Goal: Task Accomplishment & Management: Use online tool/utility

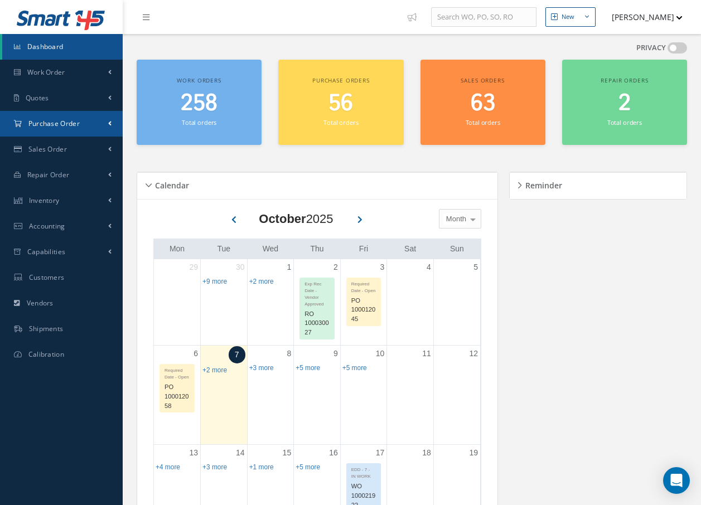
click at [83, 123] on link "Purchase Order" at bounding box center [61, 124] width 123 height 26
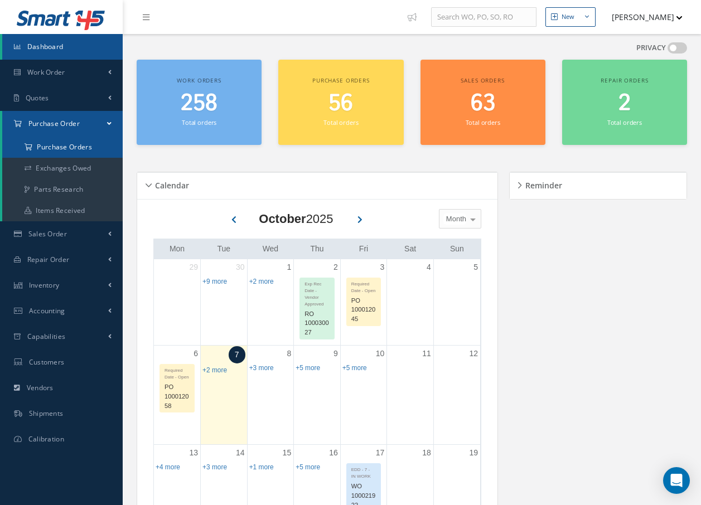
click at [74, 151] on a=1&status_id=2&status_id=3&status_id=5&collapsedFilters"] "Purchase Orders" at bounding box center [62, 147] width 120 height 21
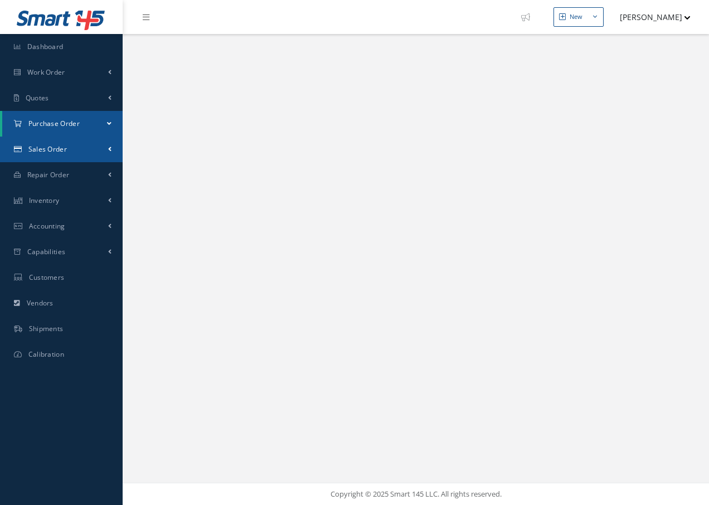
select select "25"
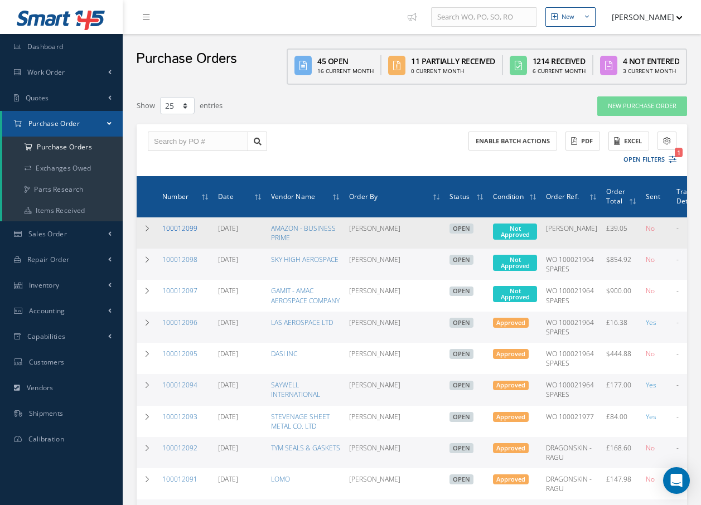
click at [173, 230] on link "100012099" at bounding box center [179, 228] width 35 height 9
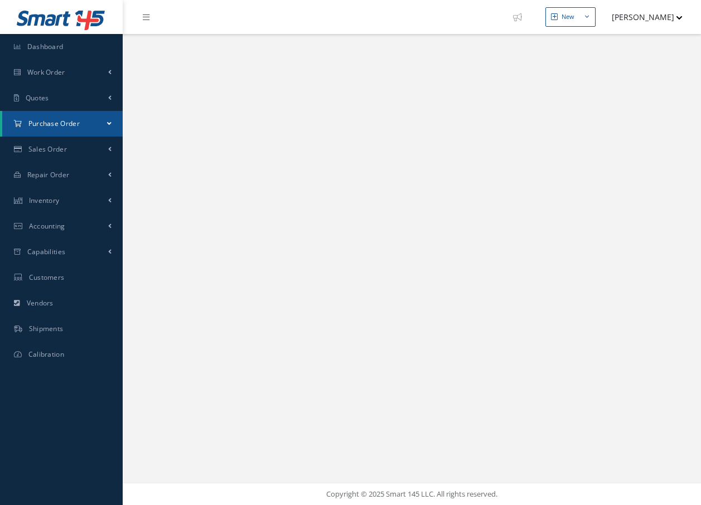
select select "25"
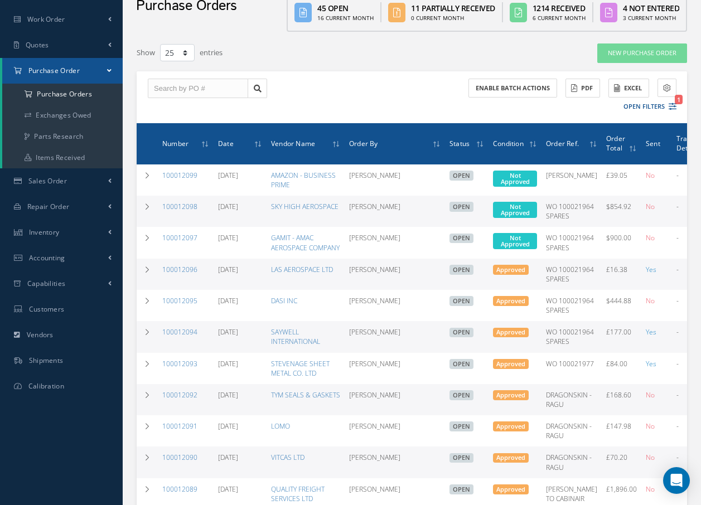
scroll to position [56, 0]
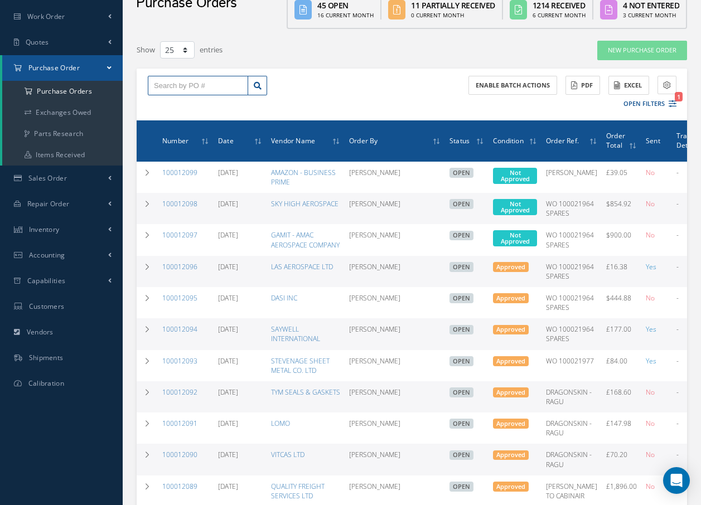
click at [173, 85] on input "text" at bounding box center [198, 86] width 100 height 20
type input "100012096"
click at [172, 106] on span "100012096" at bounding box center [170, 105] width 33 height 8
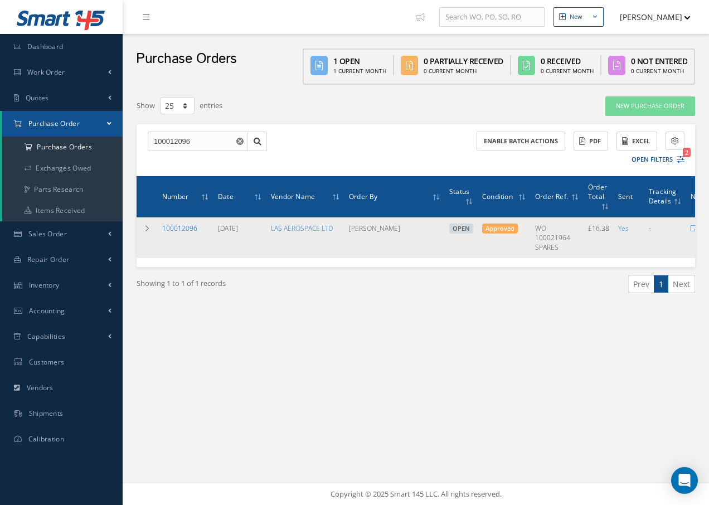
click at [186, 228] on link "100012096" at bounding box center [179, 228] width 35 height 9
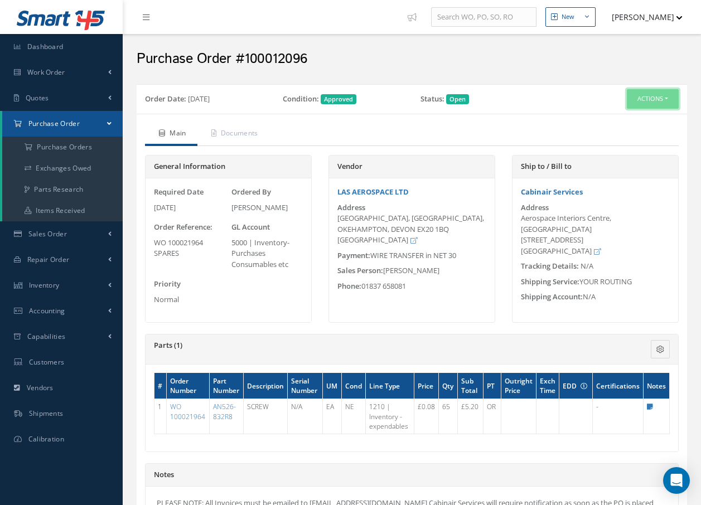
click at [638, 103] on button "Actions" at bounding box center [653, 99] width 52 height 20
click at [623, 120] on link "Receive" at bounding box center [633, 120] width 89 height 15
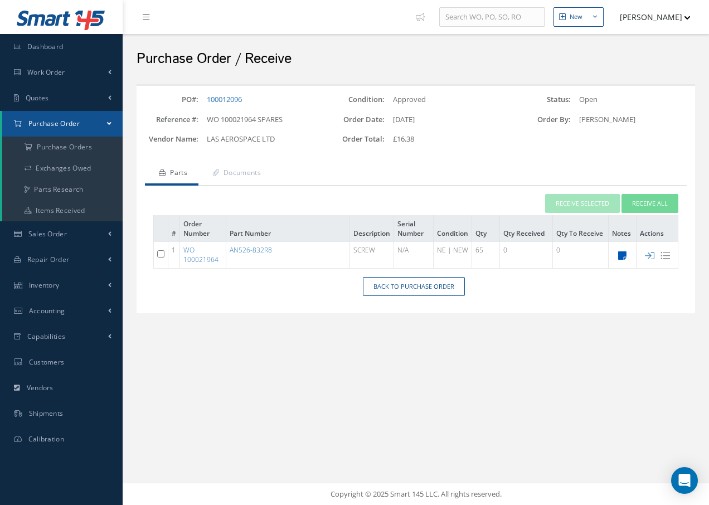
click at [621, 254] on icon at bounding box center [622, 255] width 8 height 9
type textarea "OEM CERTS - MOQ = 25 PCS"
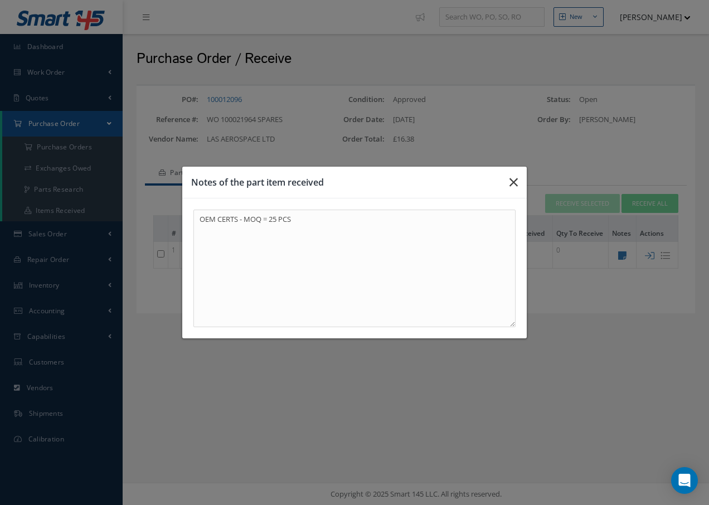
click at [513, 181] on icon "button" at bounding box center [514, 182] width 8 height 13
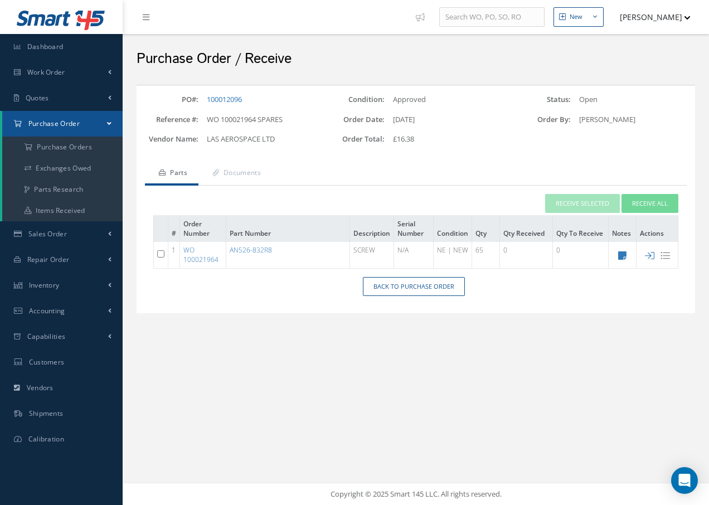
click at [160, 254] on input "checkbox" at bounding box center [160, 253] width 7 height 7
checkbox input "true"
click at [585, 202] on button "Receive Selected" at bounding box center [582, 204] width 75 height 20
type input "[DATE]"
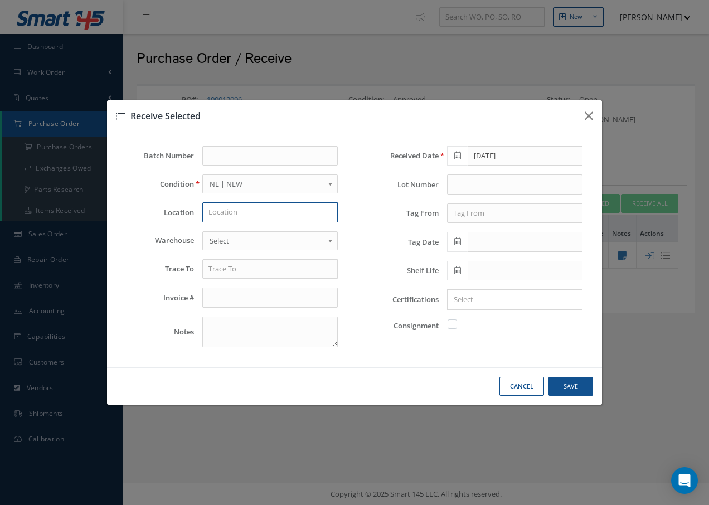
click at [258, 213] on input "text" at bounding box center [269, 212] width 135 height 20
type input "h"
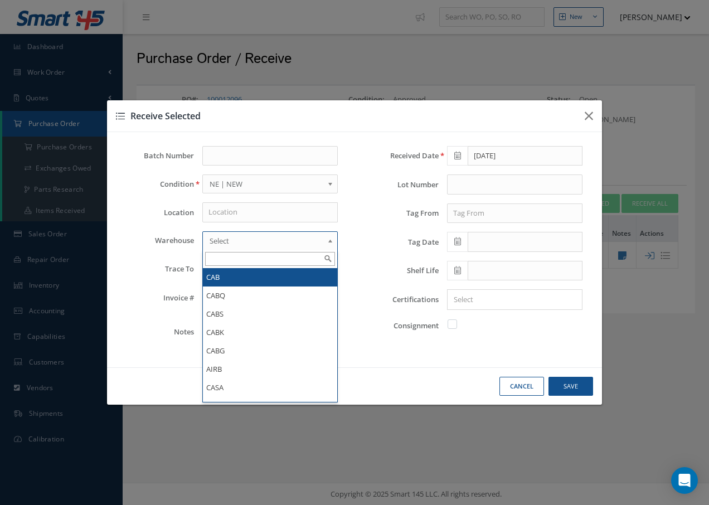
click at [309, 240] on span "Select" at bounding box center [267, 240] width 114 height 13
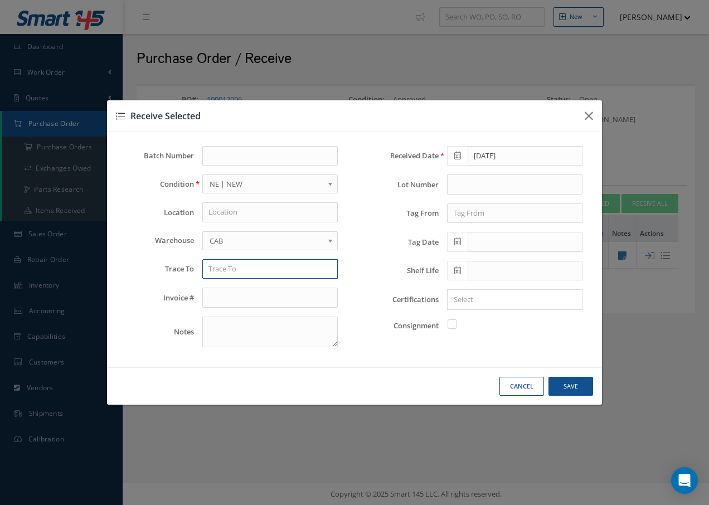
click at [285, 270] on input "text" at bounding box center [269, 269] width 135 height 20
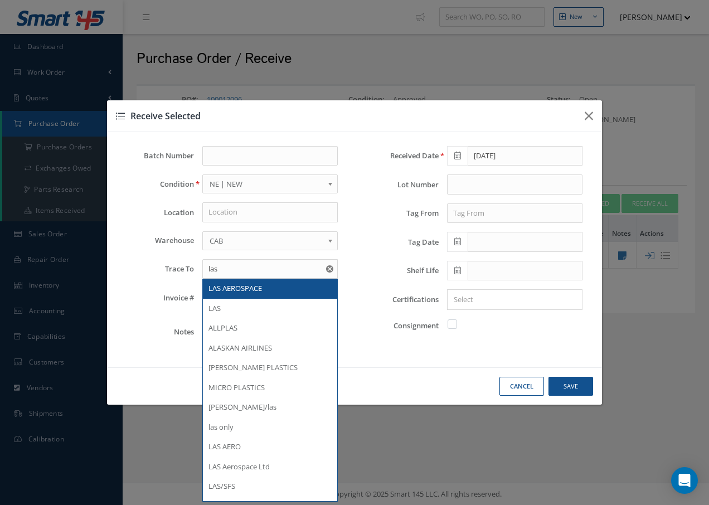
click at [266, 288] on div "LAS AEROSPACE" at bounding box center [270, 288] width 123 height 11
type input "LAS AEROSPACE"
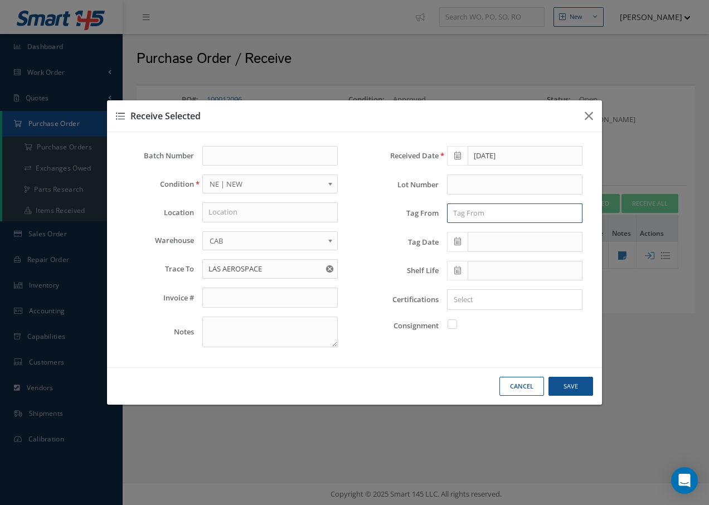
click at [480, 212] on input "text" at bounding box center [514, 214] width 135 height 20
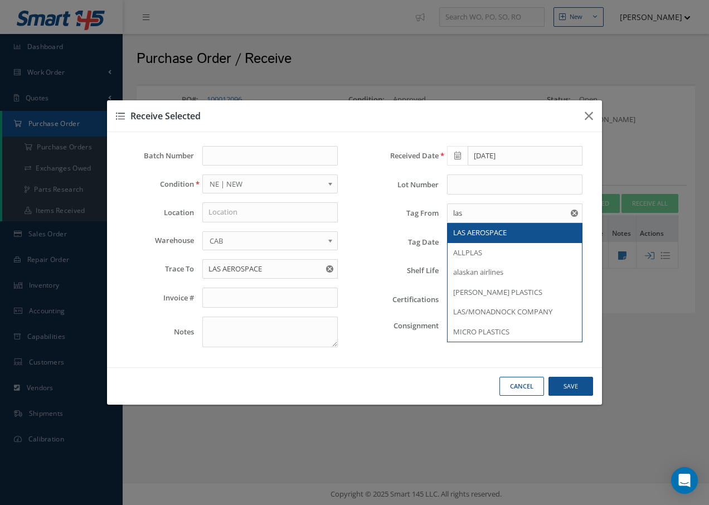
click at [481, 231] on span "LAS AEROSPACE" at bounding box center [480, 232] width 54 height 10
type input "LAS AEROSPACE"
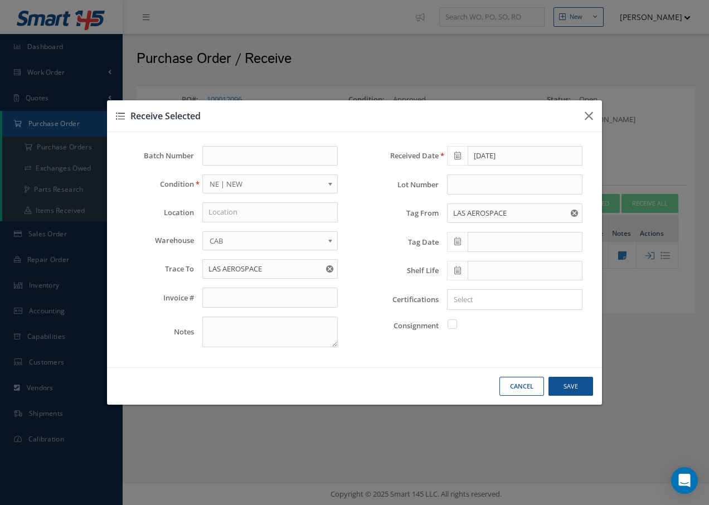
click at [456, 244] on icon at bounding box center [457, 242] width 7 height 8
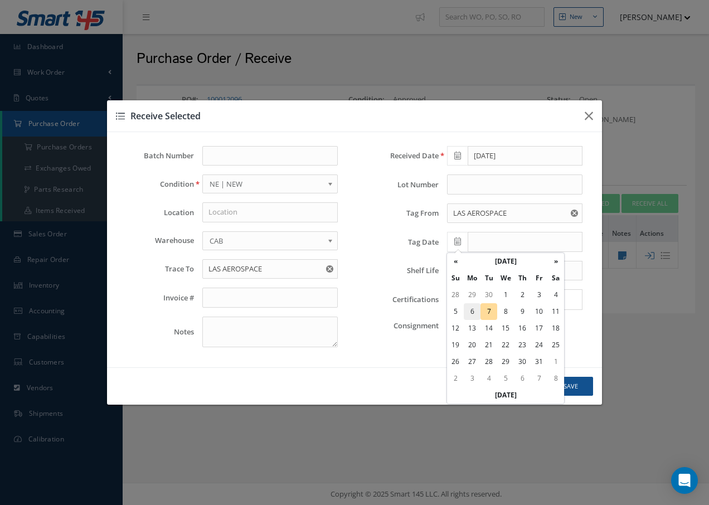
click at [471, 311] on td "6" at bounding box center [472, 311] width 17 height 17
type input "[DATE]"
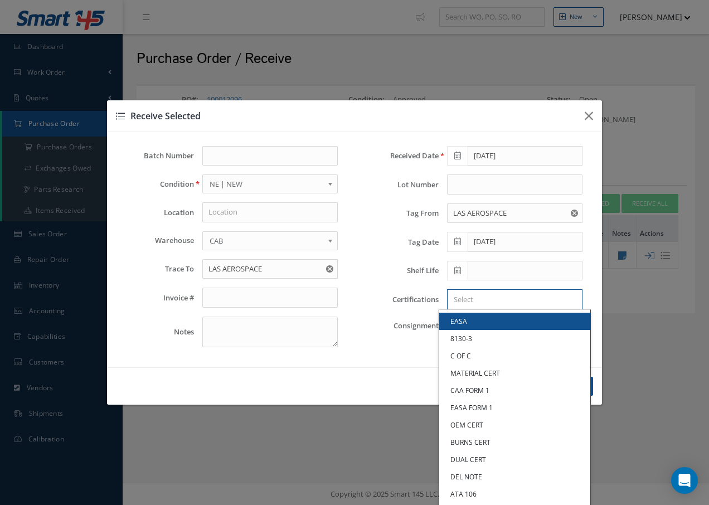
click at [455, 301] on input "Search for option" at bounding box center [512, 300] width 127 height 12
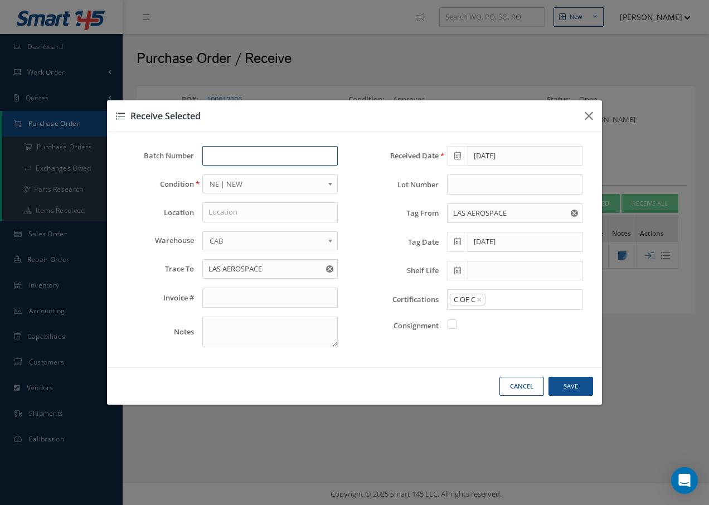
click at [273, 162] on input "text" at bounding box center [269, 156] width 135 height 20
type input "1172723"
click at [488, 192] on input "text" at bounding box center [514, 185] width 135 height 20
drag, startPoint x: 256, startPoint y: 150, endPoint x: 184, endPoint y: 145, distance: 72.7
click at [184, 145] on div "Batch Number 1172723 Condition OH | OVERHAUL SV | SERVICEABLE RP | REPAIRED AR …" at bounding box center [354, 249] width 495 height 235
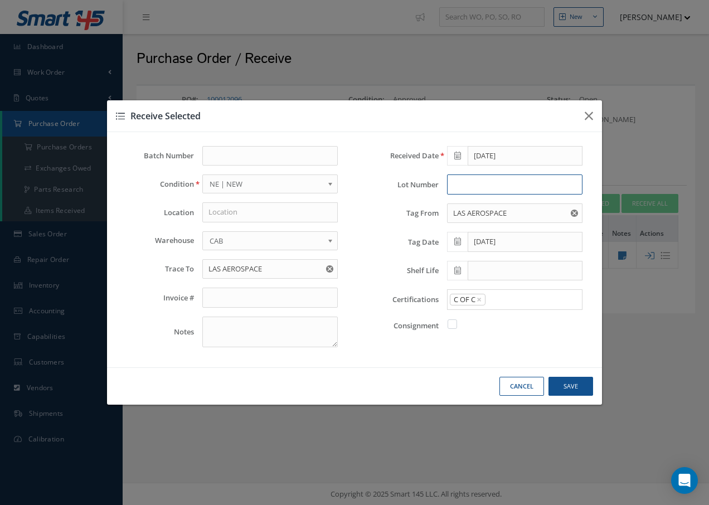
click at [464, 188] on input "text" at bounding box center [514, 185] width 135 height 20
type input "834008"
click at [283, 210] on input "text" at bounding box center [269, 212] width 135 height 20
click at [255, 214] on input "text" at bounding box center [269, 212] width 135 height 20
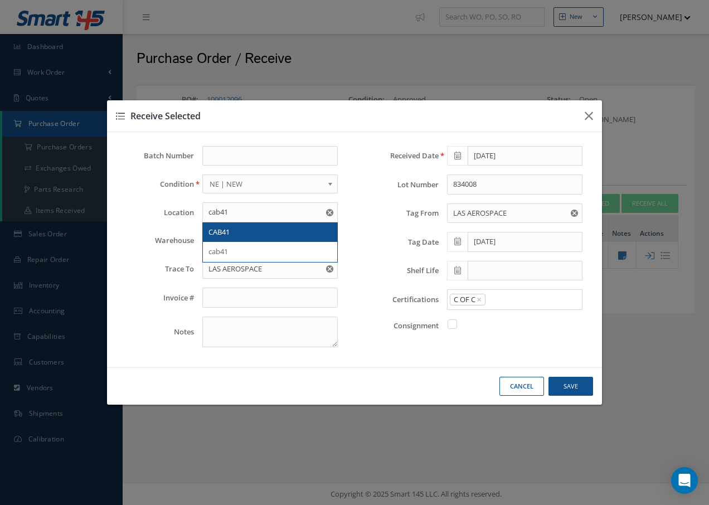
click at [217, 232] on span "CAB41" at bounding box center [219, 232] width 21 height 10
type input "CAB41"
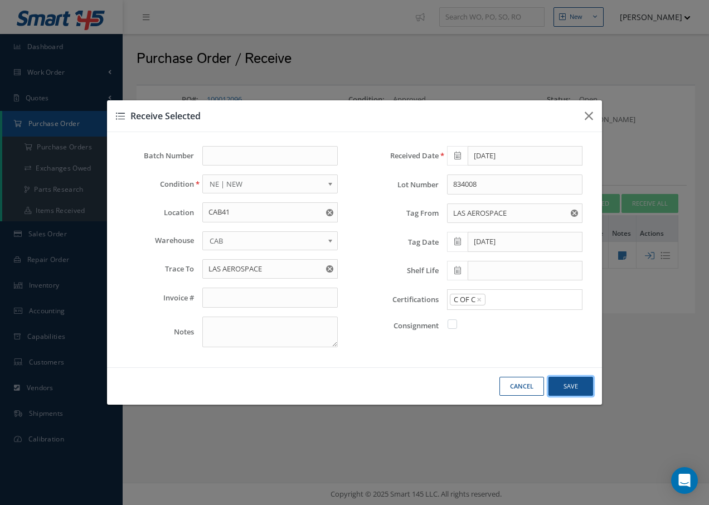
click at [566, 388] on button "Save" at bounding box center [571, 387] width 45 height 20
checkbox input "false"
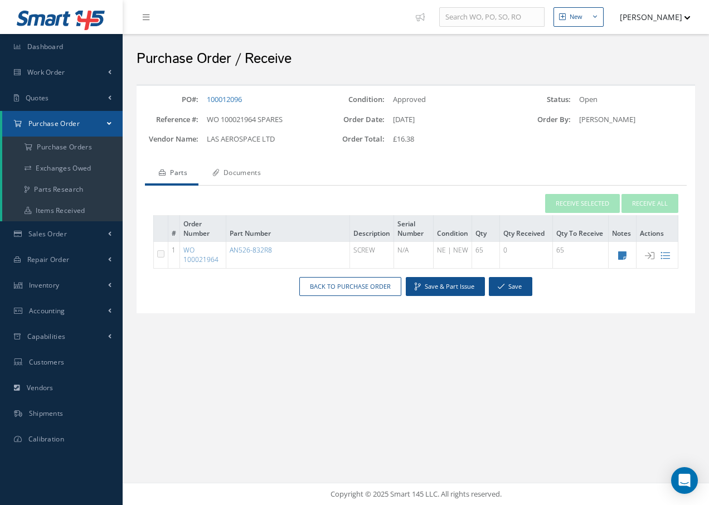
click at [236, 174] on link "Documents" at bounding box center [235, 173] width 74 height 23
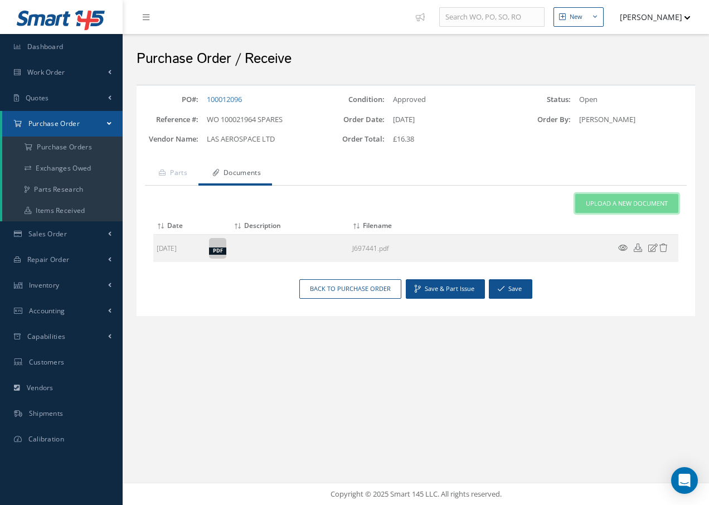
click at [604, 202] on span "Upload a New Document" at bounding box center [627, 203] width 82 height 9
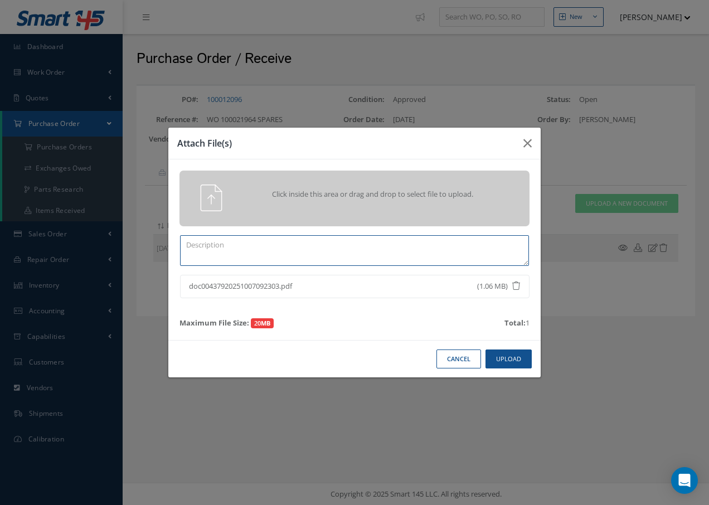
click at [211, 248] on textarea at bounding box center [354, 250] width 349 height 31
type textarea "c"
type textarea "COC"
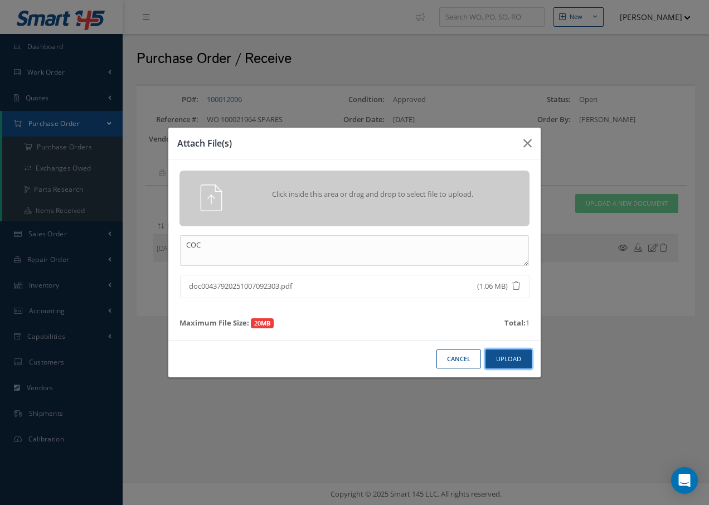
click at [519, 354] on button "Upload" at bounding box center [509, 360] width 46 height 20
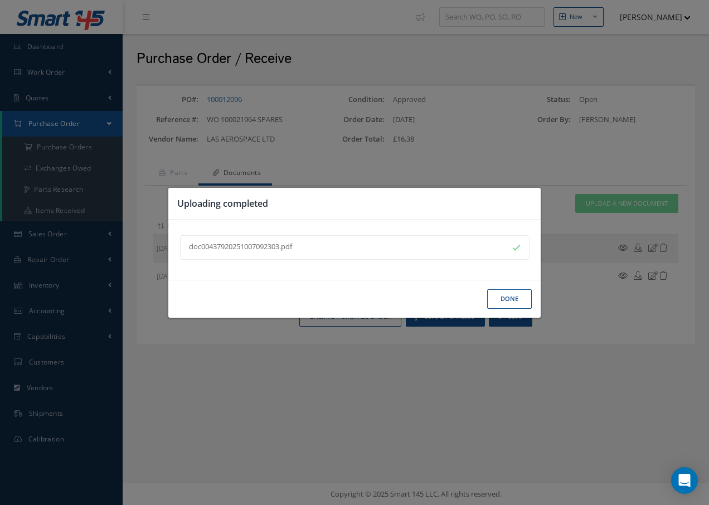
click at [503, 302] on button "Done" at bounding box center [509, 299] width 45 height 20
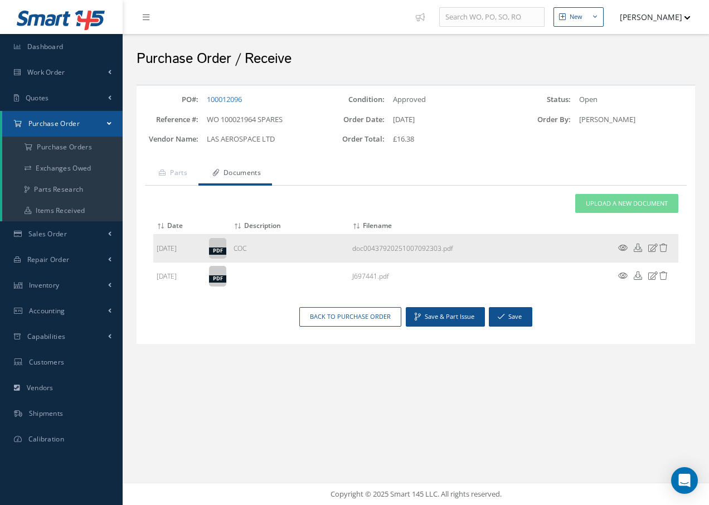
click at [623, 248] on icon at bounding box center [622, 248] width 9 height 8
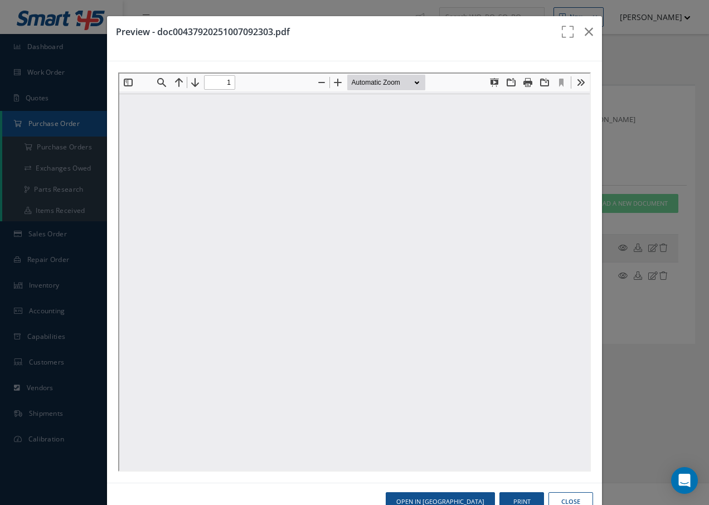
type input "0"
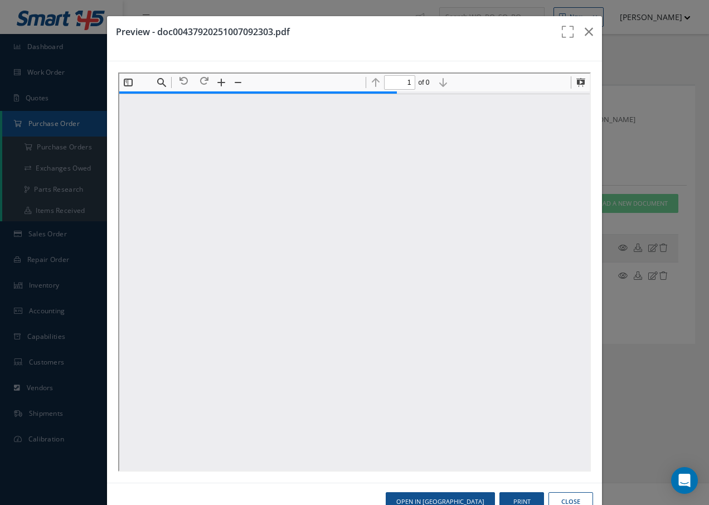
scroll to position [6, 0]
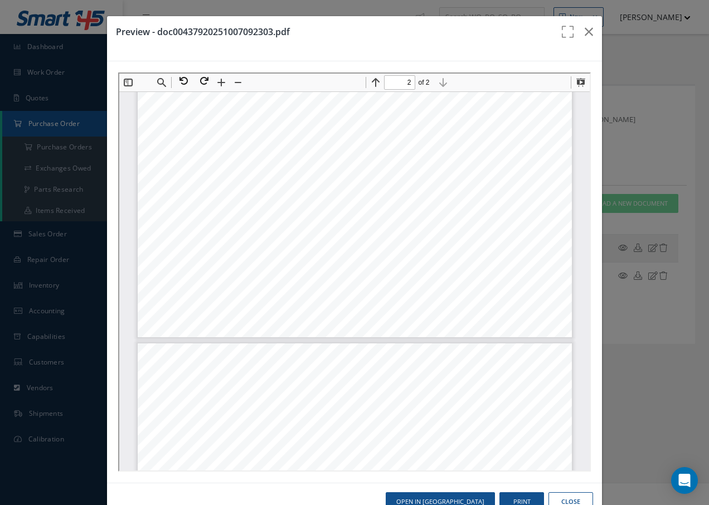
type input "1"
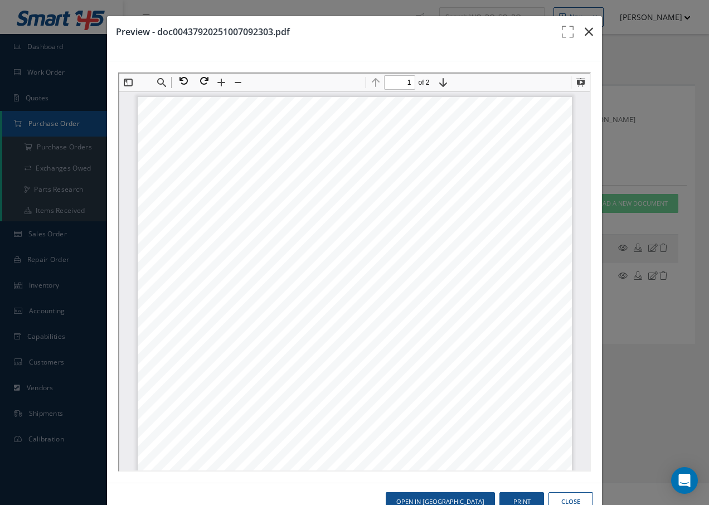
click at [586, 33] on icon "button" at bounding box center [589, 31] width 8 height 13
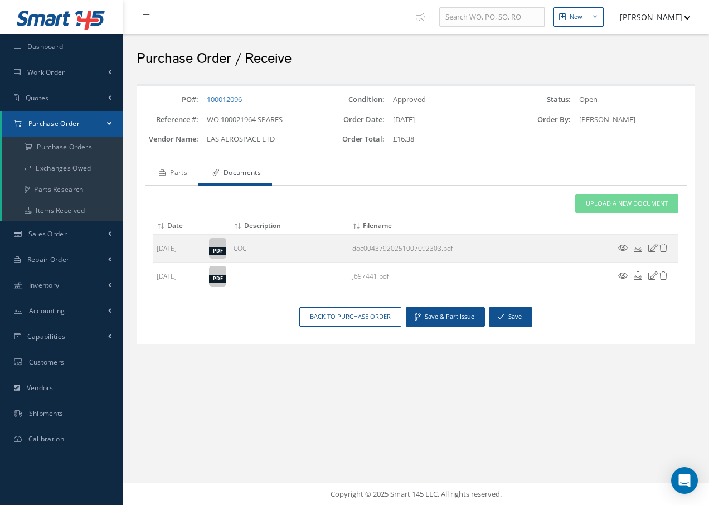
click at [180, 171] on link "Parts" at bounding box center [172, 173] width 54 height 23
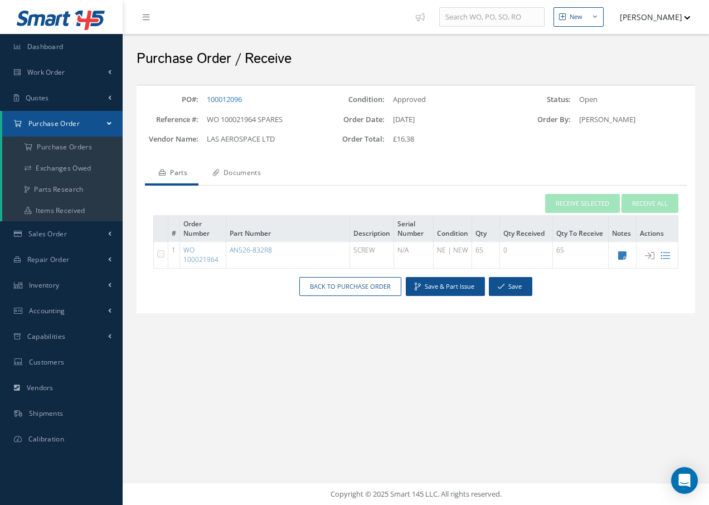
click at [248, 175] on link "Documents" at bounding box center [235, 173] width 74 height 23
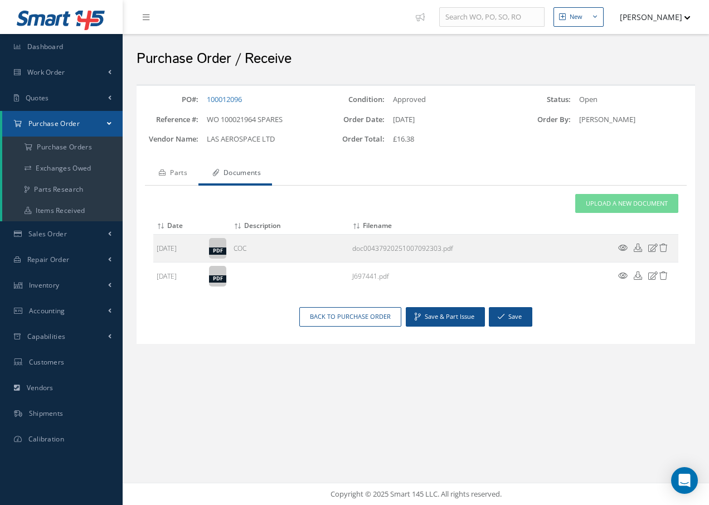
click at [182, 172] on link "Parts" at bounding box center [172, 173] width 54 height 23
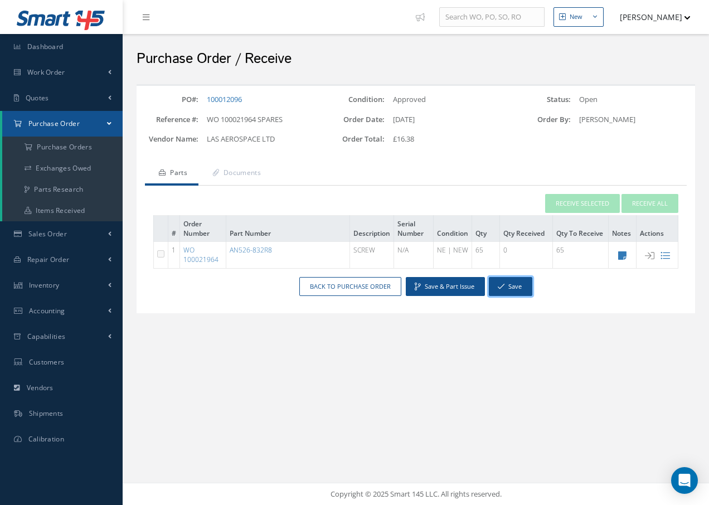
click at [516, 286] on button "Save" at bounding box center [510, 287] width 43 height 20
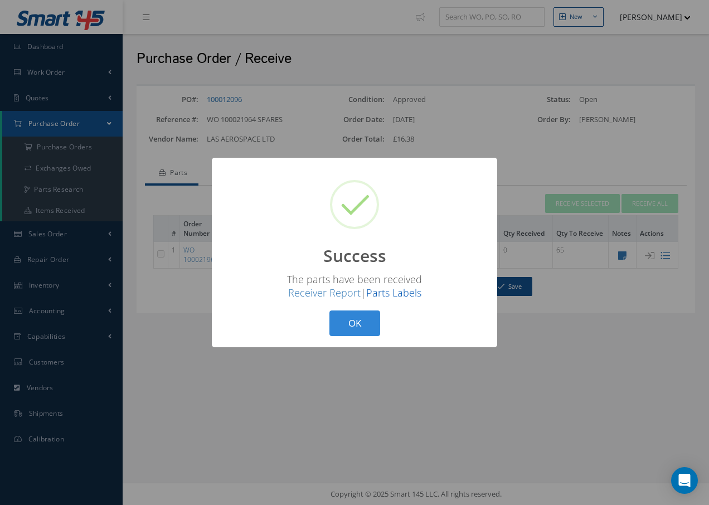
click at [391, 293] on link "Parts Labels" at bounding box center [393, 292] width 55 height 13
click at [359, 323] on button "OK" at bounding box center [355, 324] width 51 height 26
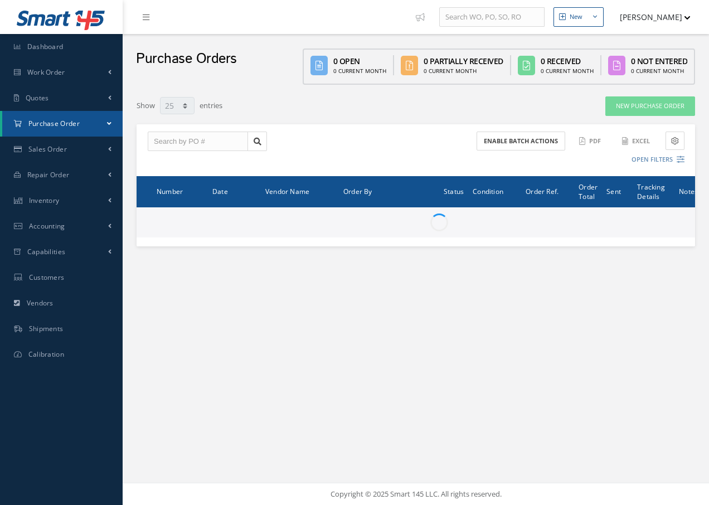
select select "25"
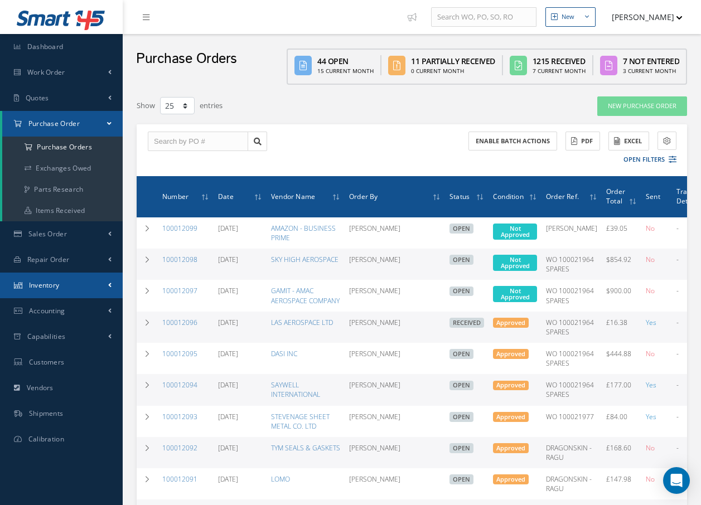
click at [57, 282] on span "Inventory" at bounding box center [44, 284] width 31 height 9
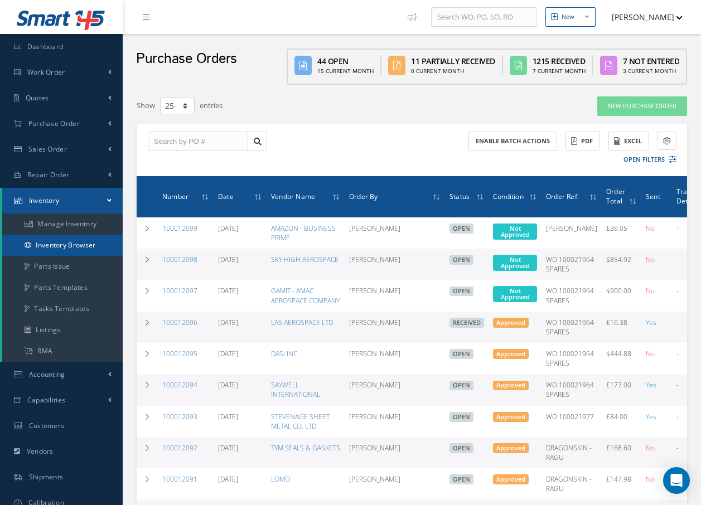
click at [80, 240] on link "Inventory Browser" at bounding box center [62, 245] width 120 height 21
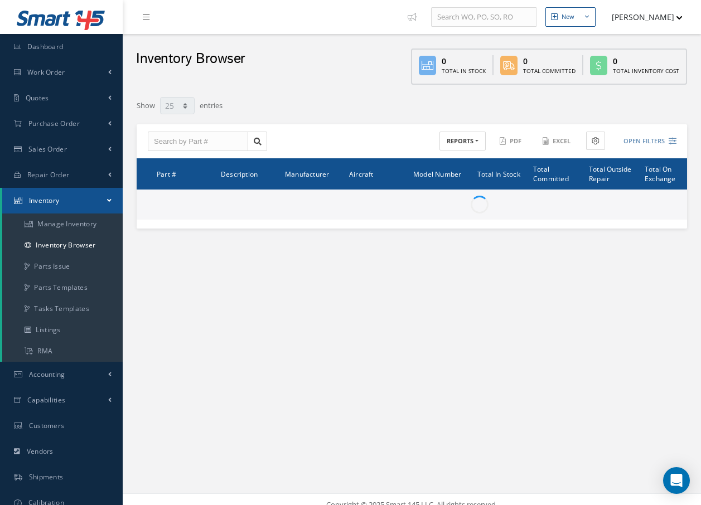
select select "25"
click at [238, 142] on input "text" at bounding box center [198, 142] width 100 height 20
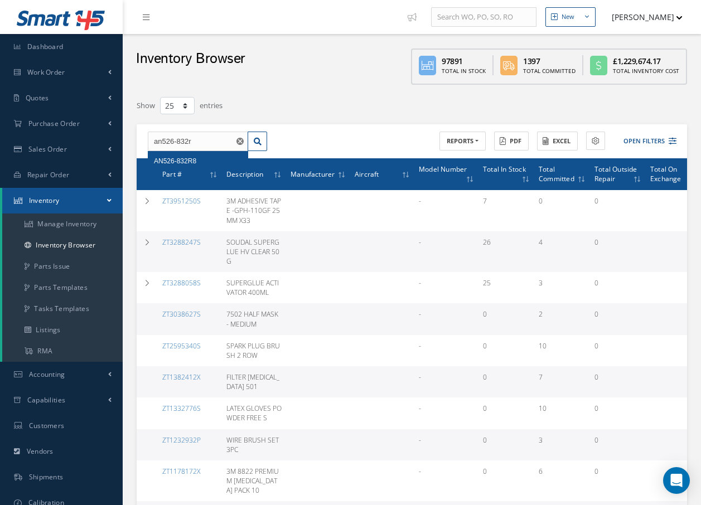
click at [190, 159] on span "AN526-832R8" at bounding box center [175, 161] width 42 height 8
type input "AN526-832R8"
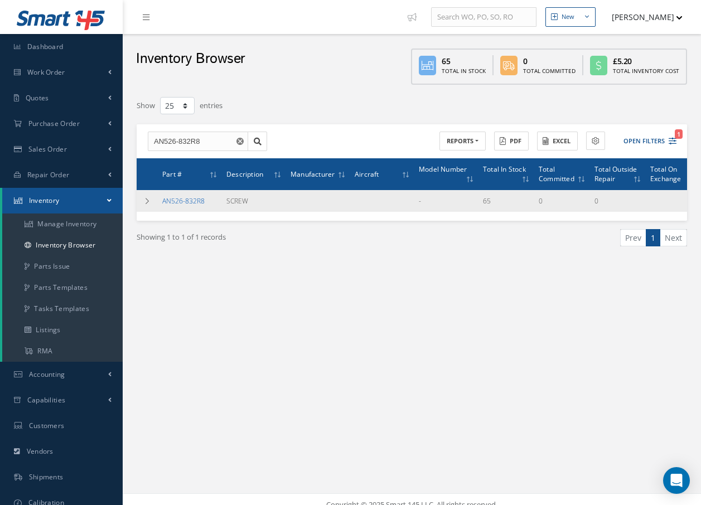
click at [195, 202] on link "AN526-832R8" at bounding box center [183, 200] width 42 height 9
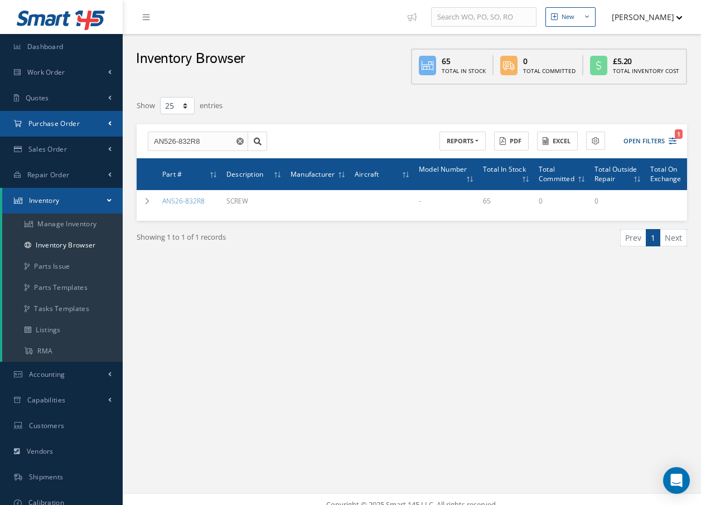
click at [84, 120] on link "Purchase Order" at bounding box center [61, 124] width 123 height 26
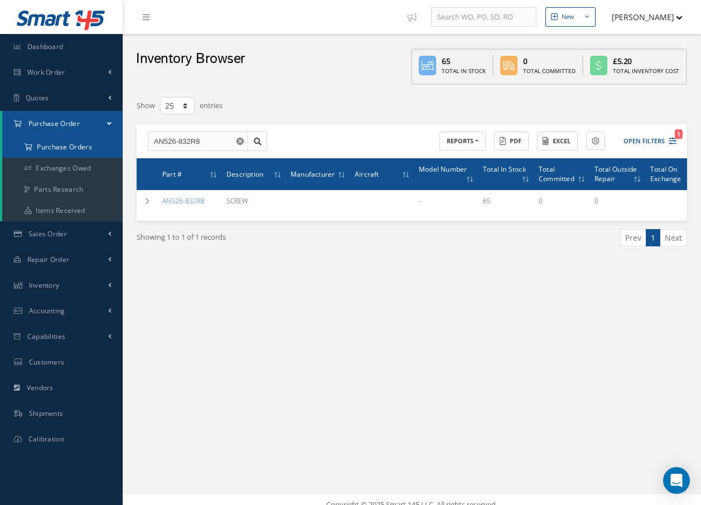
click at [83, 147] on a=1&status_id=2&status_id=3&status_id=5&collapsedFilters"] "Purchase Orders" at bounding box center [62, 147] width 120 height 21
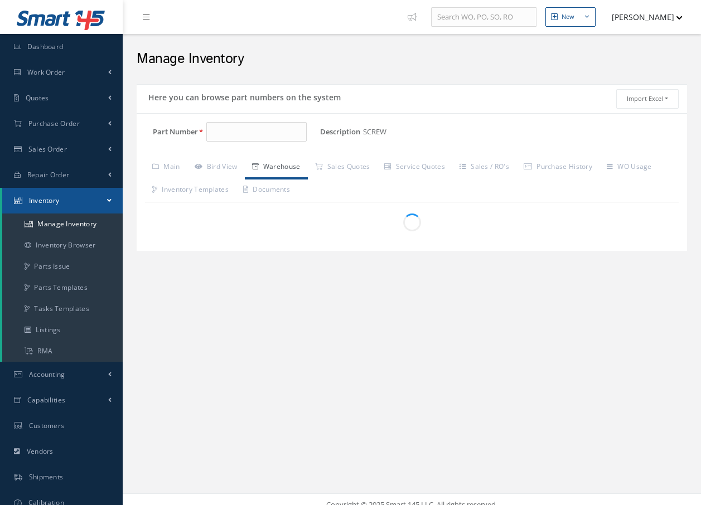
type input "AN526-832R8"
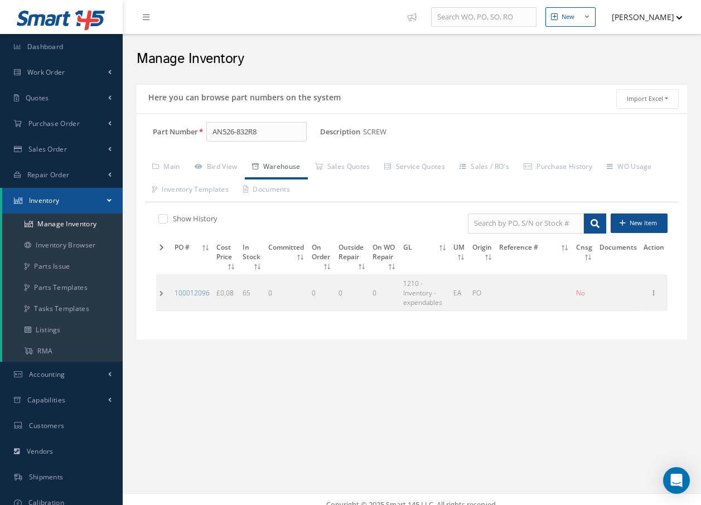
click at [161, 296] on td at bounding box center [163, 293] width 15 height 36
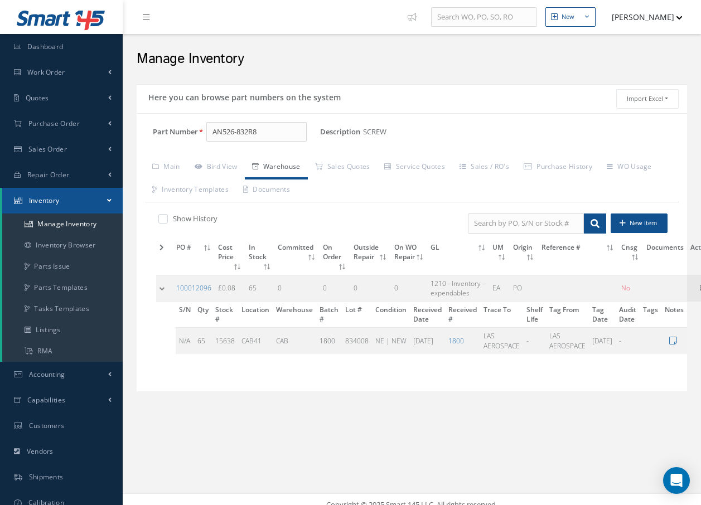
click at [159, 287] on td at bounding box center [164, 288] width 17 height 26
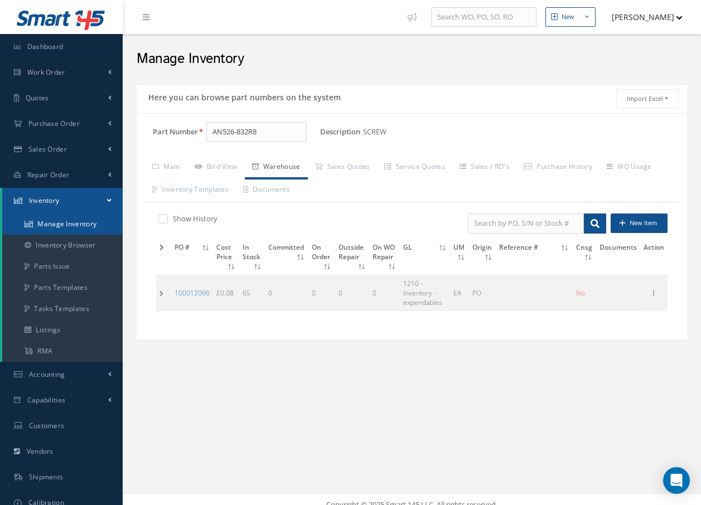
click at [76, 224] on link "Manage Inventory" at bounding box center [62, 224] width 120 height 21
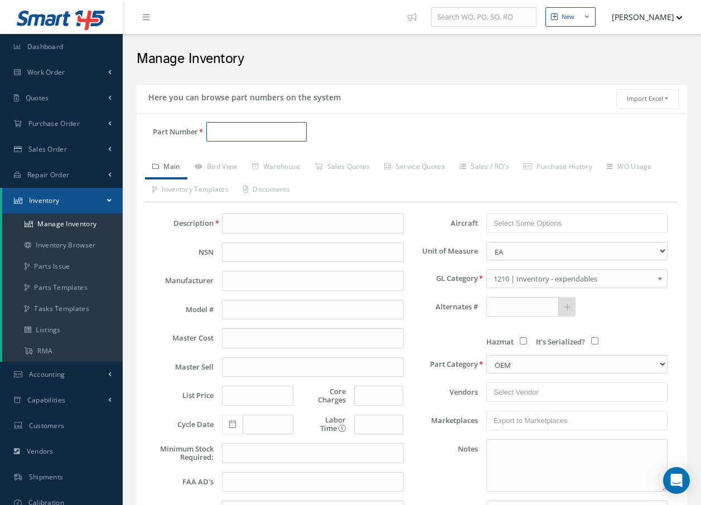
click at [251, 130] on input "Part Number" at bounding box center [256, 132] width 100 height 20
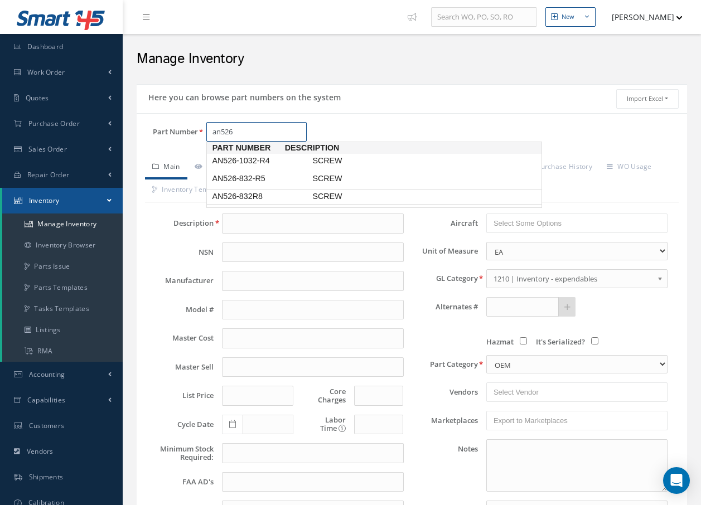
click at [267, 195] on span "AN526-832R8" at bounding box center [260, 197] width 100 height 12
type input "AN526-832R8"
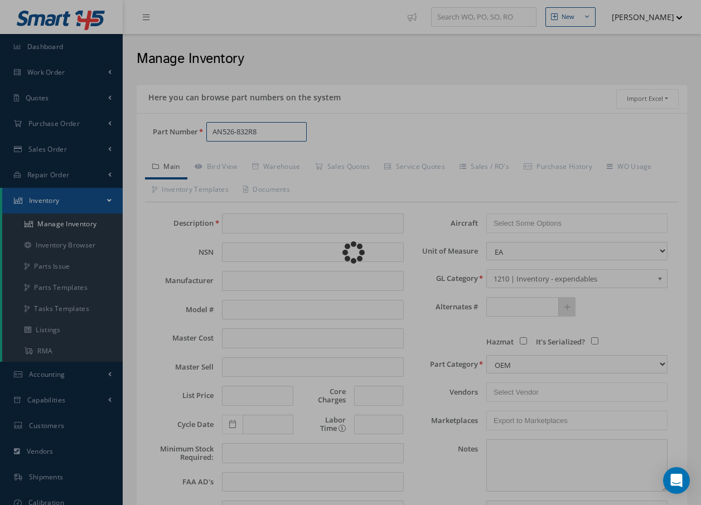
type input "SCREW"
type input "0.00"
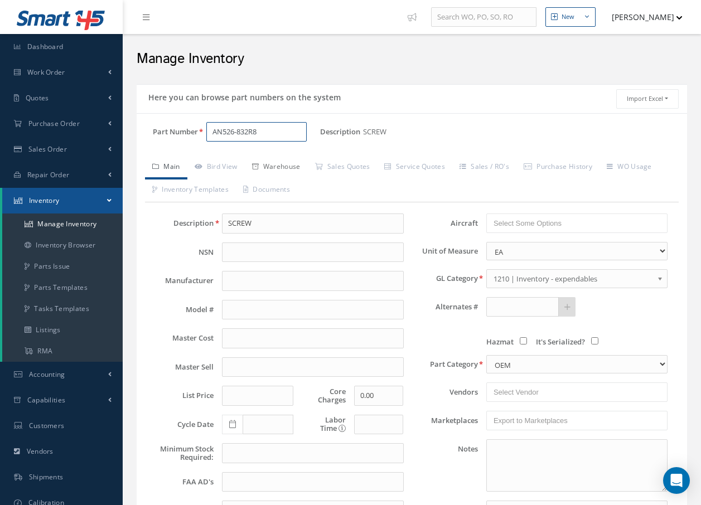
type input "AN526-832R8"
click at [274, 166] on link "Warehouse" at bounding box center [276, 167] width 63 height 23
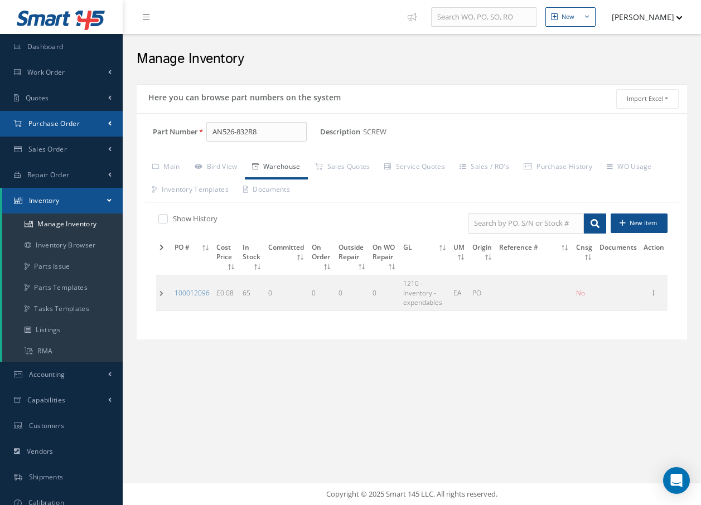
click at [84, 123] on link "Purchase Order" at bounding box center [61, 124] width 123 height 26
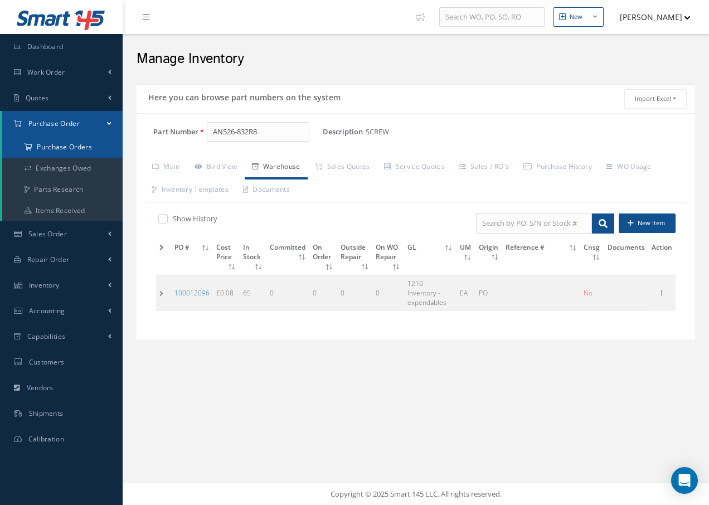
click at [77, 146] on a=1&status_id=2&status_id=3&status_id=5&collapsedFilters"] "Purchase Orders" at bounding box center [62, 147] width 120 height 21
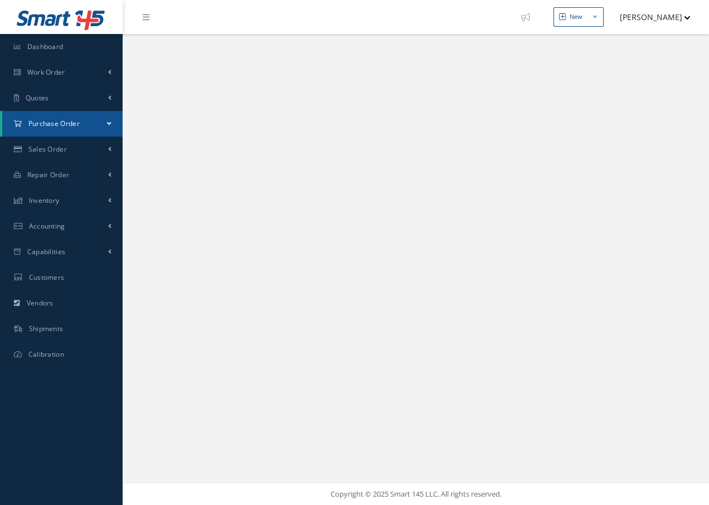
select select "25"
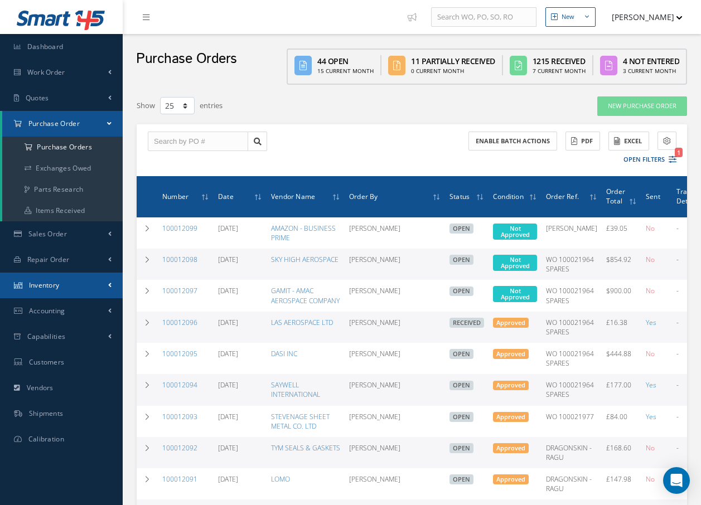
click at [55, 284] on span "Inventory" at bounding box center [44, 284] width 31 height 9
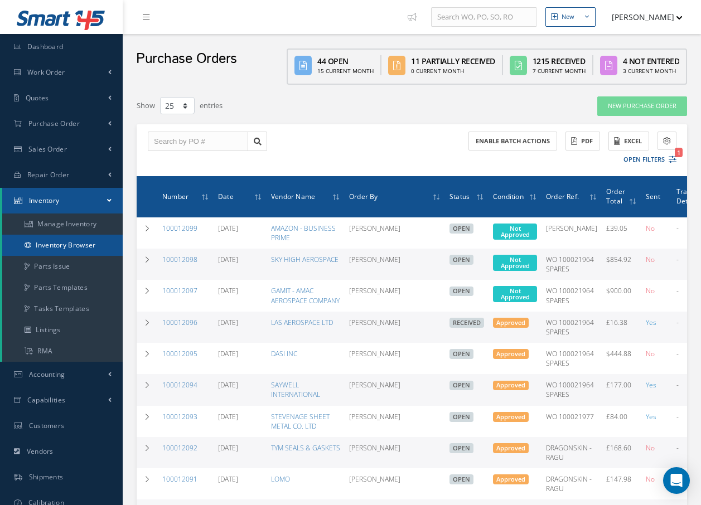
click at [84, 240] on link "Inventory Browser" at bounding box center [62, 245] width 120 height 21
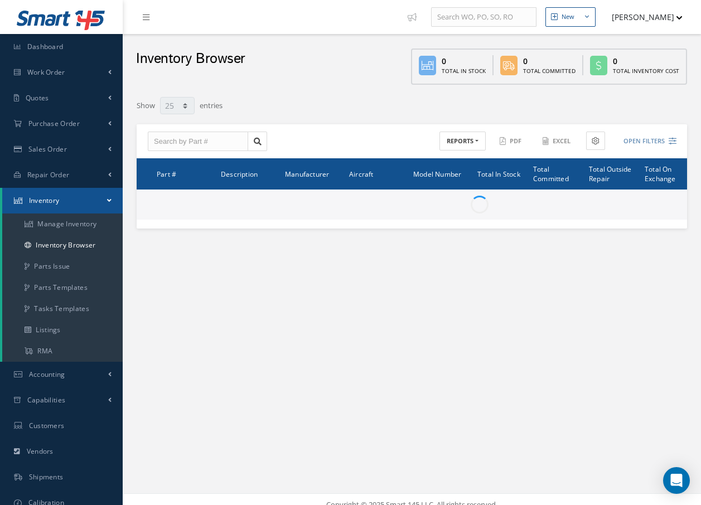
select select "25"
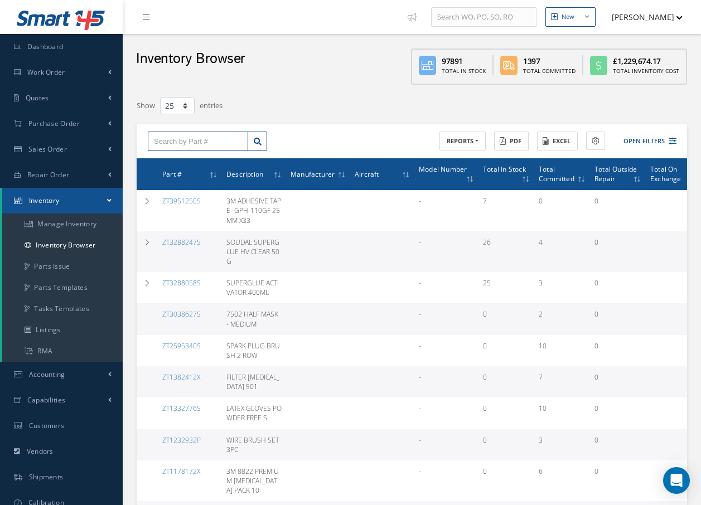
click at [204, 148] on input "text" at bounding box center [198, 142] width 100 height 20
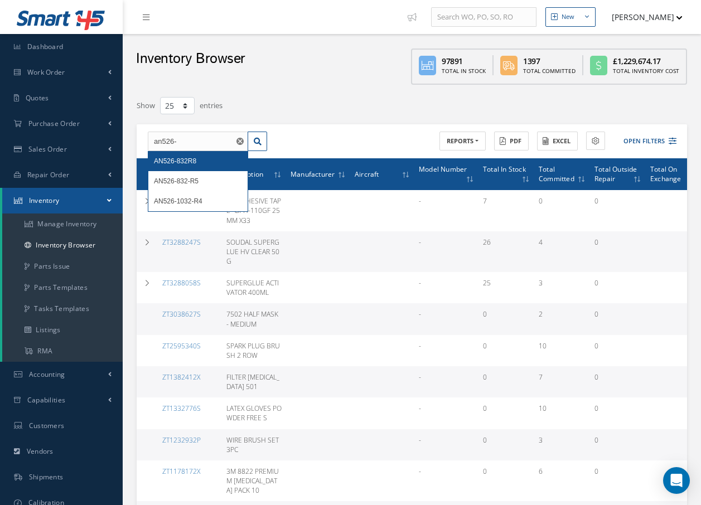
click at [191, 163] on span "AN526-832R8" at bounding box center [175, 161] width 42 height 8
type input "AN526-832R8"
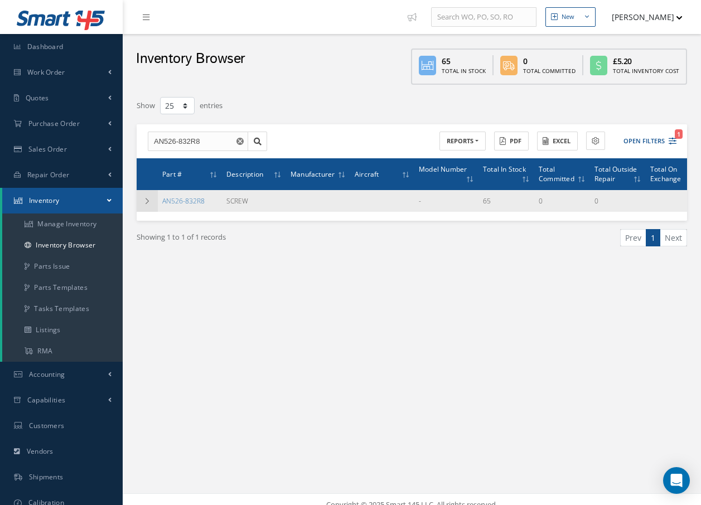
click at [144, 199] on icon at bounding box center [147, 201] width 8 height 7
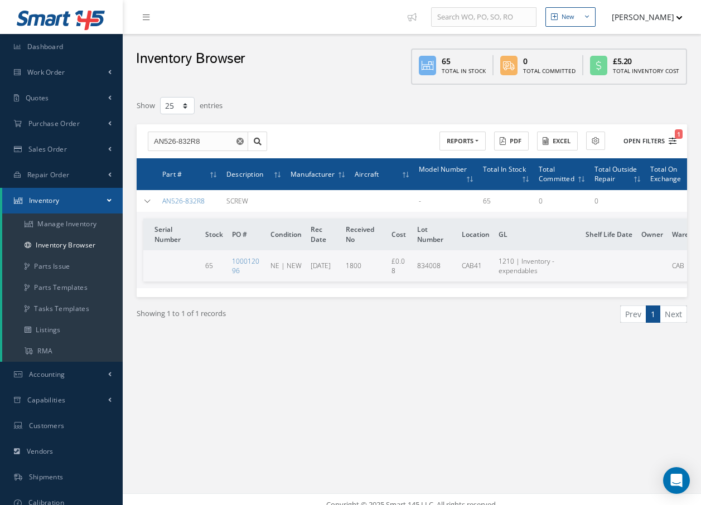
click at [675, 132] on span "1" at bounding box center [679, 133] width 8 height 9
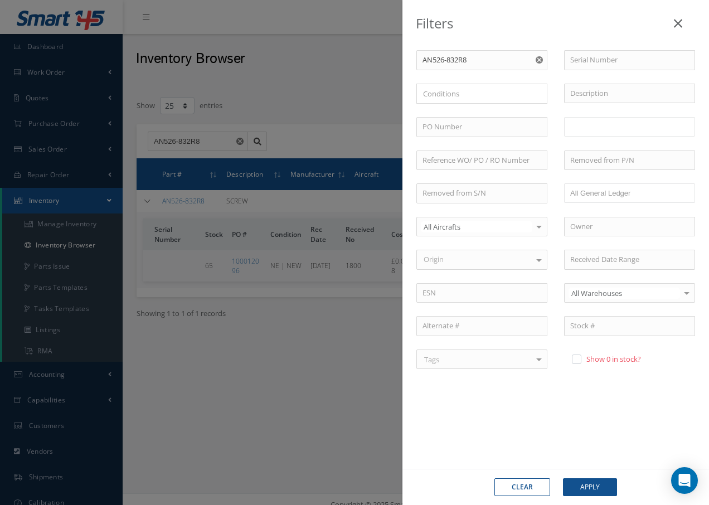
click at [619, 128] on ul at bounding box center [629, 127] width 131 height 20
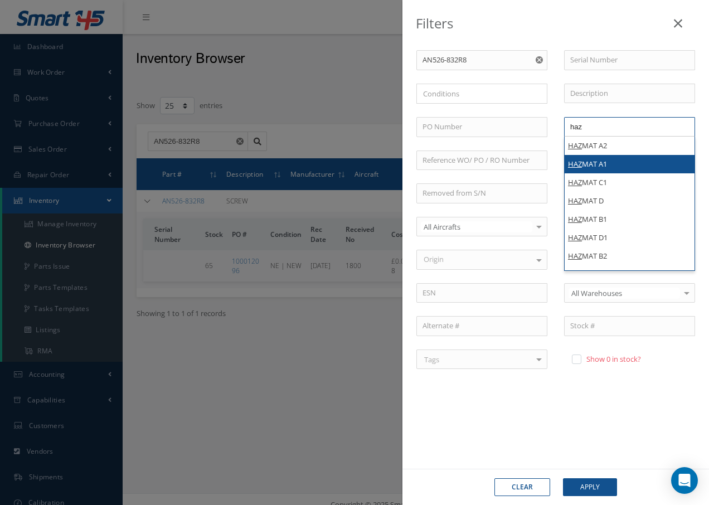
type input "haz"
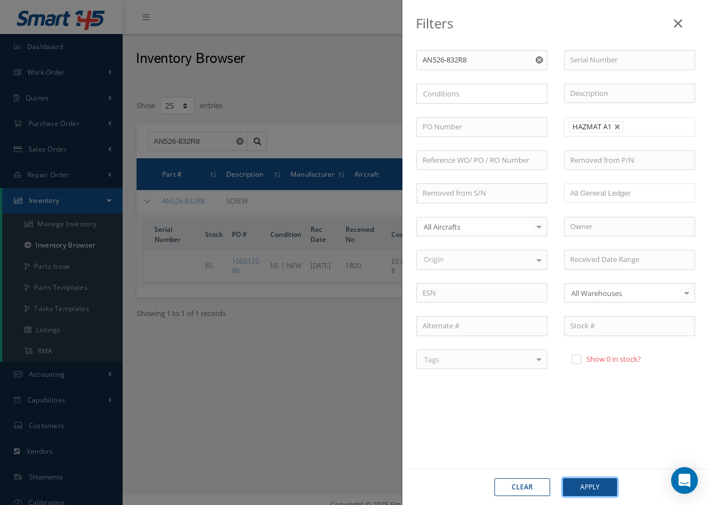
click at [583, 487] on button "Apply" at bounding box center [590, 487] width 54 height 18
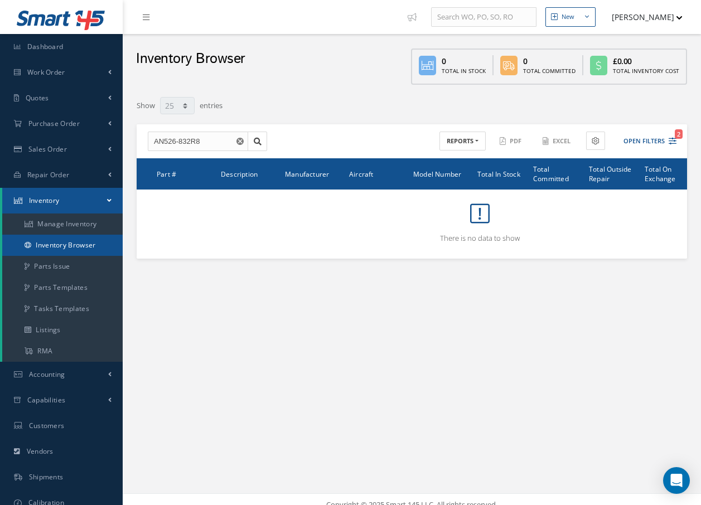
click at [80, 243] on link "Inventory Browser" at bounding box center [62, 245] width 120 height 21
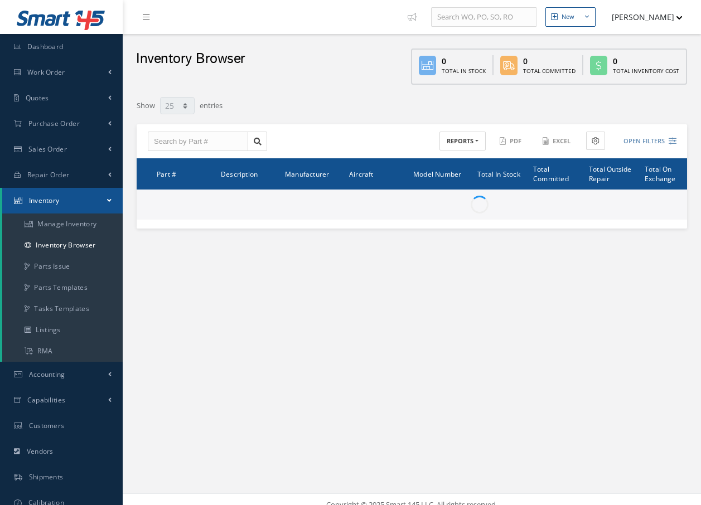
select select "25"
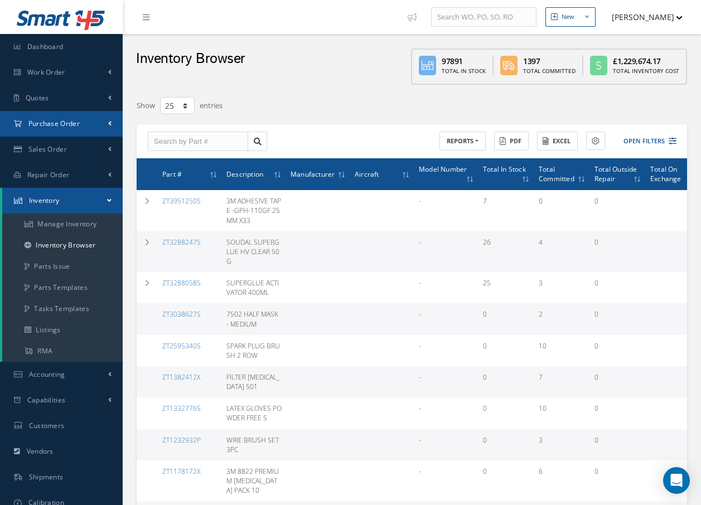
click at [54, 128] on link "Purchase Order" at bounding box center [61, 124] width 123 height 26
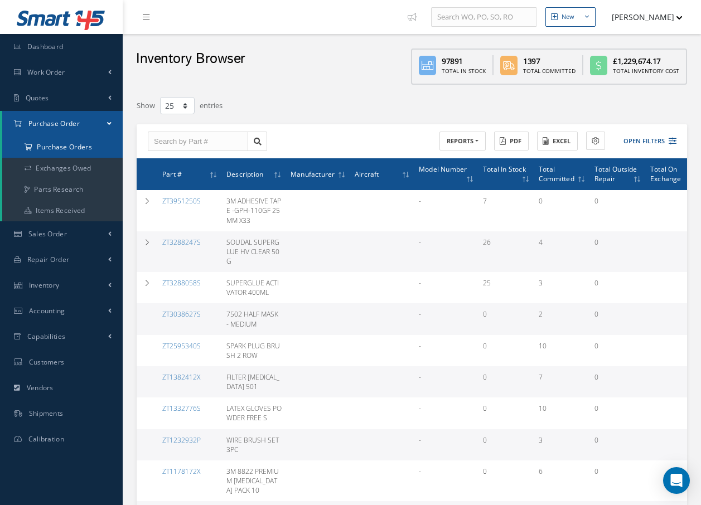
click at [56, 147] on a=1&status_id=2&status_id=3&status_id=5&collapsedFilters"] "Purchase Orders" at bounding box center [62, 147] width 120 height 21
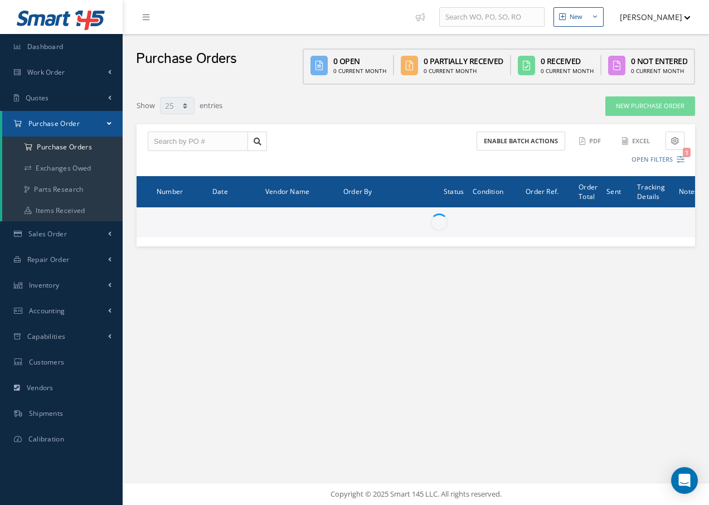
select select "25"
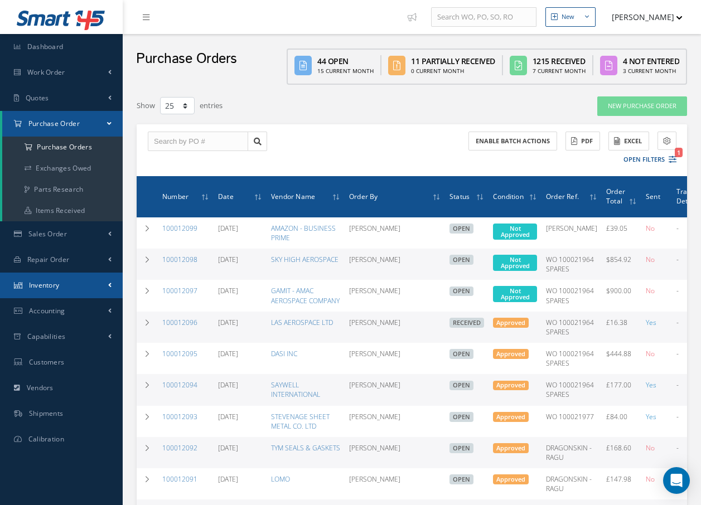
click at [62, 284] on link "Inventory" at bounding box center [61, 286] width 123 height 26
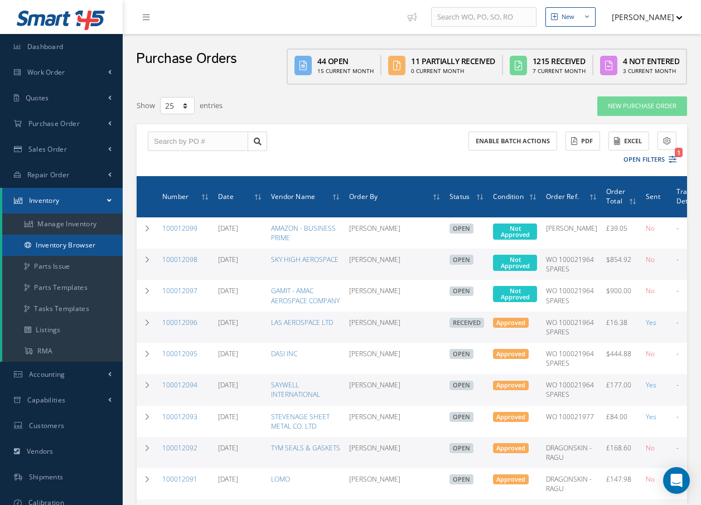
click at [85, 244] on link "Inventory Browser" at bounding box center [62, 245] width 120 height 21
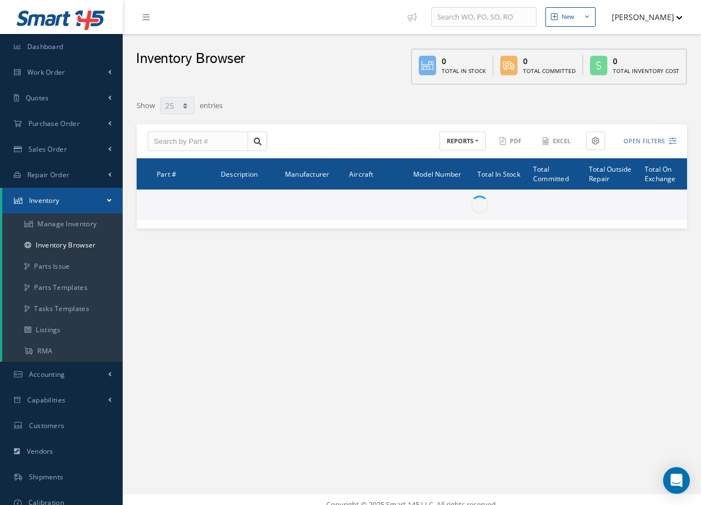
select select "25"
type input "Locations"
type input "All General Ledger"
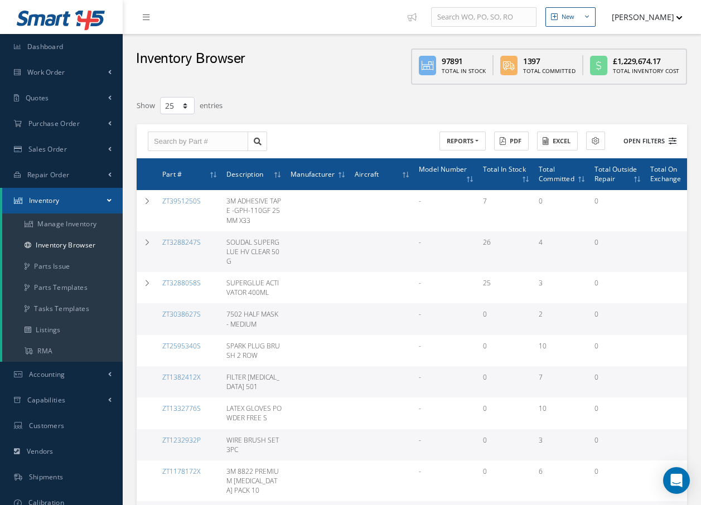
click at [634, 139] on button "Open Filters" at bounding box center [644, 141] width 63 height 18
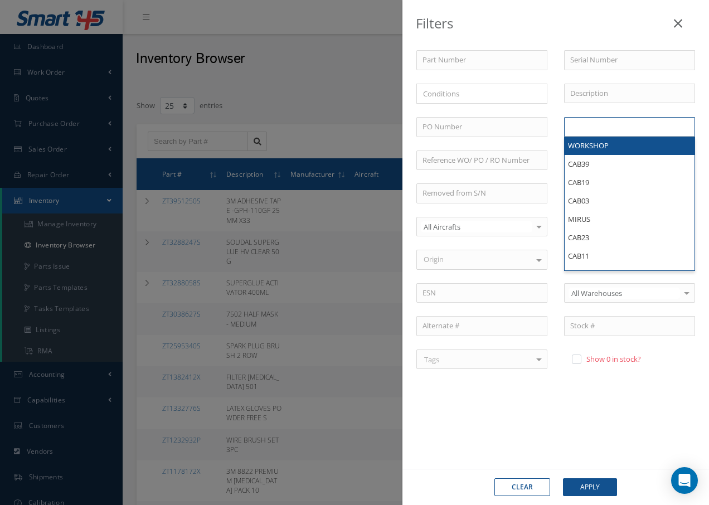
click at [602, 130] on input "text" at bounding box center [592, 127] width 45 height 14
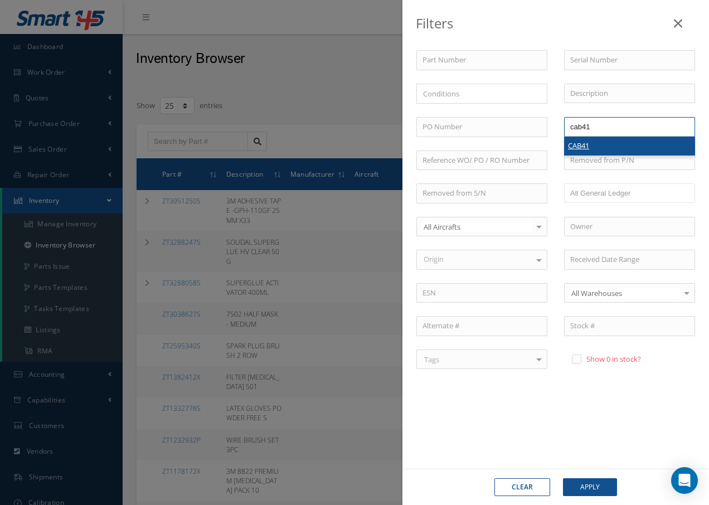
type input "cab41"
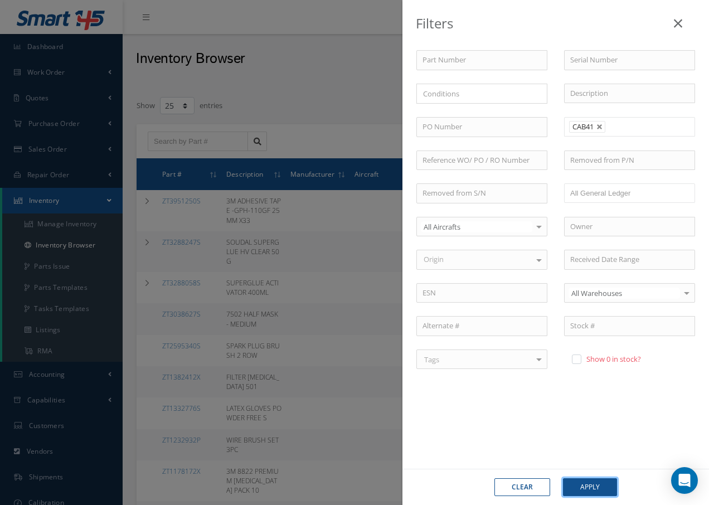
click at [601, 488] on button "Apply" at bounding box center [590, 487] width 54 height 18
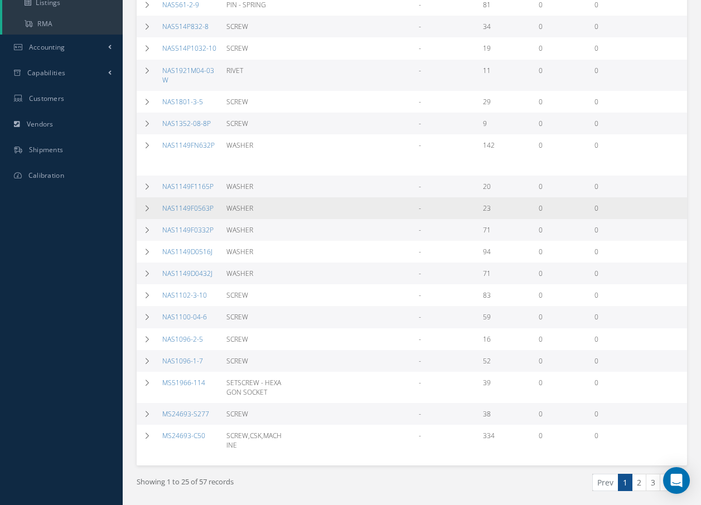
scroll to position [372, 0]
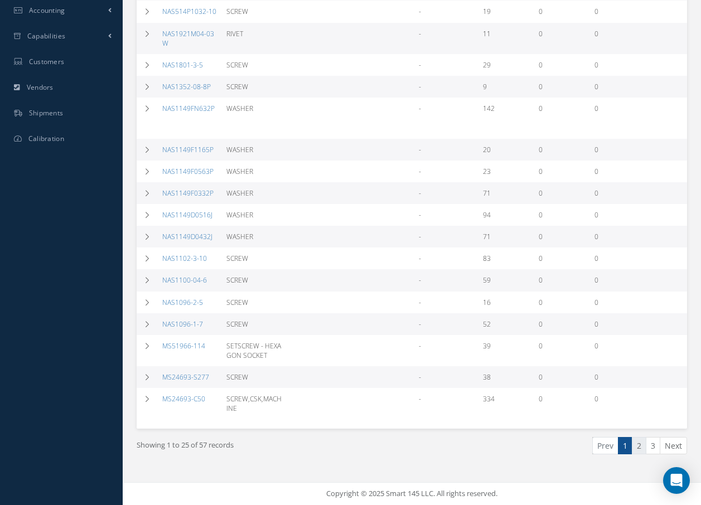
click at [640, 446] on link "2" at bounding box center [639, 445] width 14 height 17
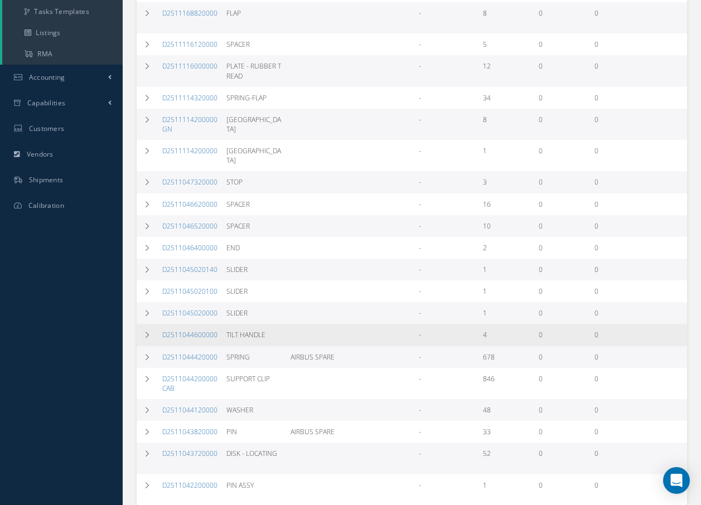
scroll to position [345, 0]
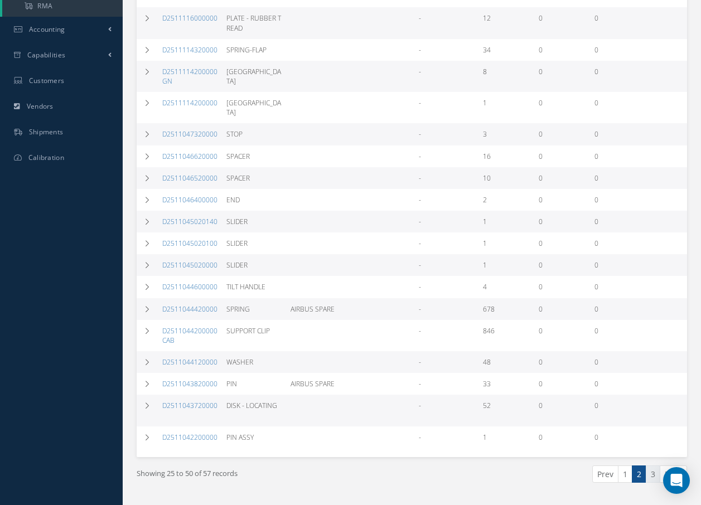
click at [652, 480] on link "3" at bounding box center [653, 474] width 14 height 17
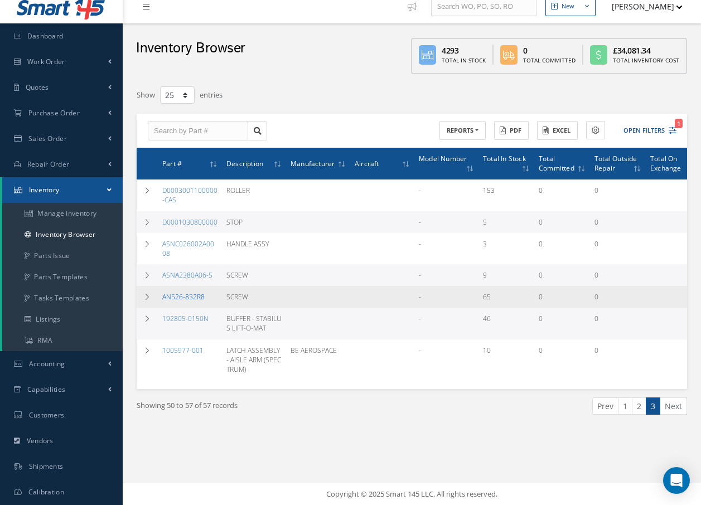
click at [196, 296] on link "AN526-832R8" at bounding box center [183, 296] width 42 height 9
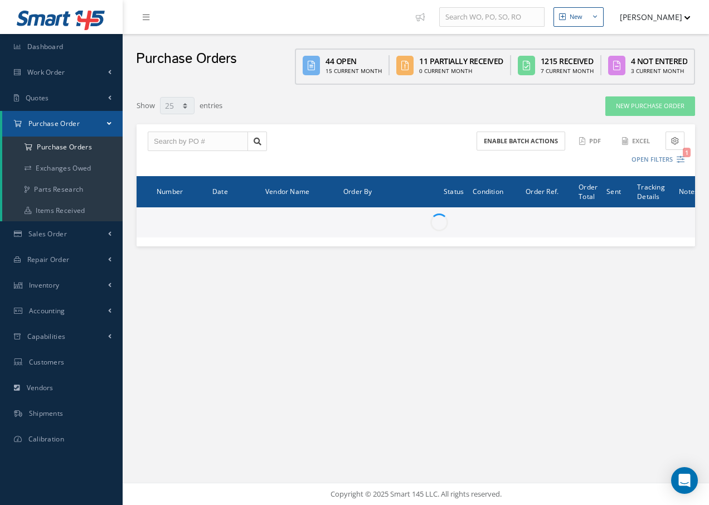
select select "25"
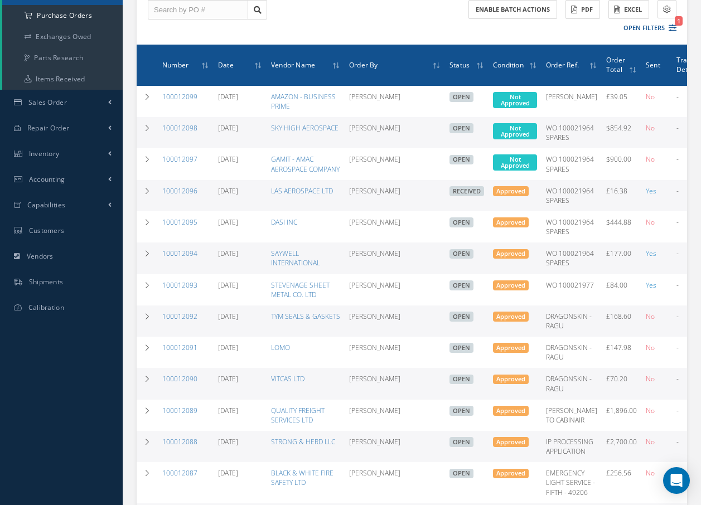
scroll to position [112, 0]
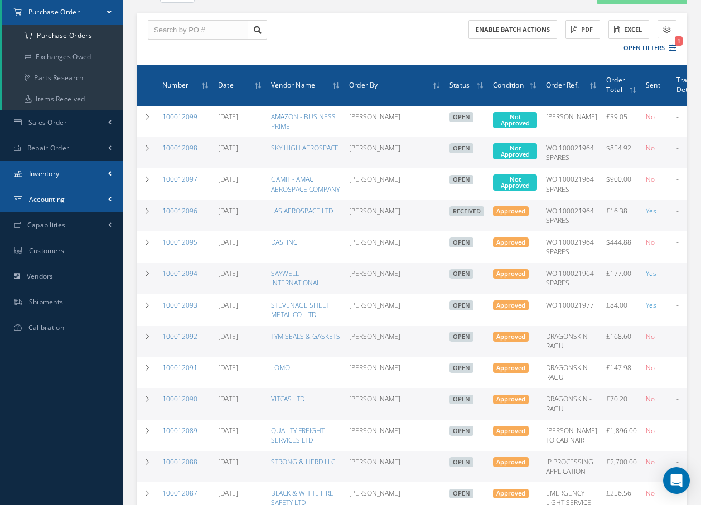
drag, startPoint x: 61, startPoint y: 201, endPoint x: 64, endPoint y: 181, distance: 20.7
click at [64, 181] on ul "Smart 145 Dashboard Work Order Work Order Preview Work Order Work Order Quotes …" at bounding box center [61, 114] width 123 height 452
click at [64, 175] on link "Inventory" at bounding box center [61, 174] width 123 height 26
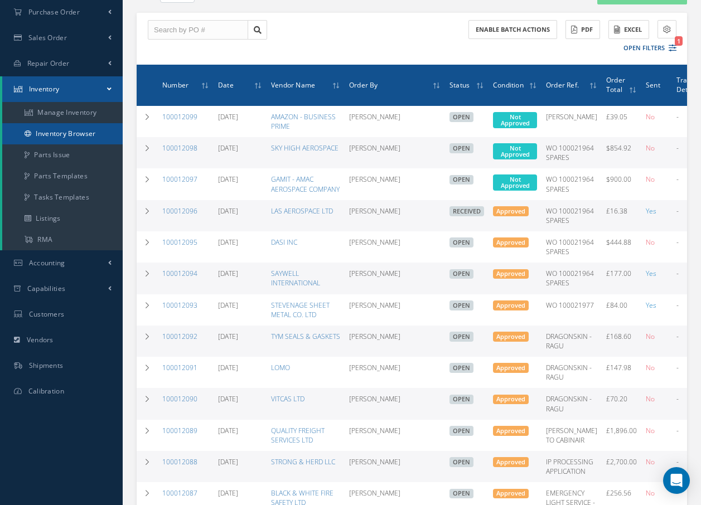
click at [68, 134] on link "Inventory Browser" at bounding box center [62, 133] width 120 height 21
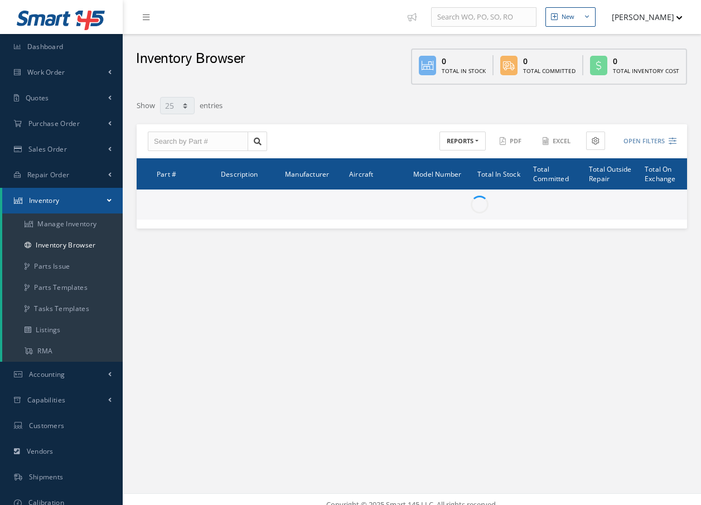
select select "25"
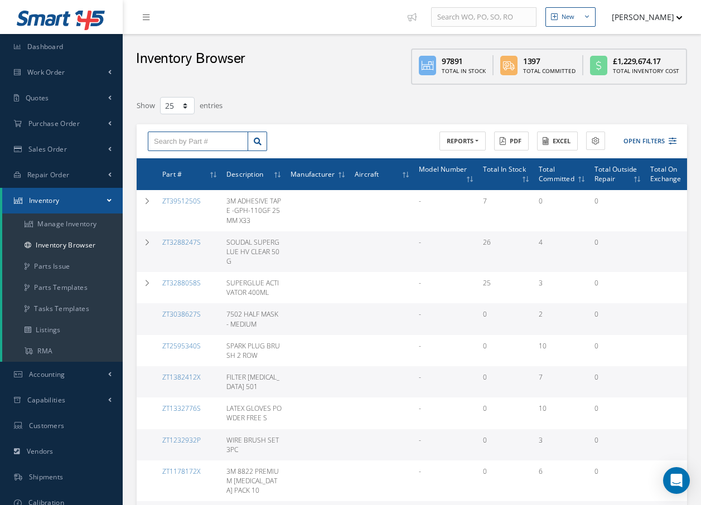
click at [188, 146] on input "text" at bounding box center [198, 142] width 100 height 20
click at [192, 156] on div "AN526-832R8" at bounding box center [198, 161] width 88 height 11
type input "AN526-832R8"
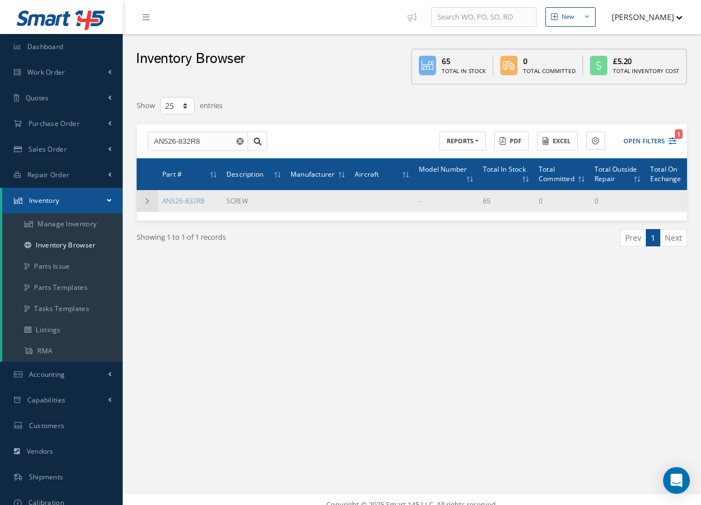
click at [147, 200] on icon at bounding box center [147, 201] width 8 height 7
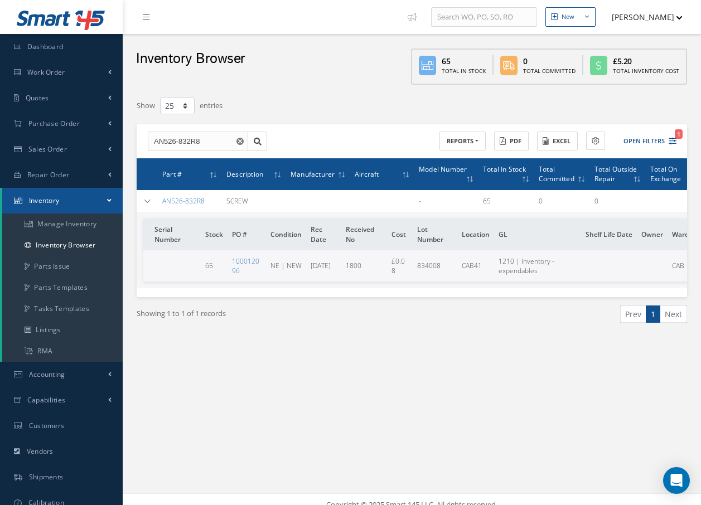
click at [679, 297] on div "Part # Description Manufacturer Aircraft Model Number Total In Stock Total Comm…" at bounding box center [412, 227] width 550 height 139
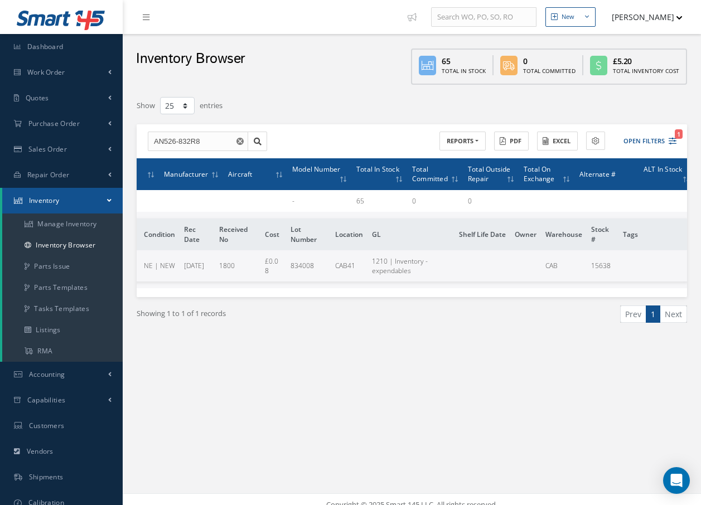
scroll to position [0, 134]
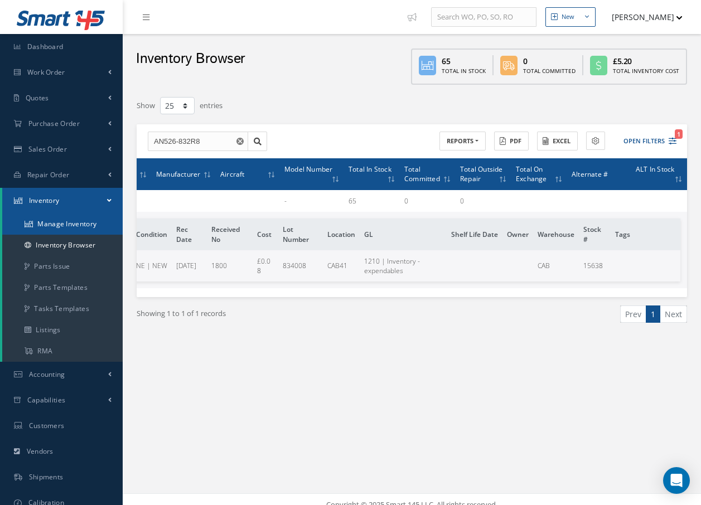
click at [84, 224] on link "Manage Inventory" at bounding box center [62, 224] width 120 height 21
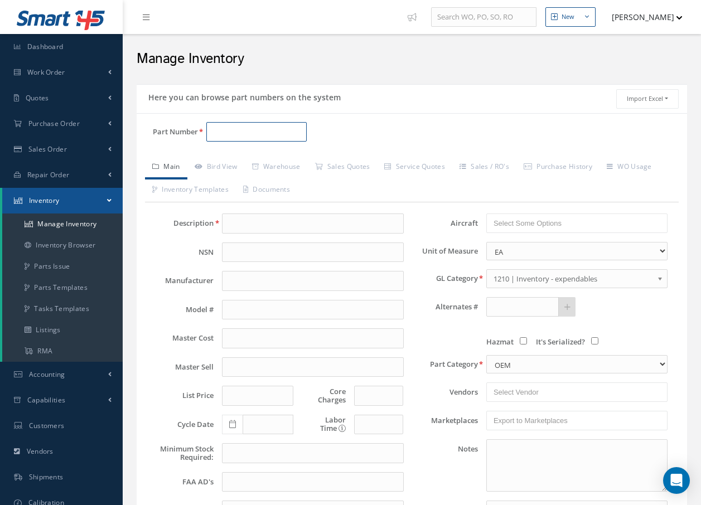
click at [264, 132] on input "Part Number" at bounding box center [256, 132] width 100 height 20
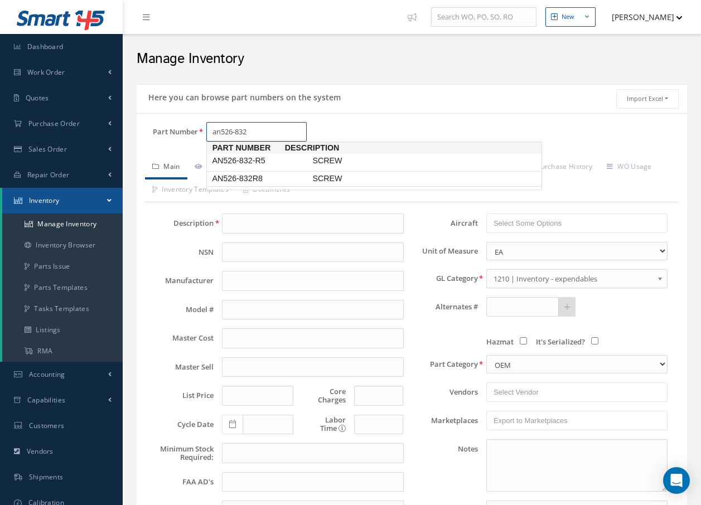
click at [277, 177] on span "AN526-832R8" at bounding box center [260, 179] width 100 height 12
type input "AN526-832R8"
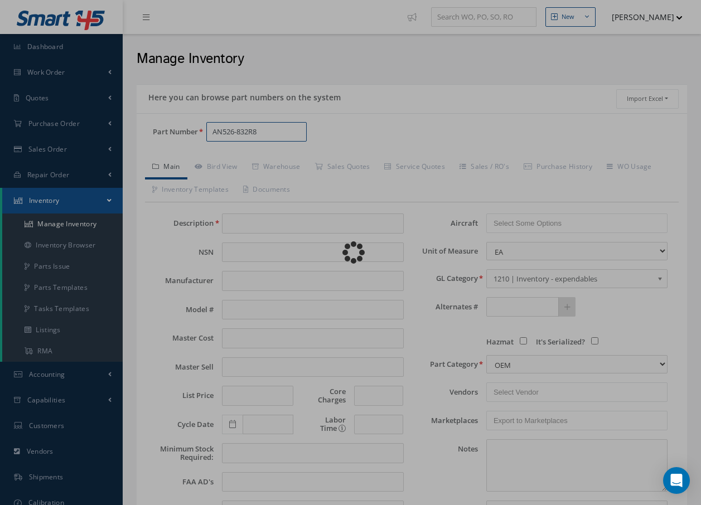
type input "SCREW"
type input "0.00"
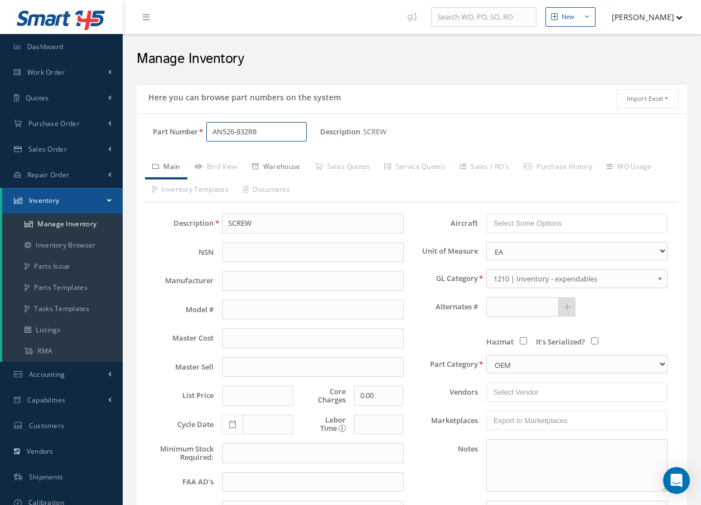
type input "AN526-832R8"
click at [276, 167] on link "Warehouse" at bounding box center [276, 167] width 63 height 23
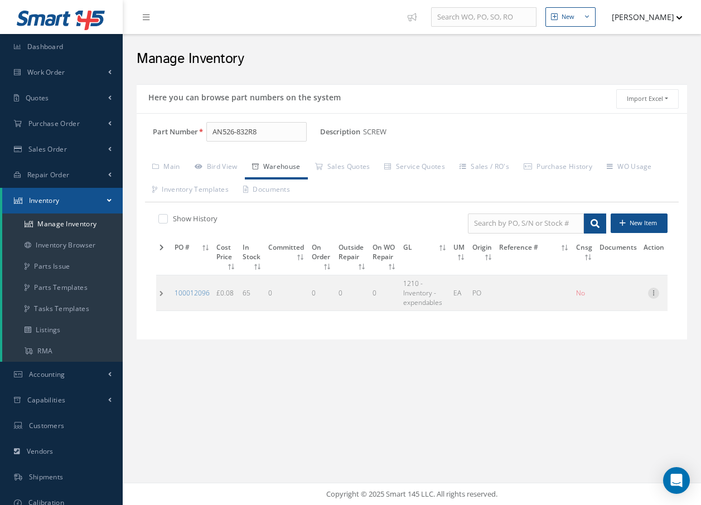
click at [651, 292] on icon at bounding box center [653, 292] width 11 height 9
click at [595, 301] on link "Edit" at bounding box center [602, 300] width 88 height 14
type input "0.08"
type input "[DATE]"
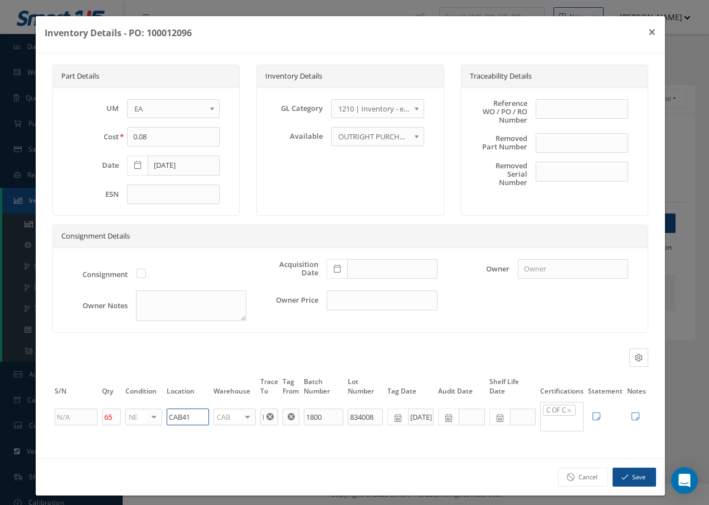
drag, startPoint x: 194, startPoint y: 422, endPoint x: 180, endPoint y: 423, distance: 13.9
click at [180, 423] on input "CAB41" at bounding box center [188, 417] width 42 height 17
type input "CAB02"
click at [622, 482] on button "Save" at bounding box center [634, 478] width 43 height 20
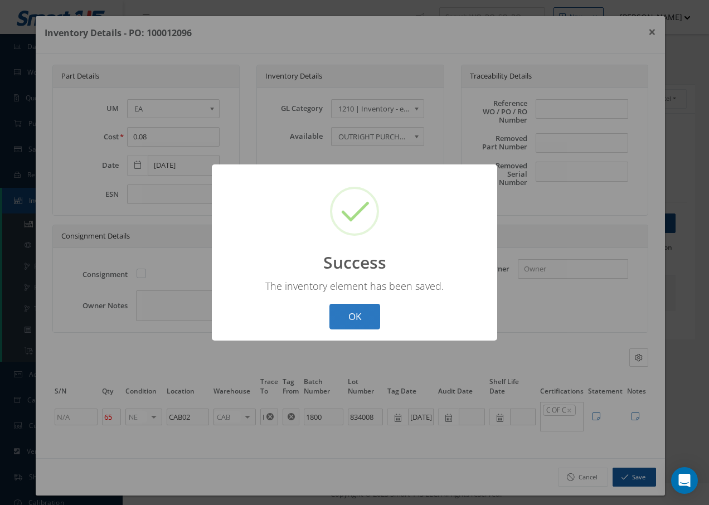
click at [358, 317] on button "OK" at bounding box center [355, 317] width 51 height 26
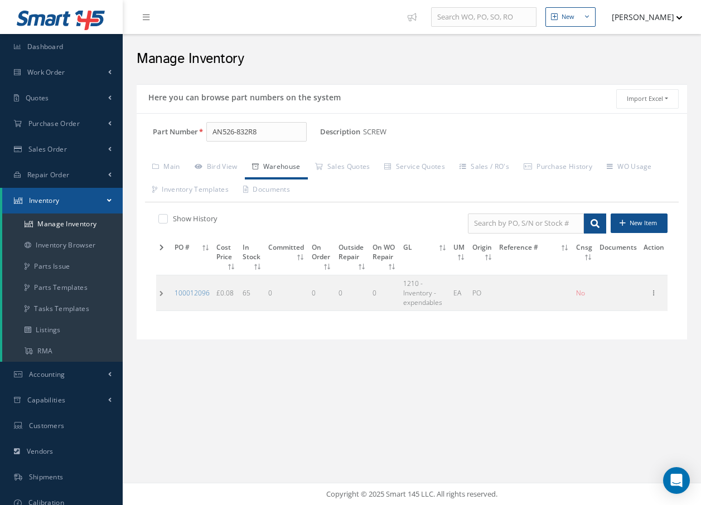
click at [162, 294] on td at bounding box center [163, 293] width 15 height 36
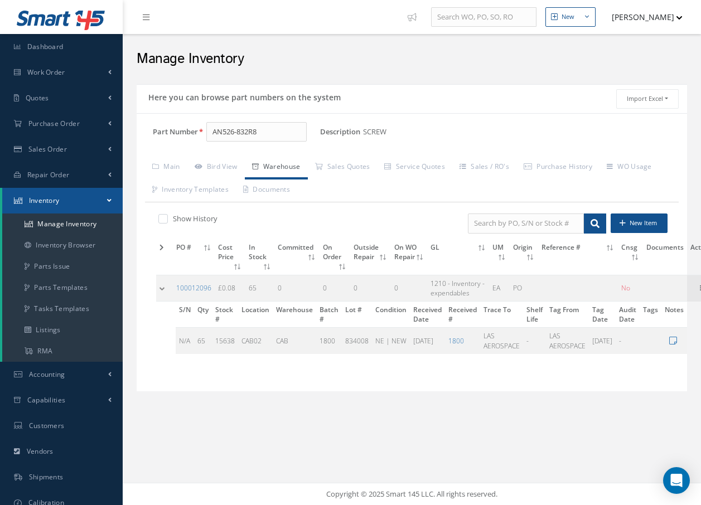
click at [162, 287] on td at bounding box center [164, 288] width 17 height 26
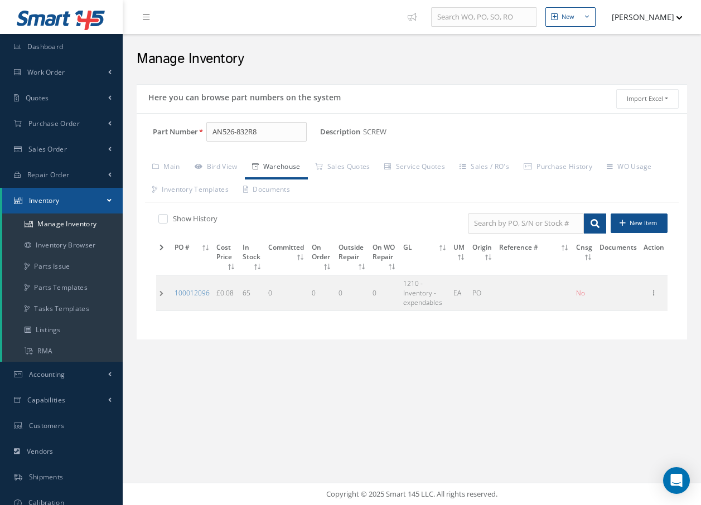
click at [167, 217] on label at bounding box center [168, 219] width 3 height 10
click at [161, 217] on input "checkbox" at bounding box center [161, 219] width 7 height 7
click at [162, 291] on td at bounding box center [163, 293] width 15 height 36
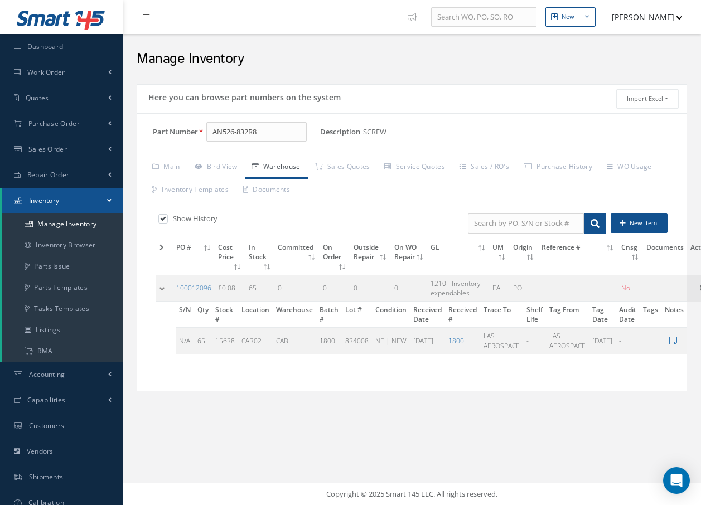
click at [162, 289] on td at bounding box center [164, 288] width 17 height 26
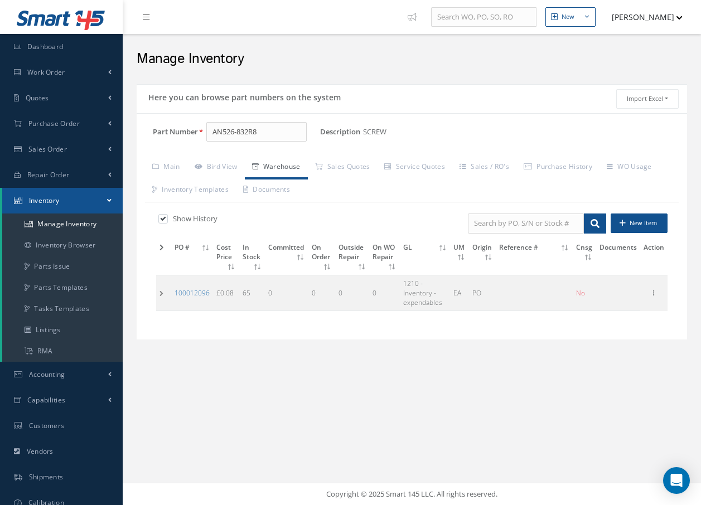
click at [167, 218] on label at bounding box center [168, 219] width 3 height 10
click at [163, 218] on input "checkbox" at bounding box center [161, 219] width 7 height 7
checkbox input "false"
click at [76, 245] on link "Inventory Browser" at bounding box center [62, 245] width 120 height 21
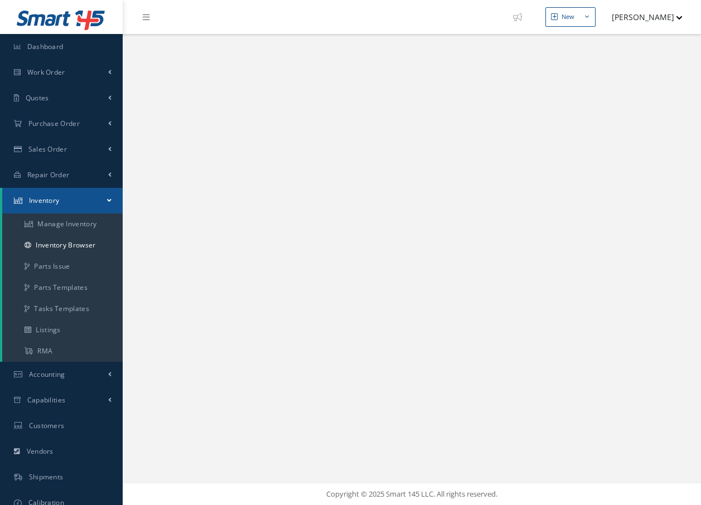
select select "25"
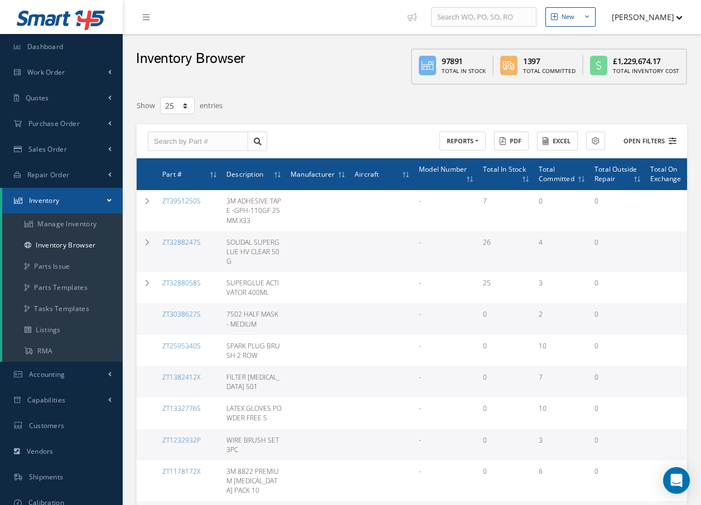
click at [656, 141] on button "Open Filters" at bounding box center [644, 141] width 63 height 18
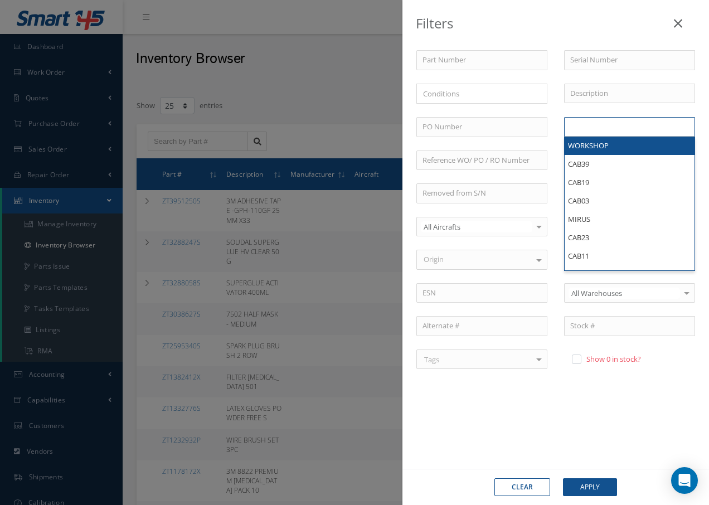
click at [623, 124] on ul at bounding box center [629, 127] width 131 height 20
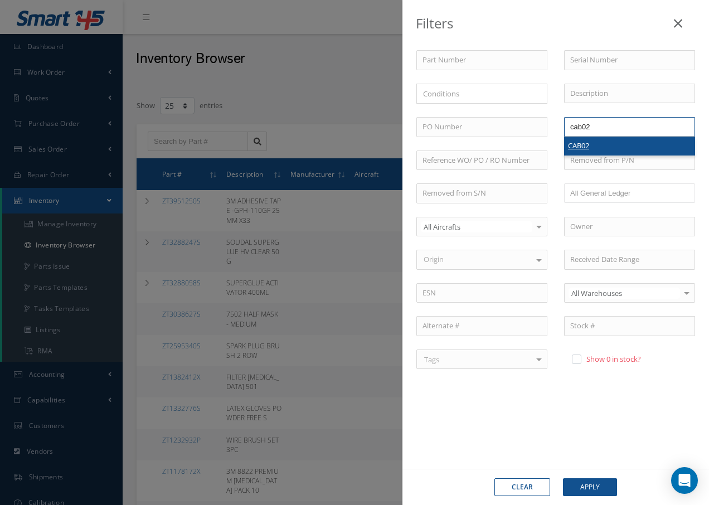
type input "cab02"
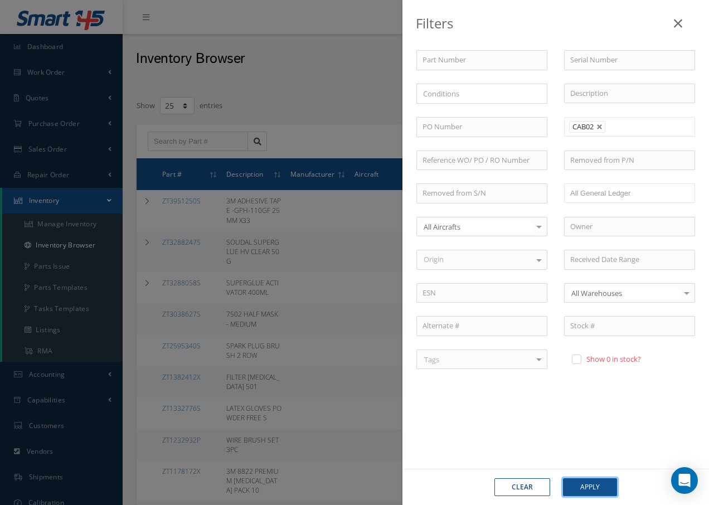
click at [578, 486] on button "Apply" at bounding box center [590, 487] width 54 height 18
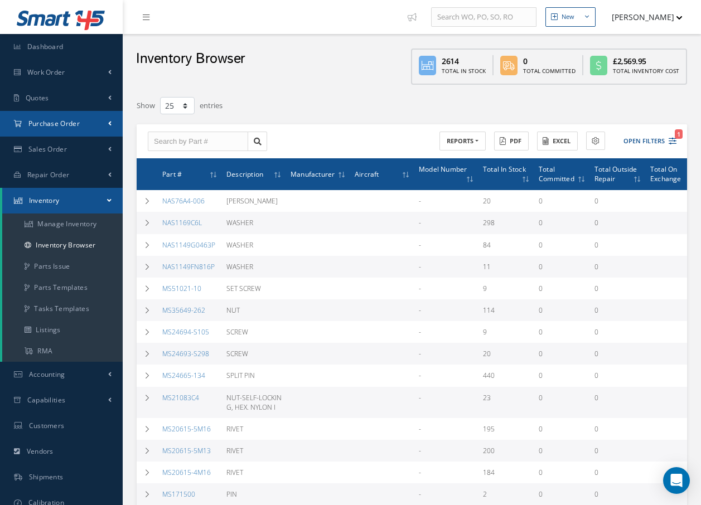
click at [52, 121] on span "Purchase Order" at bounding box center [53, 123] width 51 height 9
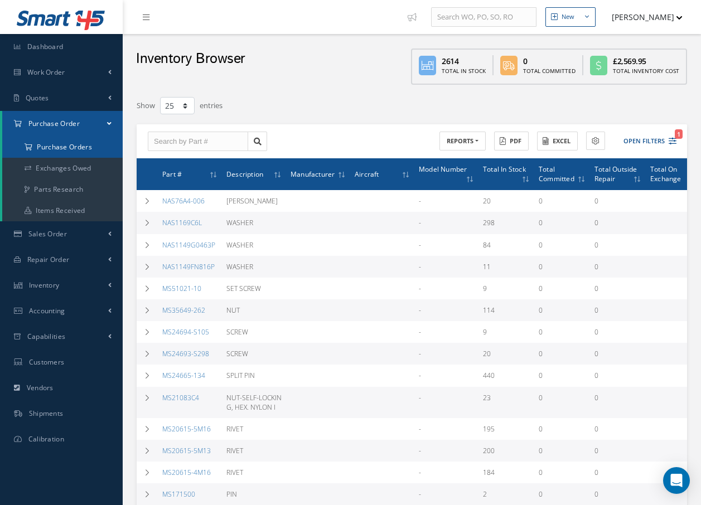
click at [62, 144] on a=1&status_id=2&status_id=3&status_id=5&collapsedFilters"] "Purchase Orders" at bounding box center [62, 147] width 120 height 21
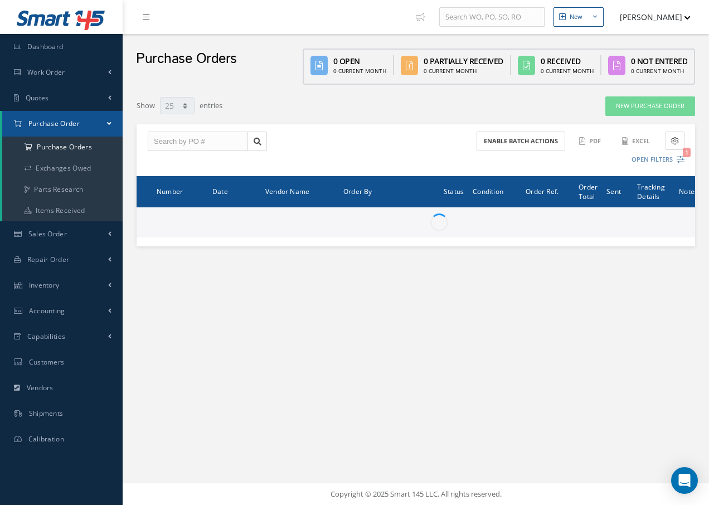
select select "25"
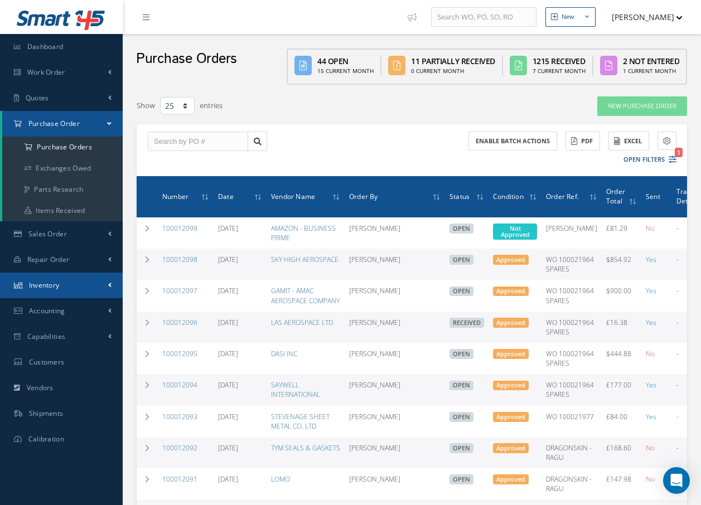
click at [56, 282] on span "Inventory" at bounding box center [44, 284] width 31 height 9
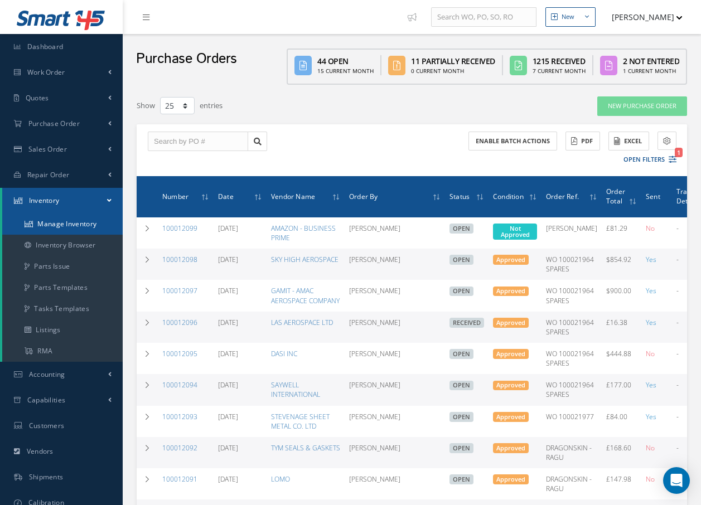
click at [73, 223] on link "Manage Inventory" at bounding box center [62, 224] width 120 height 21
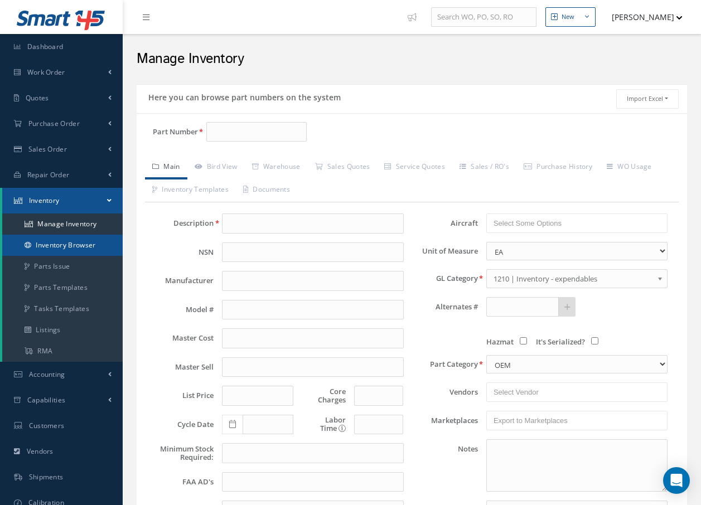
click at [74, 245] on link "Inventory Browser" at bounding box center [62, 245] width 120 height 21
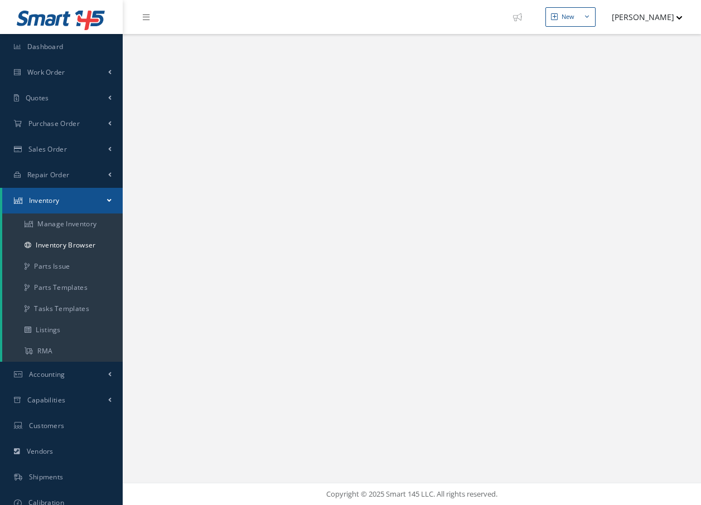
select select "25"
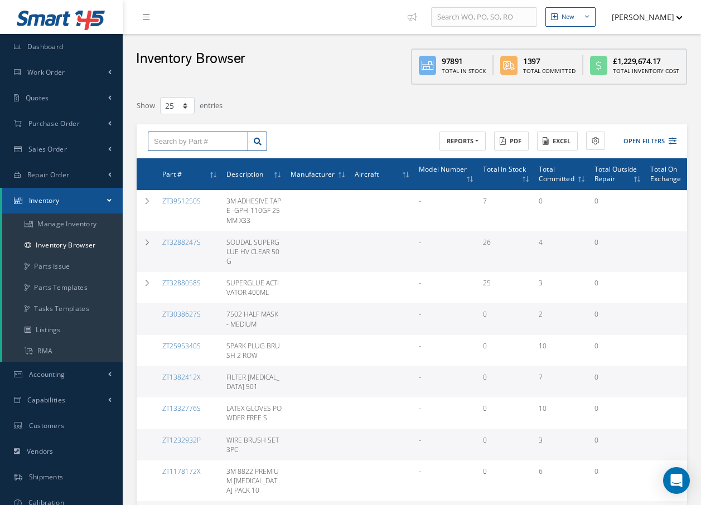
click at [234, 141] on input "text" at bounding box center [198, 142] width 100 height 20
click at [220, 156] on div "AN526-832R8" at bounding box center [198, 161] width 88 height 11
type input "AN526-832R8"
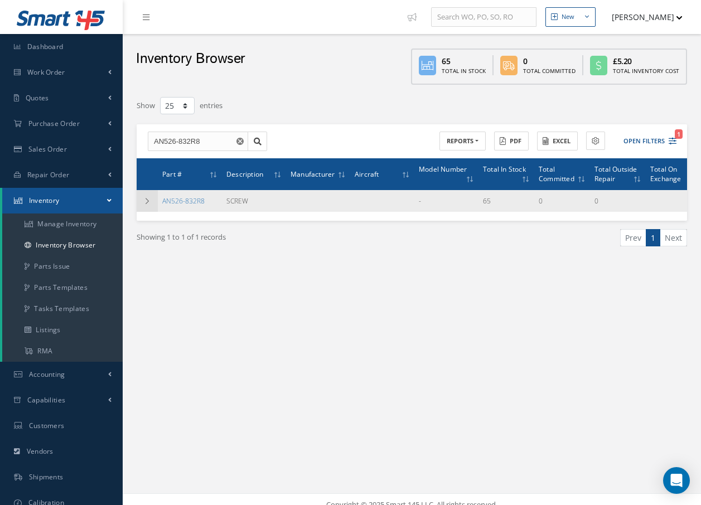
click at [144, 199] on icon at bounding box center [147, 201] width 8 height 7
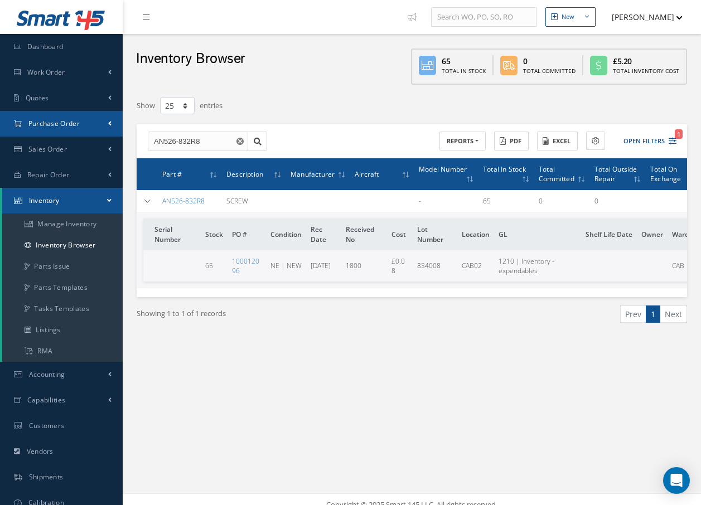
click at [51, 116] on link "Purchase Order" at bounding box center [61, 124] width 123 height 26
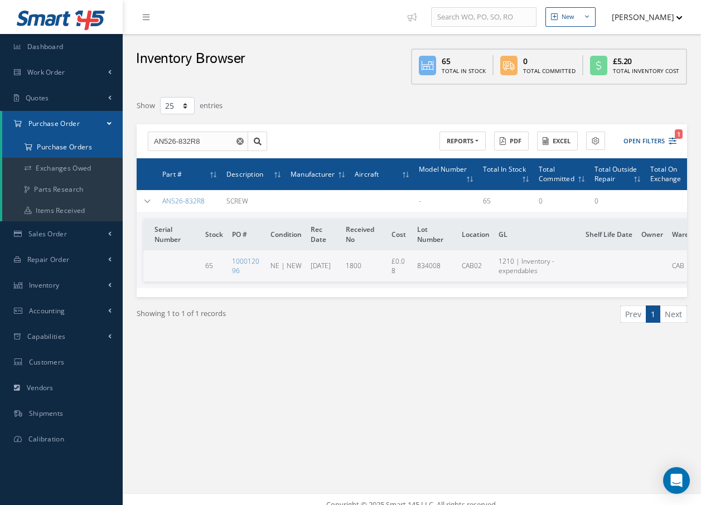
click at [64, 146] on a=1&status_id=2&status_id=3&status_id=5&collapsedFilters"] "Purchase Orders" at bounding box center [62, 147] width 120 height 21
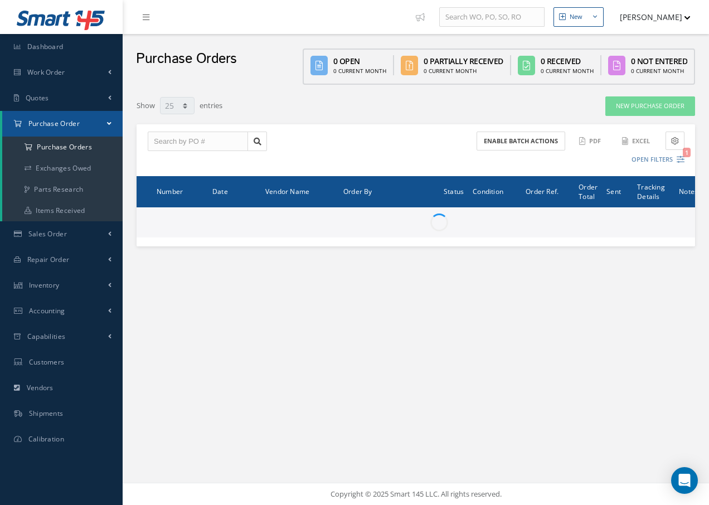
select select "25"
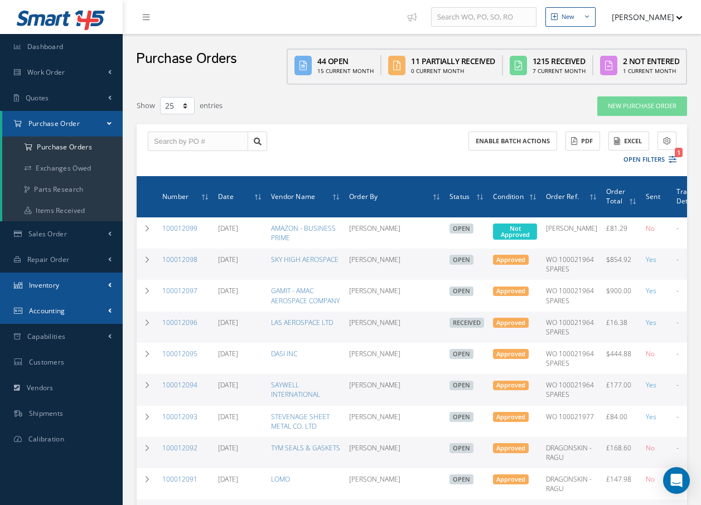
drag, startPoint x: 60, startPoint y: 308, endPoint x: 72, endPoint y: 284, distance: 27.2
click at [72, 285] on ul "Smart 145 Dashboard Work Order Work Order Preview Work Order Work Order Quotes …" at bounding box center [61, 226] width 123 height 452
click at [72, 284] on link "Inventory" at bounding box center [61, 286] width 123 height 26
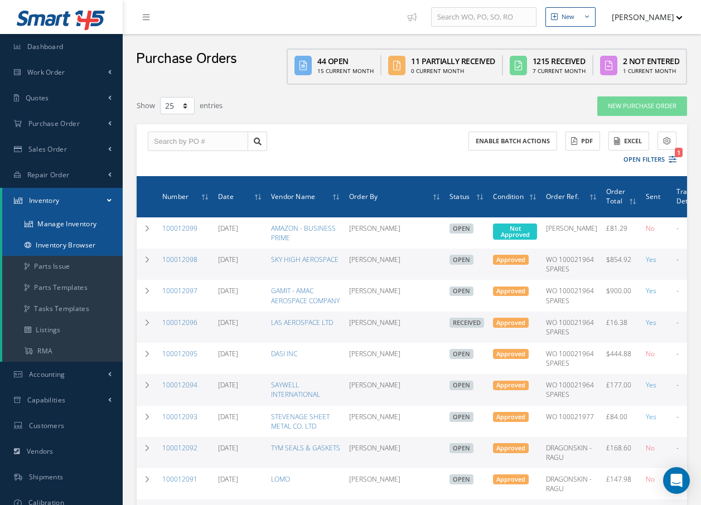
drag, startPoint x: 77, startPoint y: 223, endPoint x: 88, endPoint y: 243, distance: 23.0
click at [88, 245] on ul "Manage Inventory Inventory Browser Parts Issue Parts Templates Tasks Templates …" at bounding box center [62, 288] width 120 height 148
click at [88, 243] on link "Inventory Browser" at bounding box center [62, 245] width 120 height 21
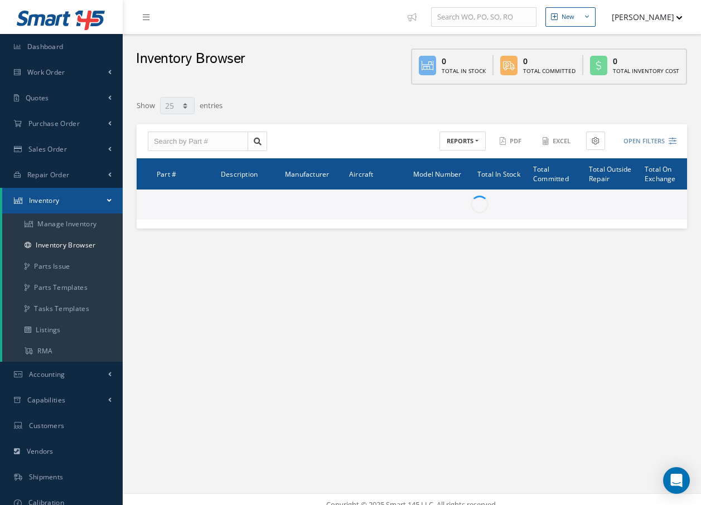
select select "25"
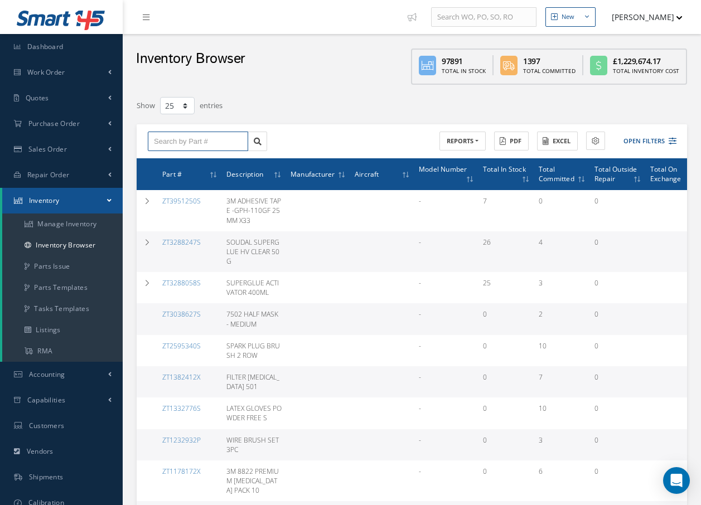
click at [221, 143] on input "text" at bounding box center [198, 142] width 100 height 20
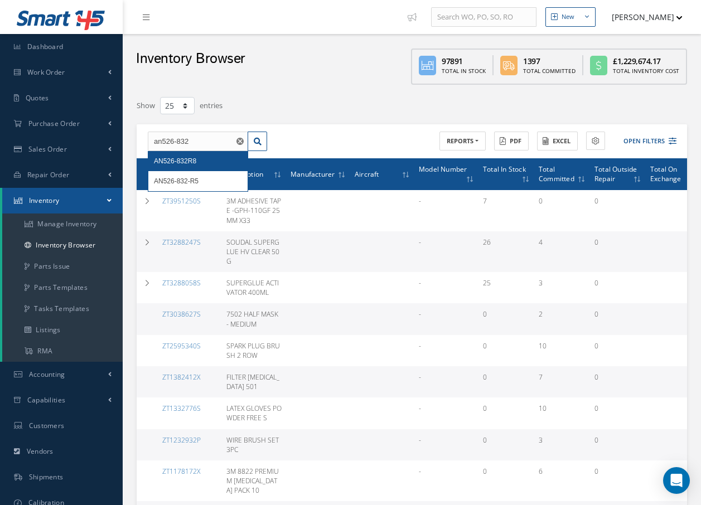
click at [207, 159] on div "AN526-832R8" at bounding box center [198, 161] width 88 height 11
type input "AN526-832R8"
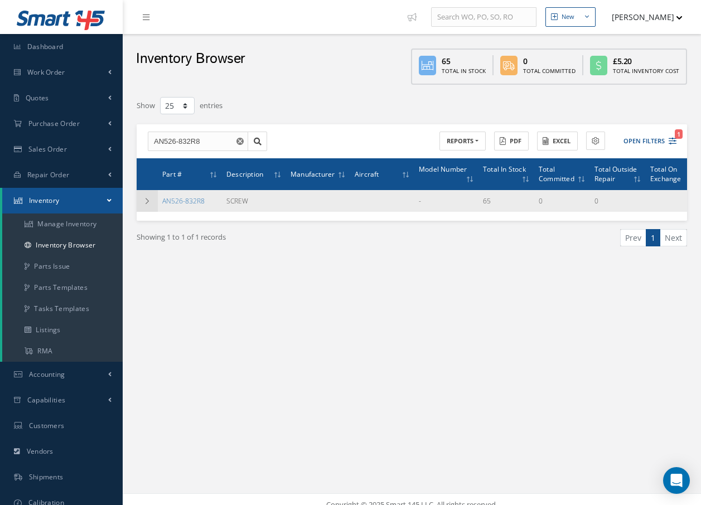
click at [148, 201] on icon at bounding box center [147, 201] width 8 height 7
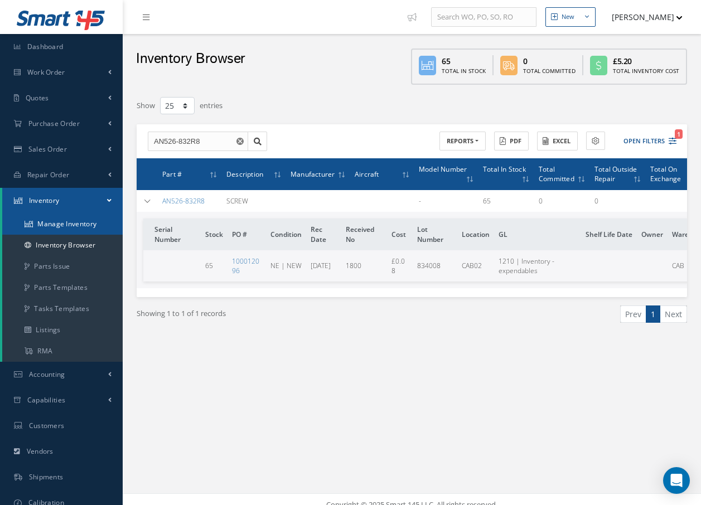
click at [72, 224] on link "Manage Inventory" at bounding box center [62, 224] width 120 height 21
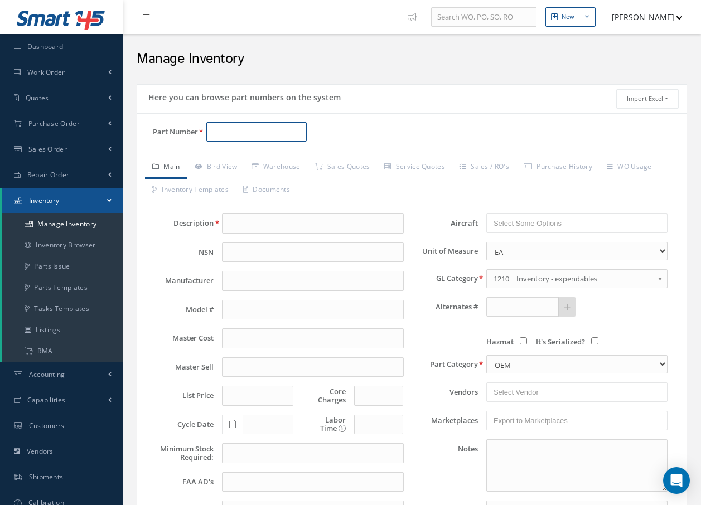
click at [287, 133] on input "Part Number" at bounding box center [256, 132] width 100 height 20
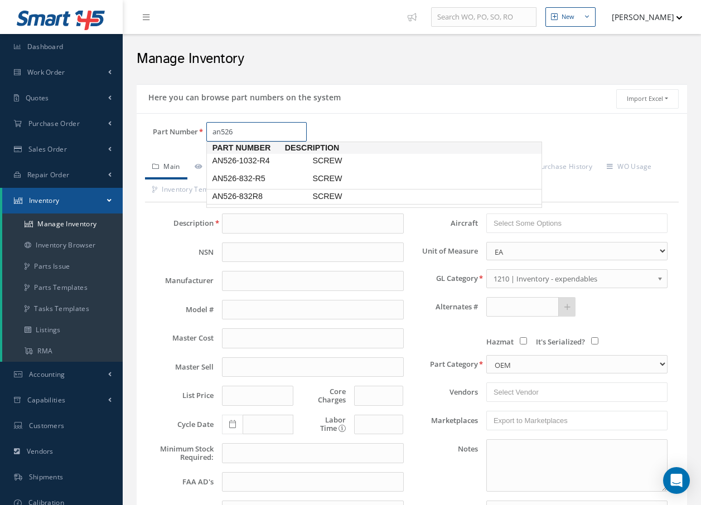
click at [277, 197] on span "AN526-832R8" at bounding box center [260, 197] width 100 height 12
type input "AN526-832R8"
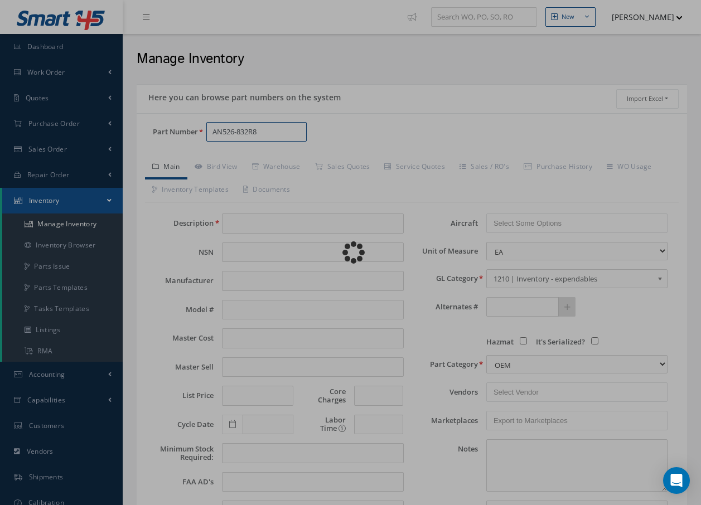
type input "SCREW"
type input "0.00"
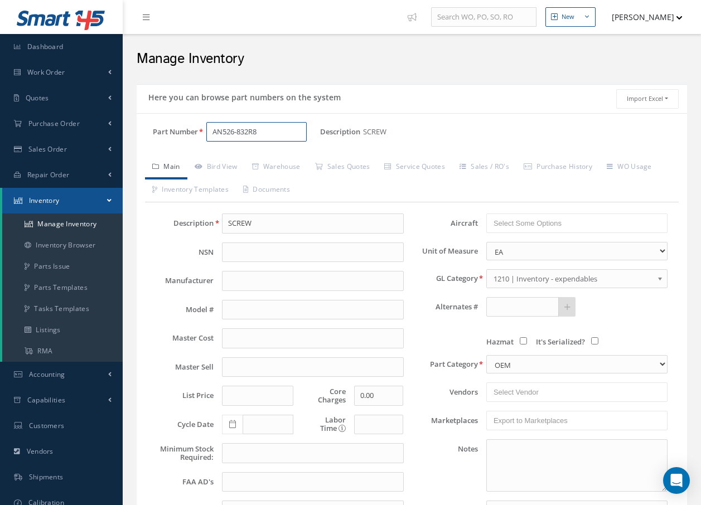
drag, startPoint x: 265, startPoint y: 134, endPoint x: 193, endPoint y: 130, distance: 71.5
click at [207, 137] on input "AN526-832R8" at bounding box center [256, 132] width 100 height 20
type input "AN526-832R8"
click at [277, 164] on link "Warehouse" at bounding box center [276, 167] width 63 height 23
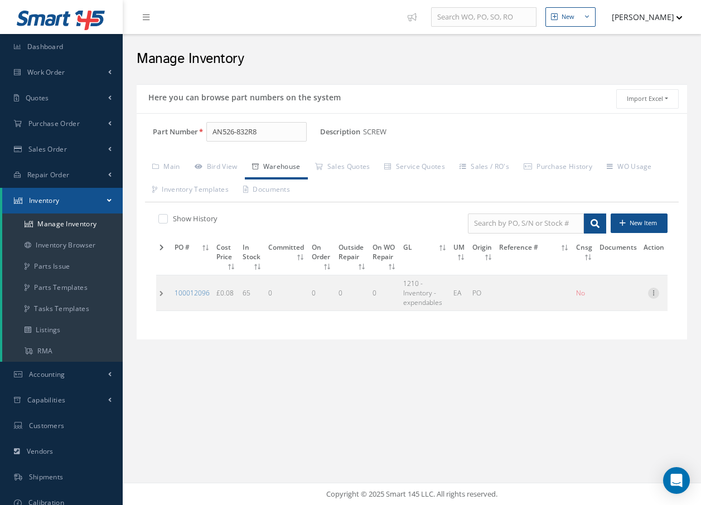
click at [654, 293] on icon at bounding box center [653, 292] width 11 height 9
click at [594, 337] on link "Label" at bounding box center [602, 338] width 88 height 14
click at [60, 244] on link "Inventory Browser" at bounding box center [62, 245] width 120 height 21
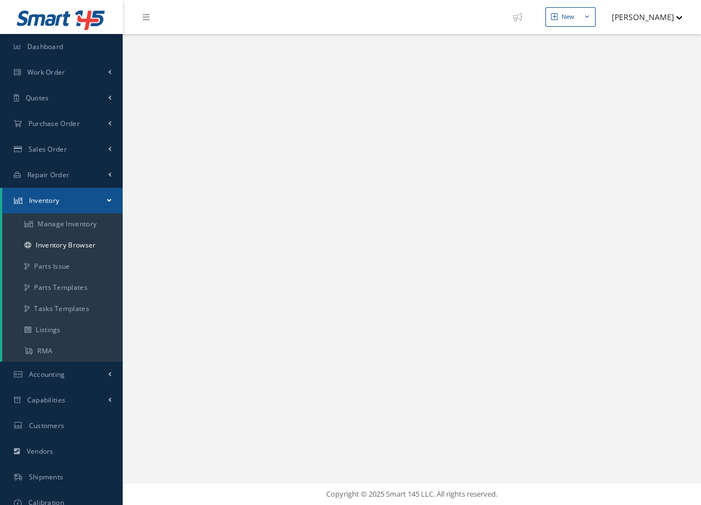
select select "25"
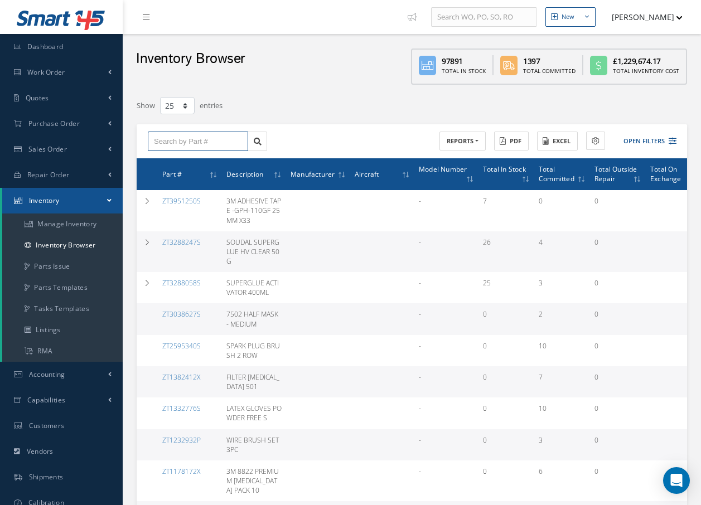
click at [214, 141] on input "text" at bounding box center [198, 142] width 100 height 20
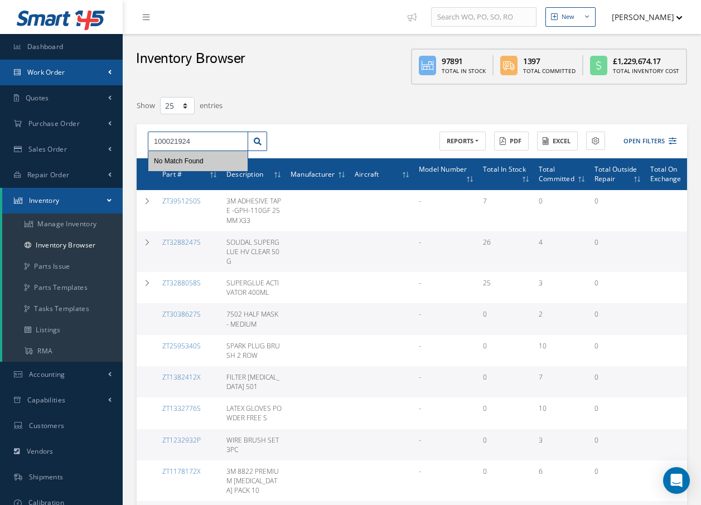
type input "100021924"
click at [79, 77] on link "Work Order" at bounding box center [61, 73] width 123 height 26
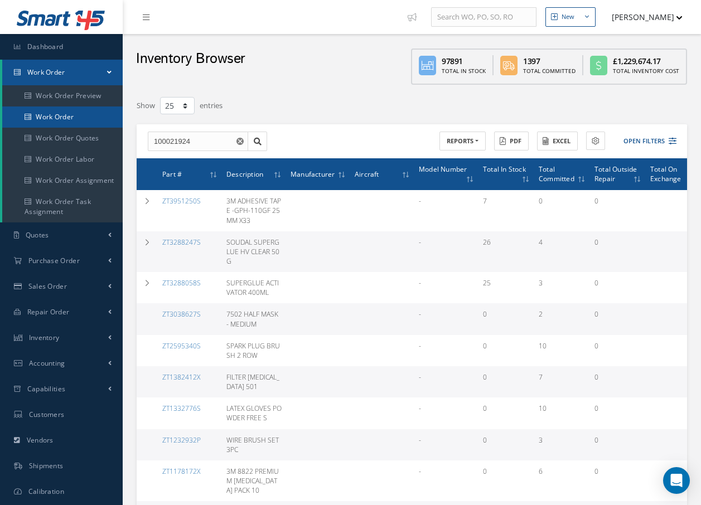
click at [56, 124] on link "Work Order" at bounding box center [62, 116] width 120 height 21
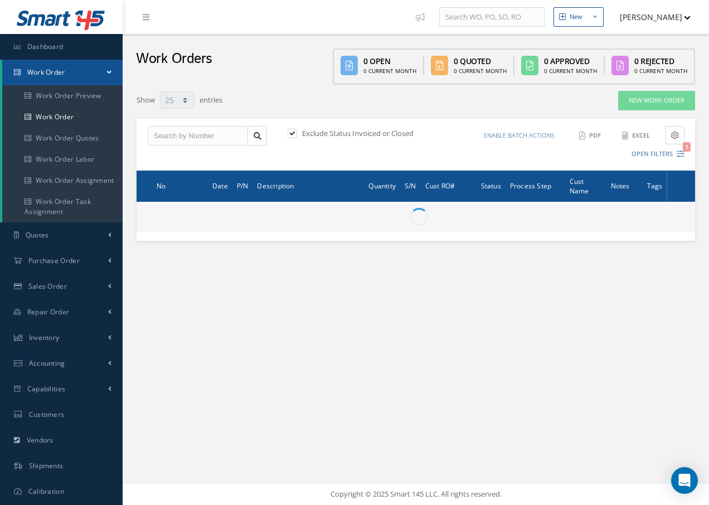
select select "25"
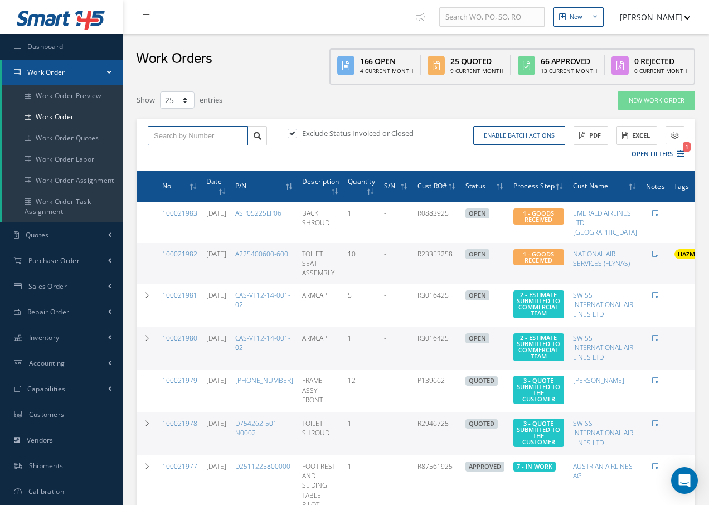
click at [210, 132] on input "text" at bounding box center [198, 136] width 100 height 20
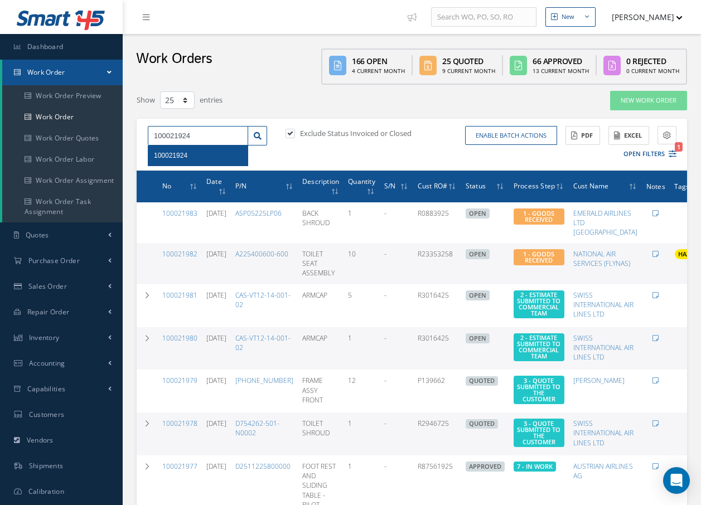
type input "100021924"
click at [188, 156] on div "100021924" at bounding box center [198, 155] width 88 height 11
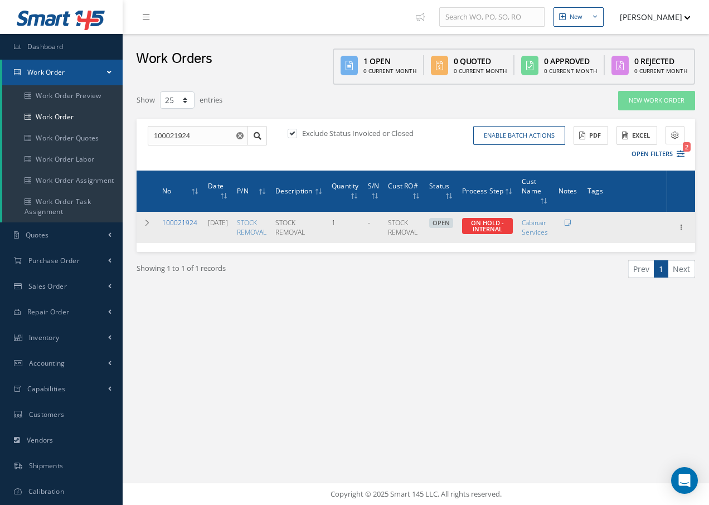
click at [175, 222] on link "100021924" at bounding box center [179, 222] width 35 height 9
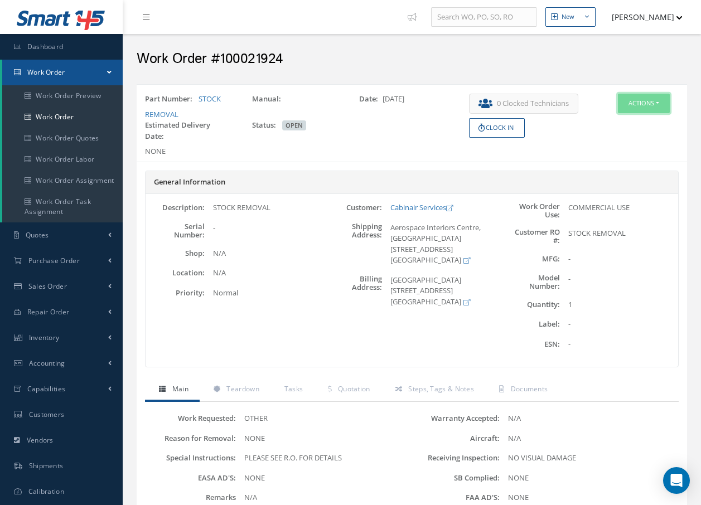
click at [643, 100] on button "Actions" at bounding box center [644, 104] width 52 height 20
click at [607, 122] on link "Edit" at bounding box center [626, 124] width 89 height 15
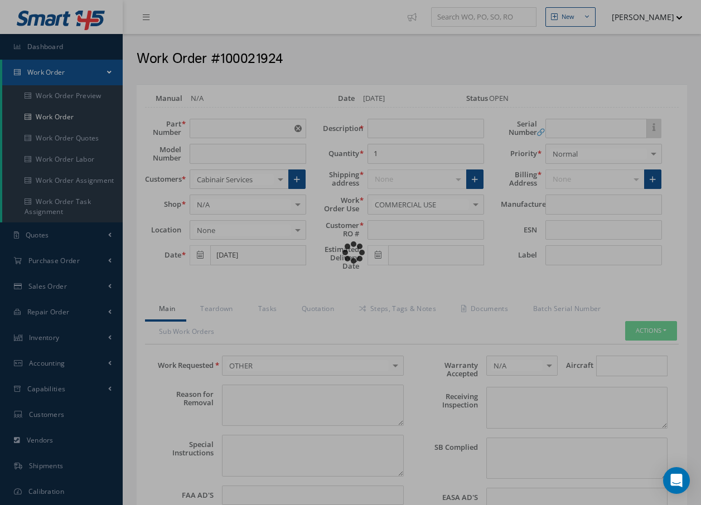
type input "STOCK REMOVAL"
type input "[DATE]"
type input "STOCK REMOVAL"
type textarea "NONE"
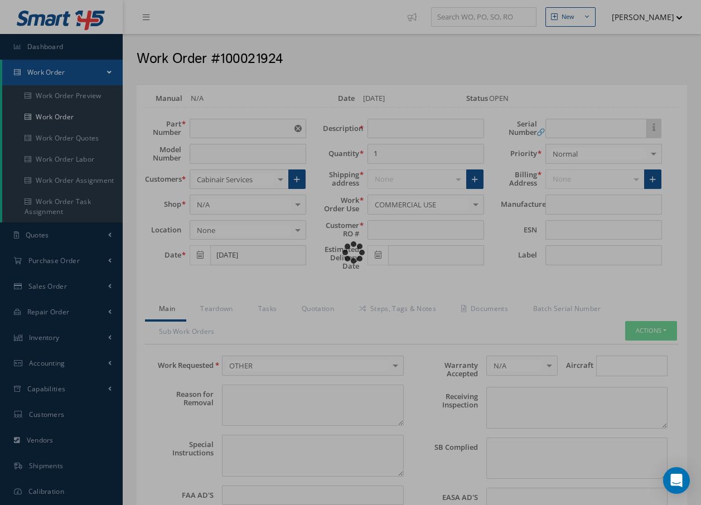
type textarea "PLEASE SEE R.O. FOR DETAILS"
type input "NONE"
type textarea "NO VISUAL DAMAGE"
type textarea "NONE"
type input "NONE"
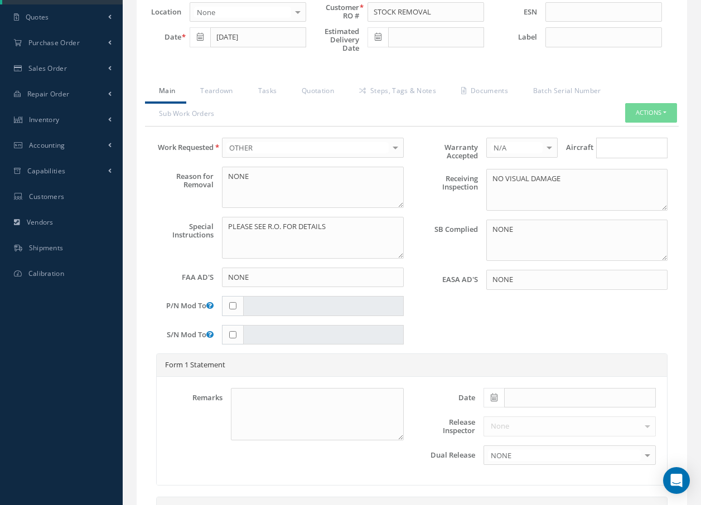
scroll to position [56, 0]
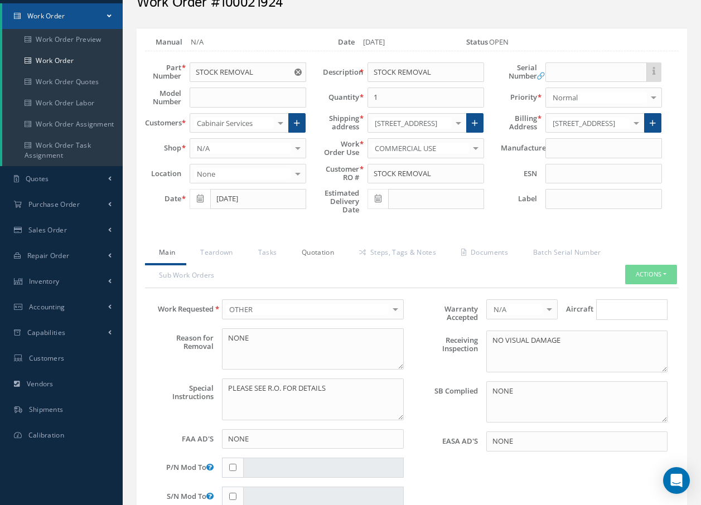
click at [313, 253] on link "Quotation" at bounding box center [316, 253] width 57 height 23
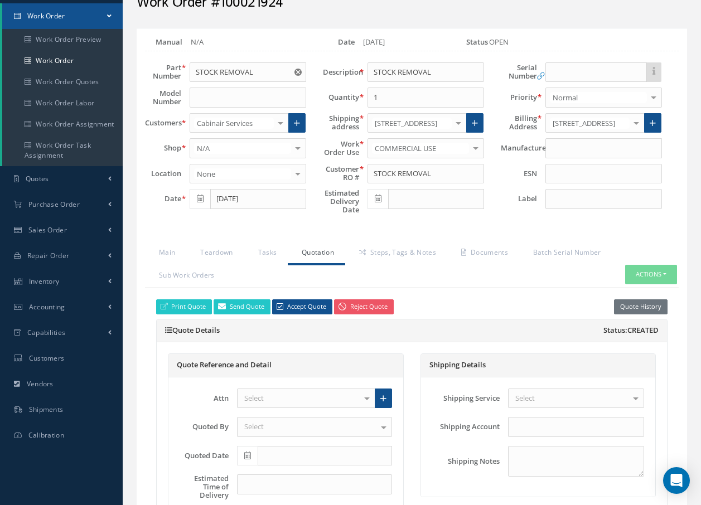
scroll to position [3618, 0]
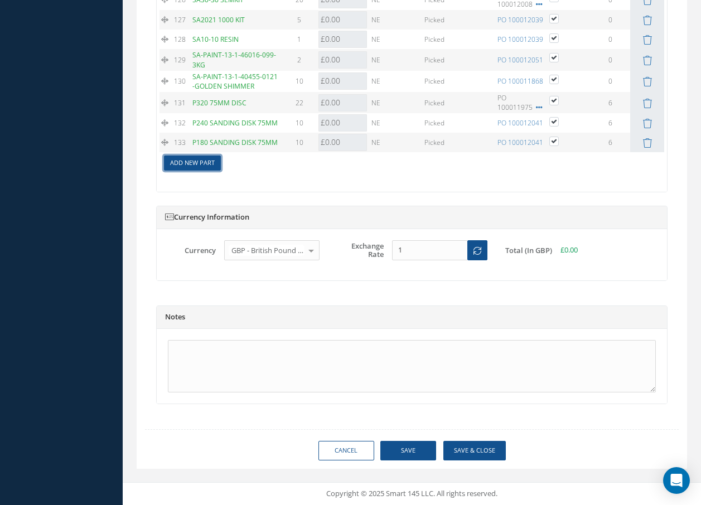
click at [205, 162] on link "Add New Part" at bounding box center [192, 163] width 57 height 15
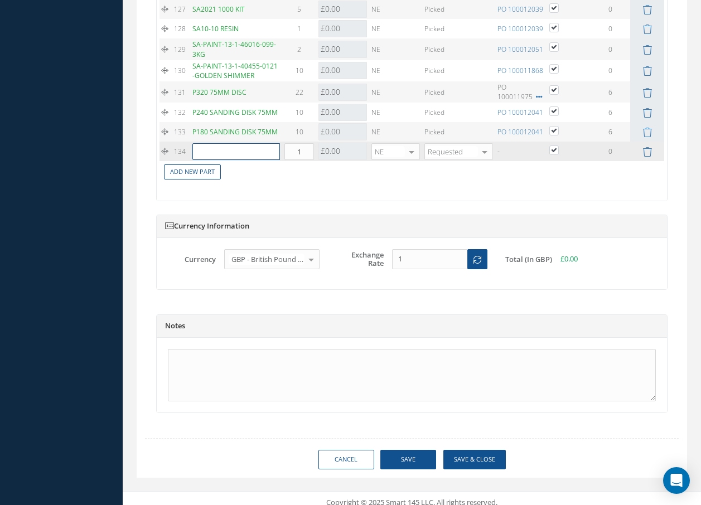
click at [205, 160] on input "text" at bounding box center [236, 151] width 88 height 17
type input "1"
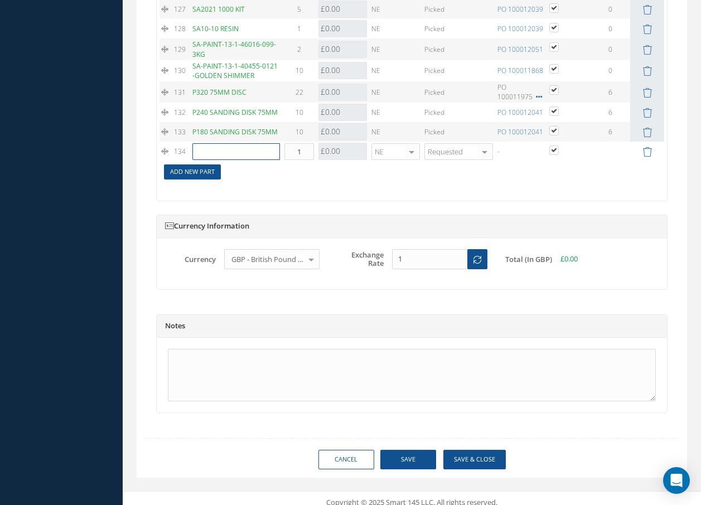
click at [218, 160] on input "text" at bounding box center [236, 151] width 88 height 17
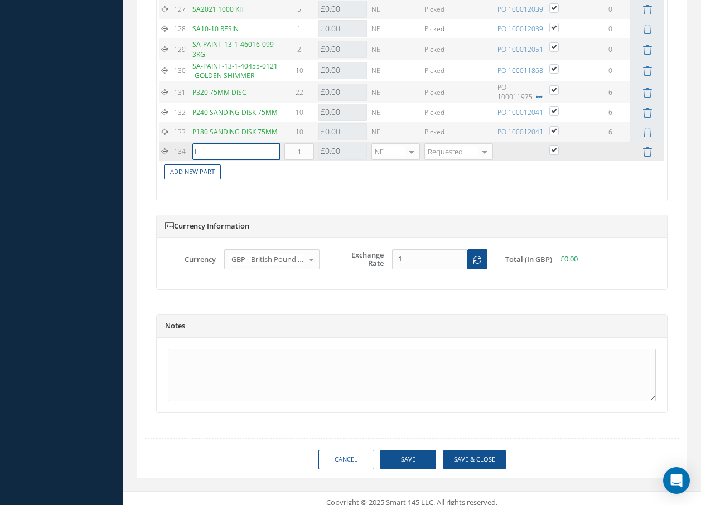
type input "LD"
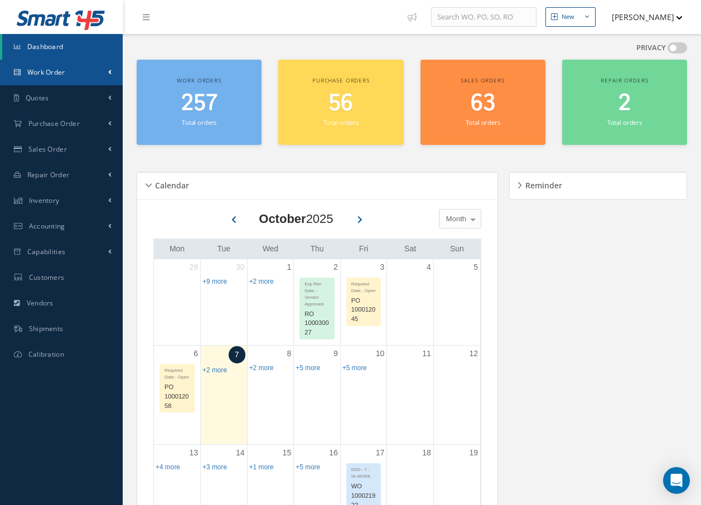
click at [60, 74] on span "Work Order" at bounding box center [46, 71] width 38 height 9
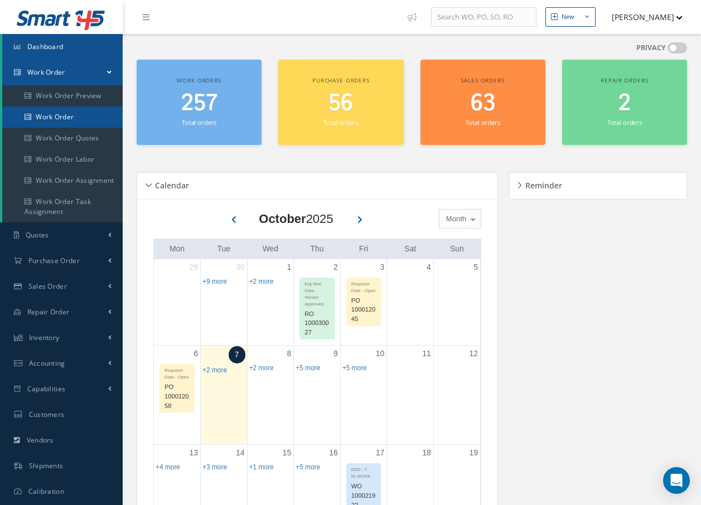
click at [55, 118] on link "Work Order" at bounding box center [62, 116] width 120 height 21
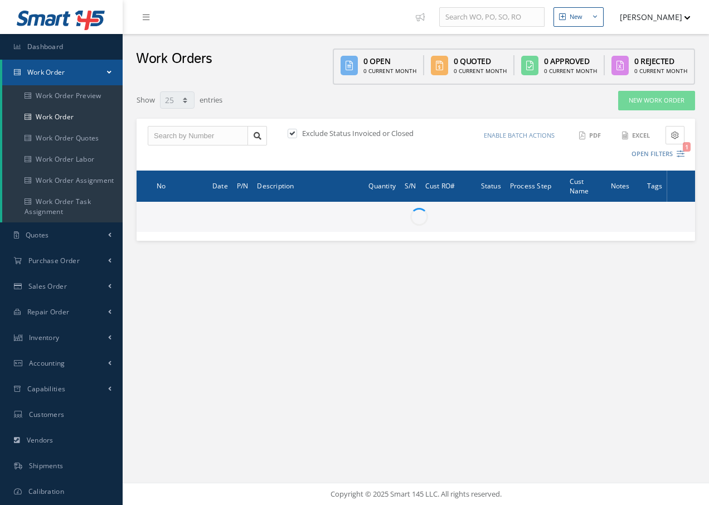
select select "25"
click at [190, 134] on input "text" at bounding box center [198, 136] width 100 height 20
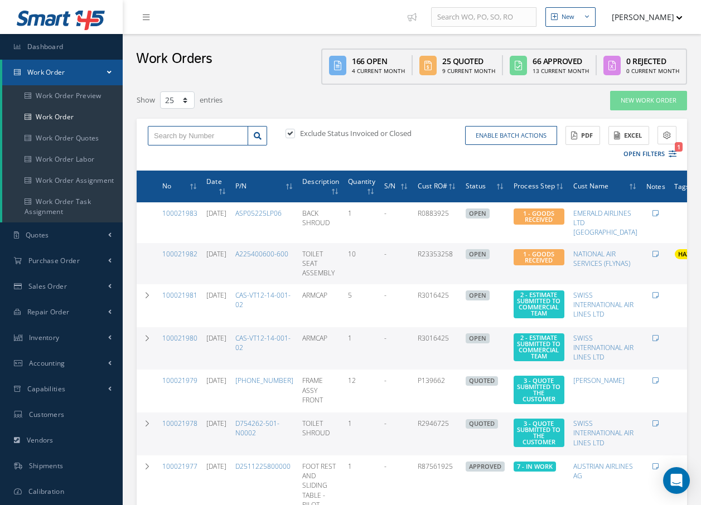
click at [204, 139] on input "text" at bounding box center [198, 136] width 100 height 20
click at [173, 126] on input "text" at bounding box center [198, 136] width 100 height 20
type input "100021924"
click at [181, 160] on div "100021924" at bounding box center [198, 155] width 88 height 11
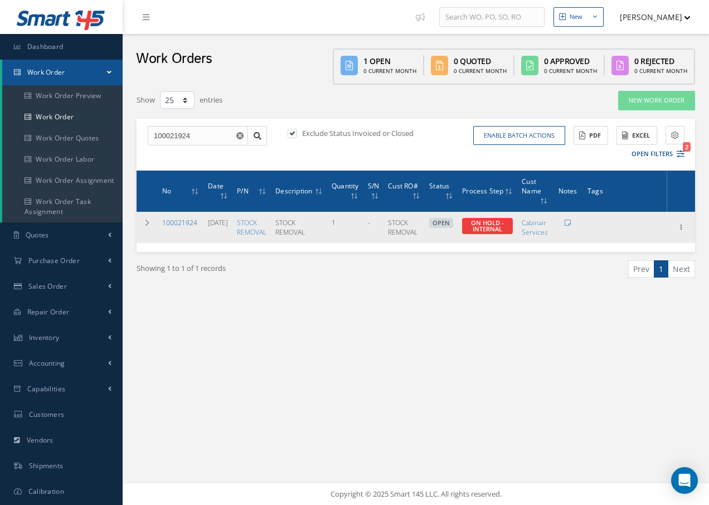
click at [172, 222] on link "100021924" at bounding box center [179, 222] width 35 height 9
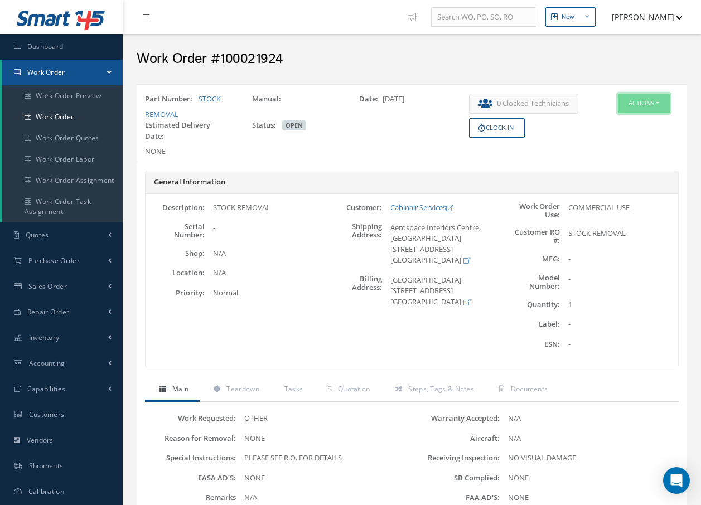
click at [624, 106] on button "Actions" at bounding box center [644, 104] width 52 height 20
click at [609, 124] on link "Edit" at bounding box center [626, 124] width 89 height 15
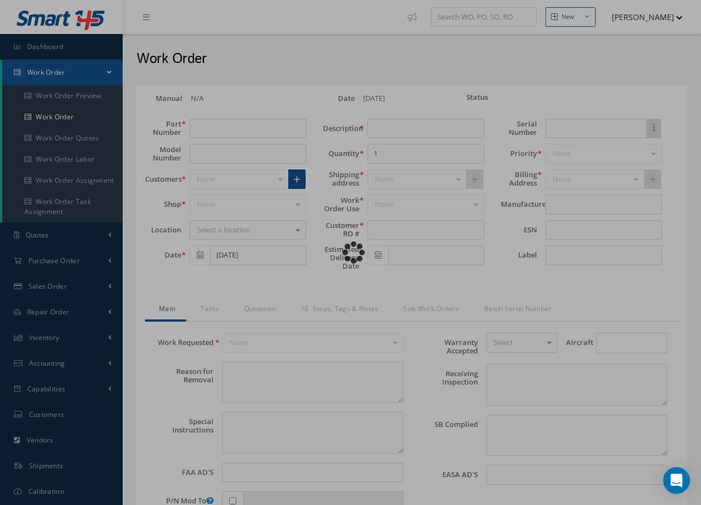
type input "STOCK REMOVAL"
type input "[DATE]"
type input "STOCK REMOVAL"
type textarea "NONE"
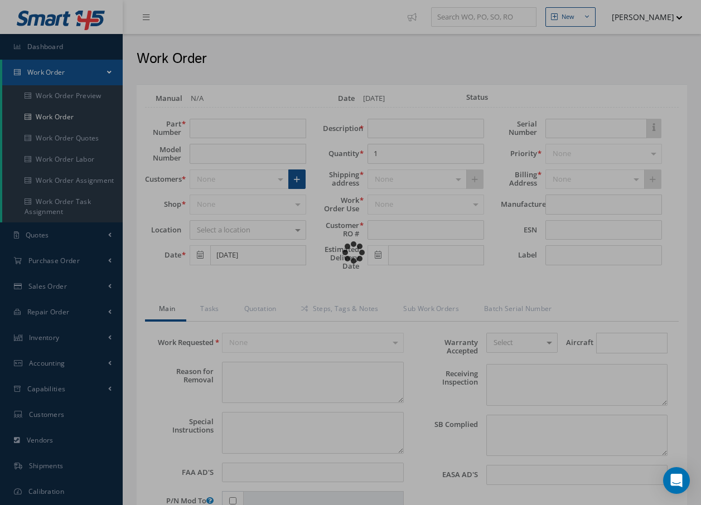
type textarea "PLEASE SEE R.O. FOR DETAILS"
type input "NONE"
type textarea "NO VISUAL DAMAGE"
type textarea "NONE"
type input "NONE"
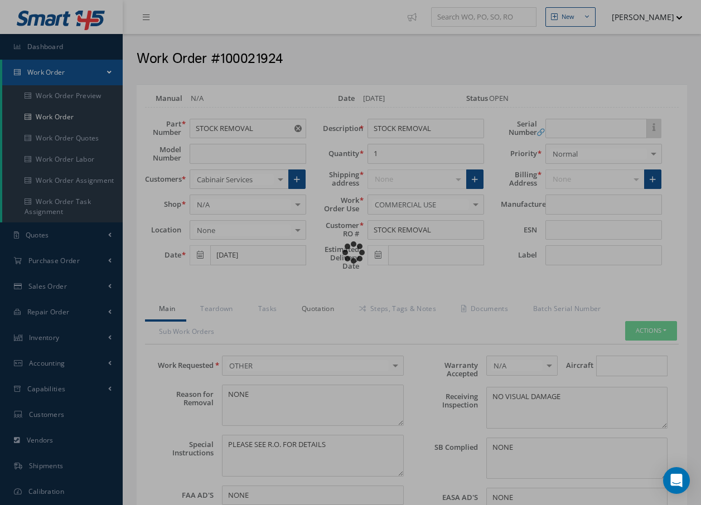
click at [321, 310] on link "Quotation" at bounding box center [316, 309] width 57 height 23
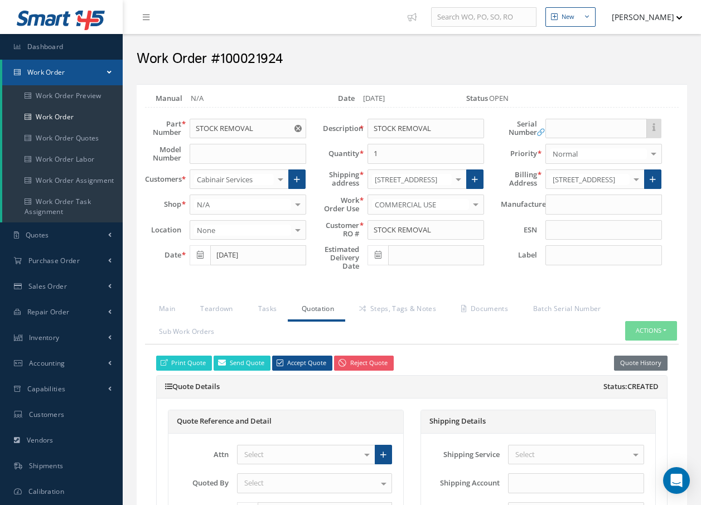
scroll to position [3618, 0]
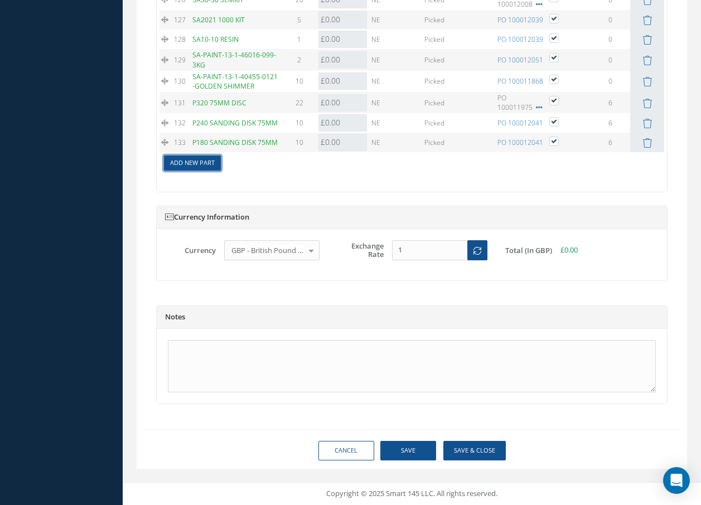
click at [202, 162] on link "Add New Part" at bounding box center [192, 163] width 57 height 15
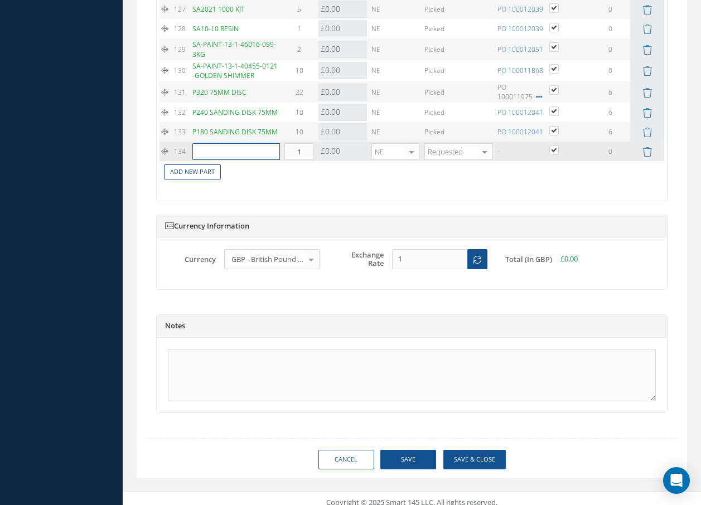
click at [202, 160] on input "text" at bounding box center [236, 151] width 88 height 17
type input "LD4]777741"
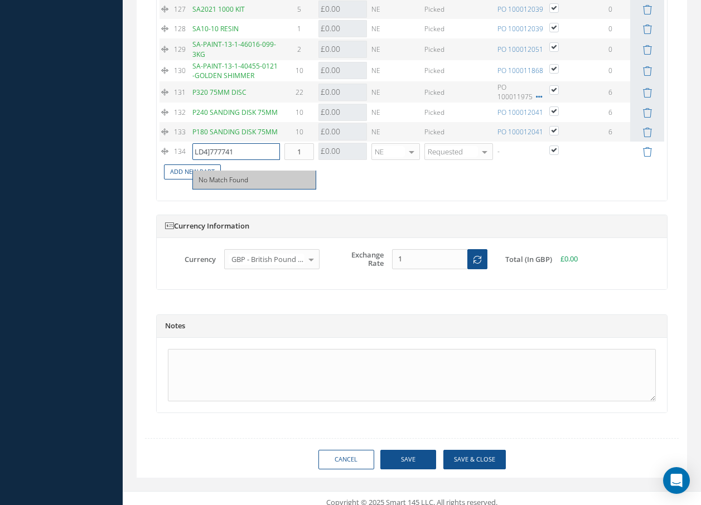
scroll to position [3637, 0]
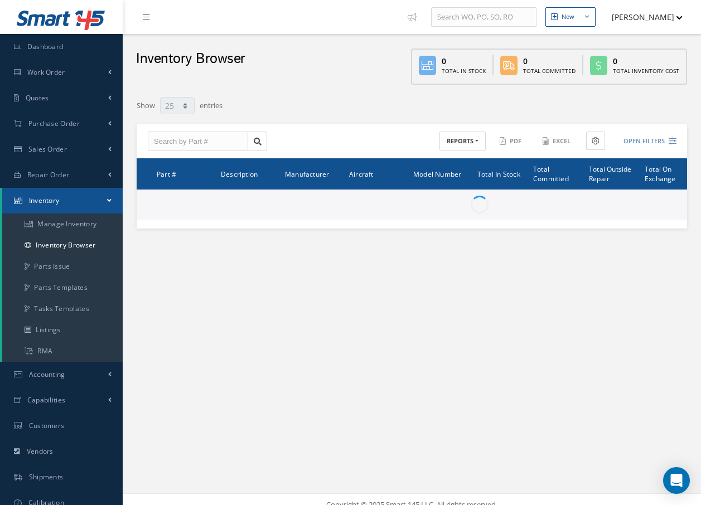
select select "25"
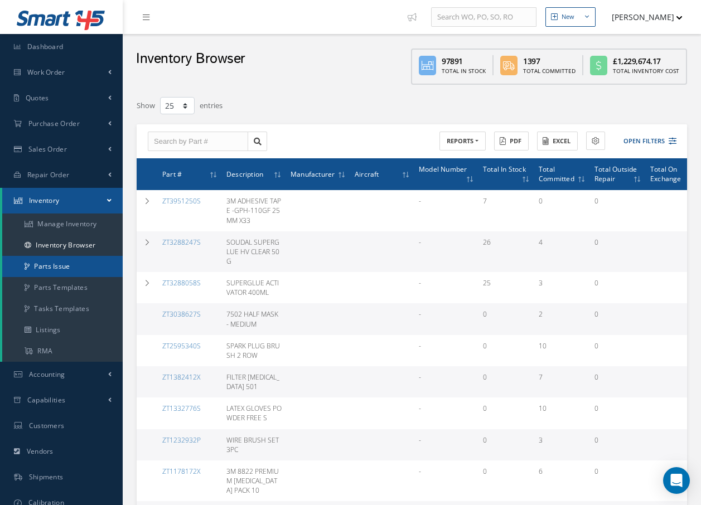
click at [65, 265] on link "Parts Issue" at bounding box center [62, 266] width 120 height 21
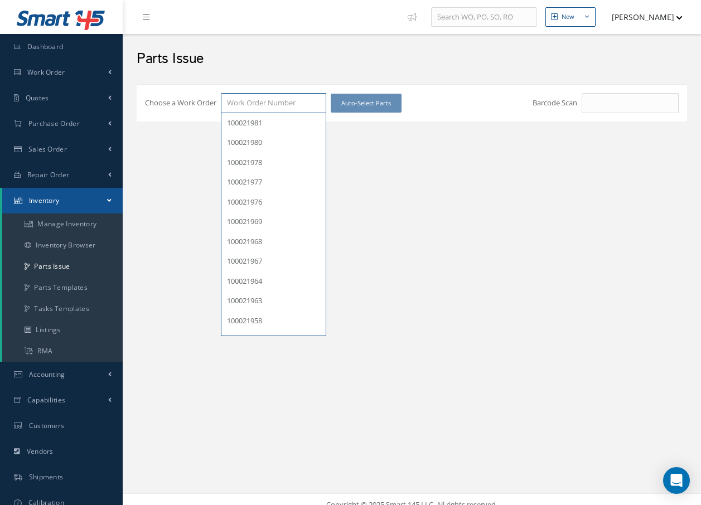
click at [284, 101] on input "Choose a Work Order" at bounding box center [273, 103] width 105 height 20
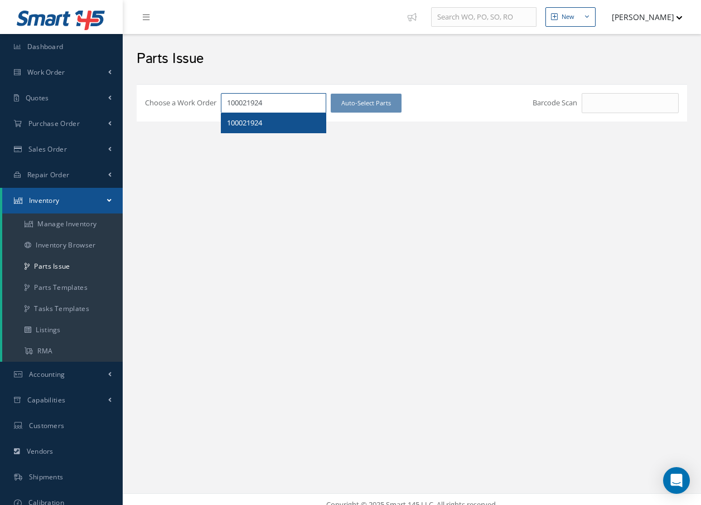
type input "100021924"
click at [262, 118] on span "100021924" at bounding box center [244, 123] width 35 height 10
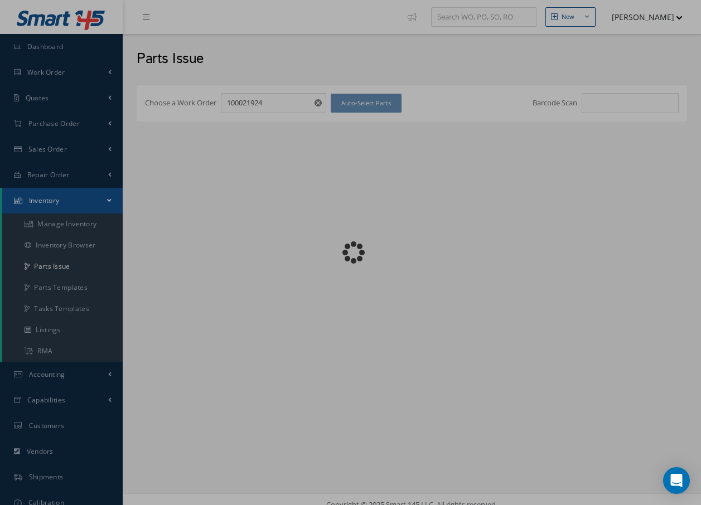
checkbox input "false"
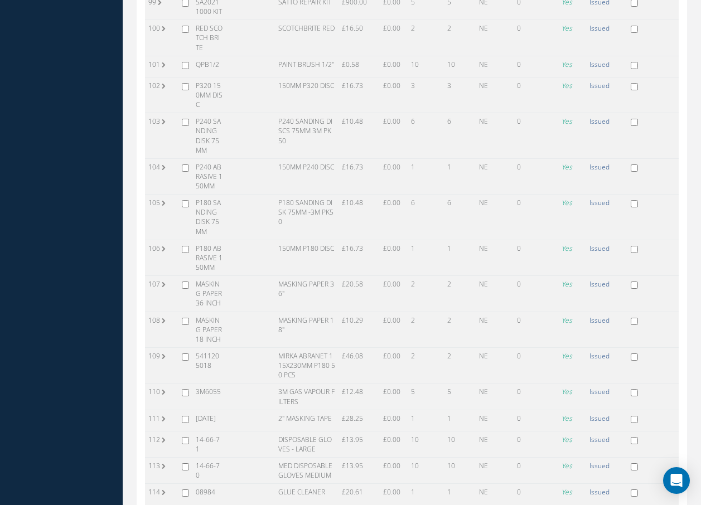
scroll to position [3967, 0]
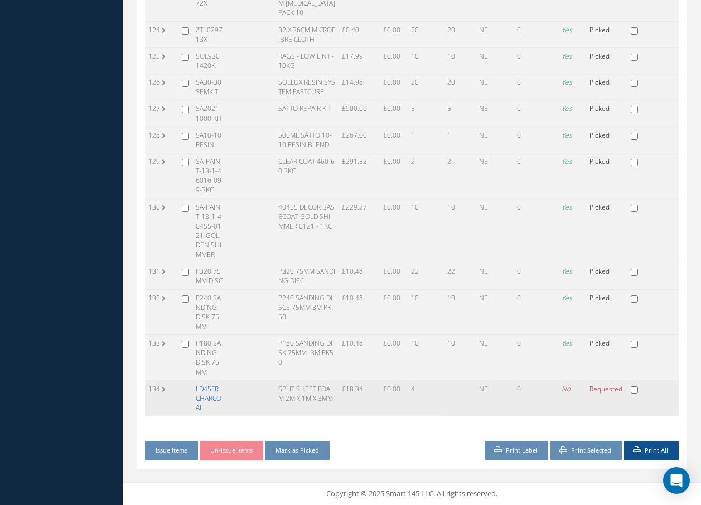
click at [221, 396] on link "LD45FR CHARCOAL" at bounding box center [209, 398] width 26 height 28
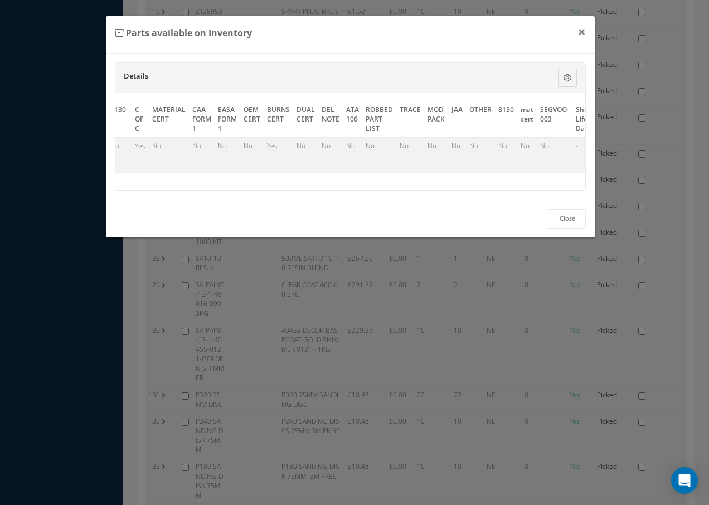
scroll to position [0, 594]
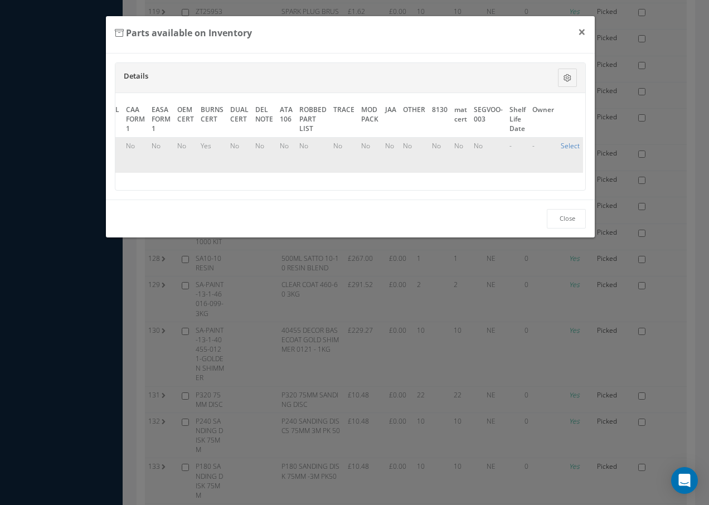
click at [561, 146] on link "Select" at bounding box center [570, 145] width 19 height 9
checkbox input "true"
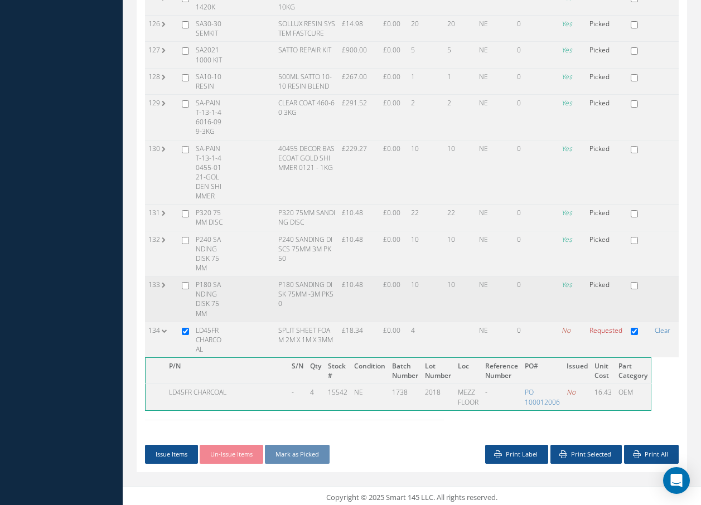
scroll to position [4029, 0]
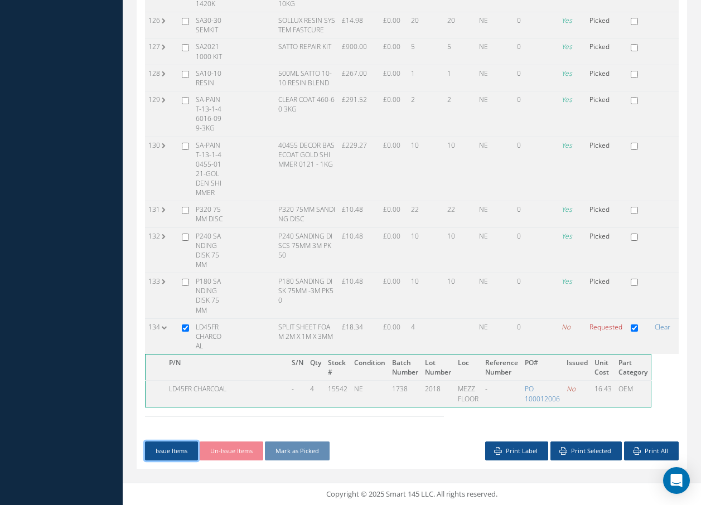
click at [183, 451] on button "Issue Items" at bounding box center [171, 452] width 53 height 20
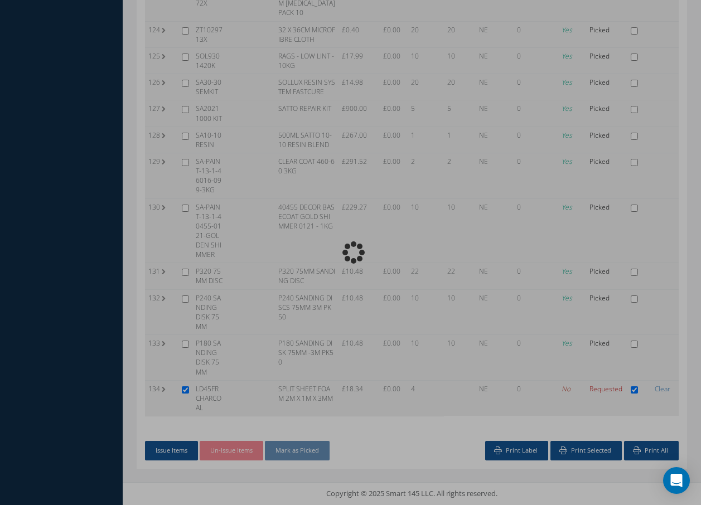
scroll to position [3718, 0]
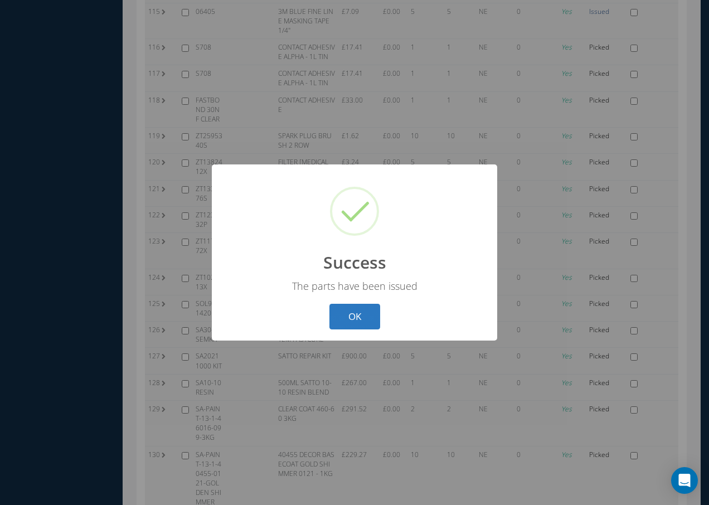
click at [358, 316] on button "OK" at bounding box center [355, 317] width 51 height 26
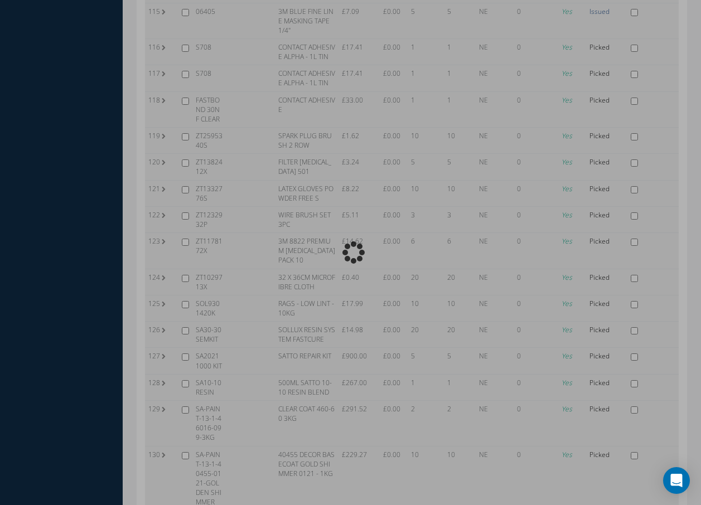
scroll to position [3967, 0]
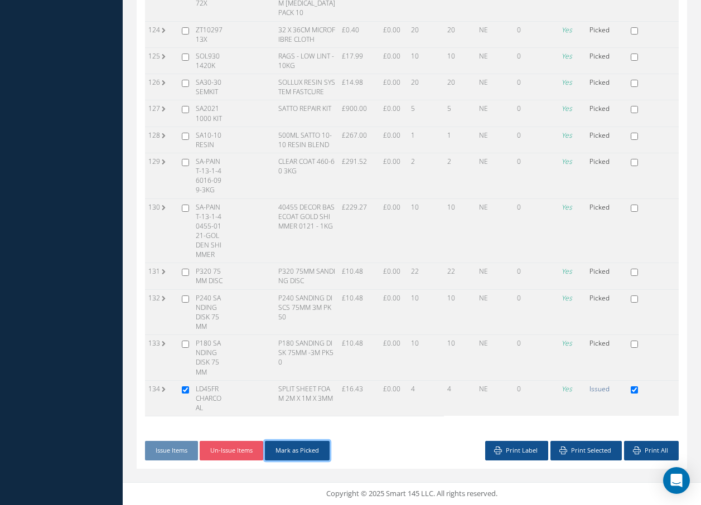
click at [304, 449] on button "Mark as Picked" at bounding box center [297, 451] width 65 height 20
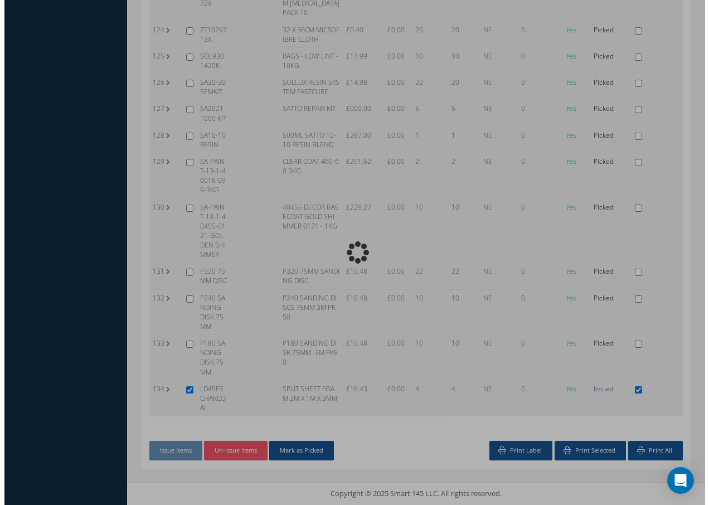
scroll to position [3718, 0]
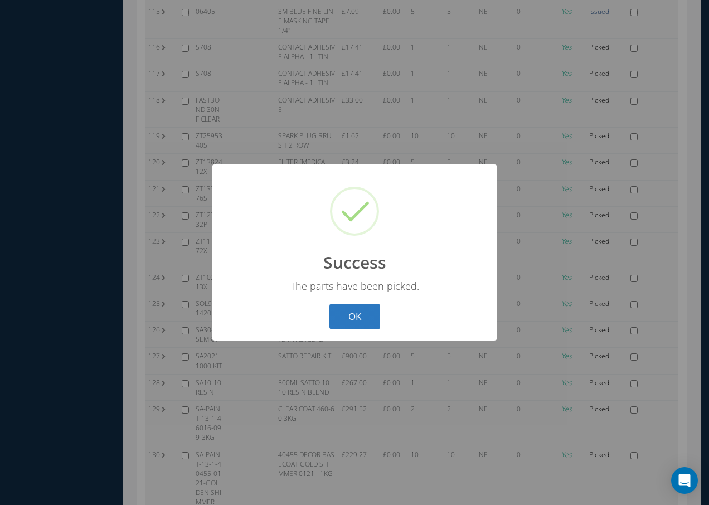
click at [352, 305] on button "OK" at bounding box center [355, 317] width 51 height 26
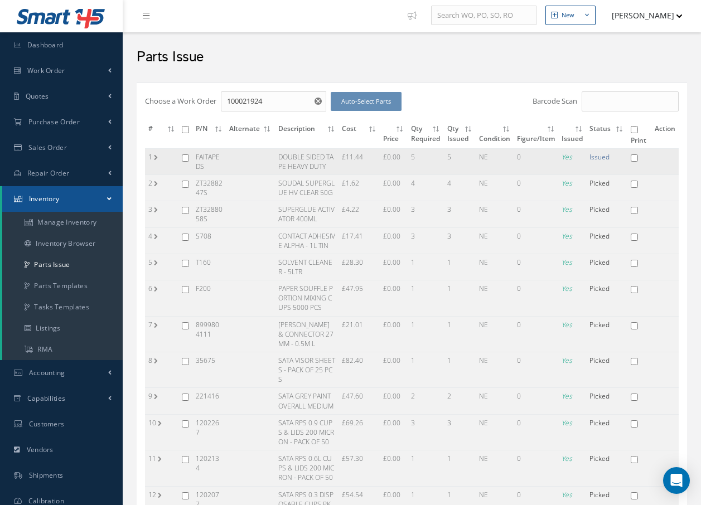
scroll to position [0, 0]
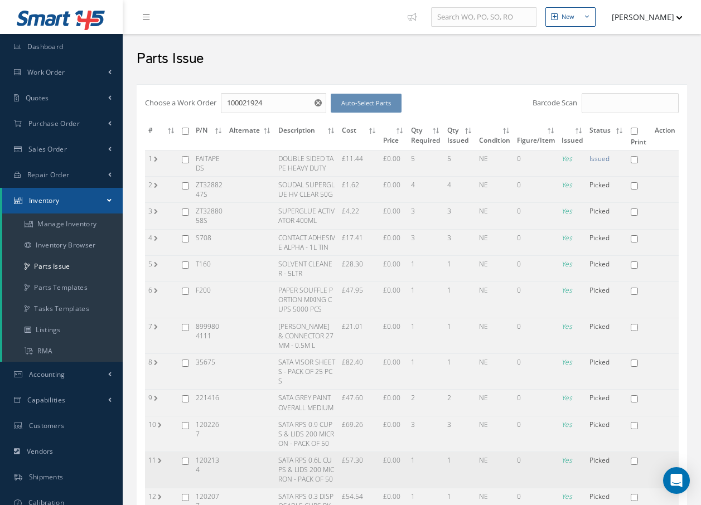
drag, startPoint x: 483, startPoint y: 475, endPoint x: 487, endPoint y: 468, distance: 7.5
click at [487, 468] on td "NE" at bounding box center [495, 470] width 38 height 36
click at [47, 124] on span "Purchase Order" at bounding box center [53, 123] width 51 height 9
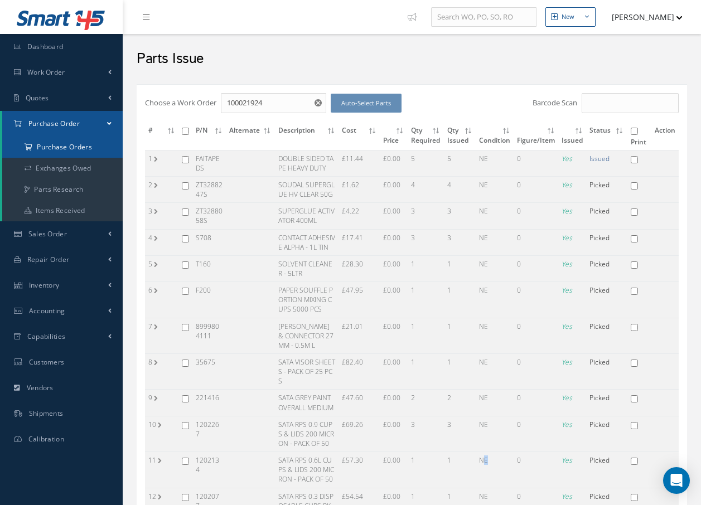
click at [47, 146] on a=1&status_id=2&status_id=3&status_id=5&collapsedFilters"] "Purchase Orders" at bounding box center [62, 147] width 120 height 21
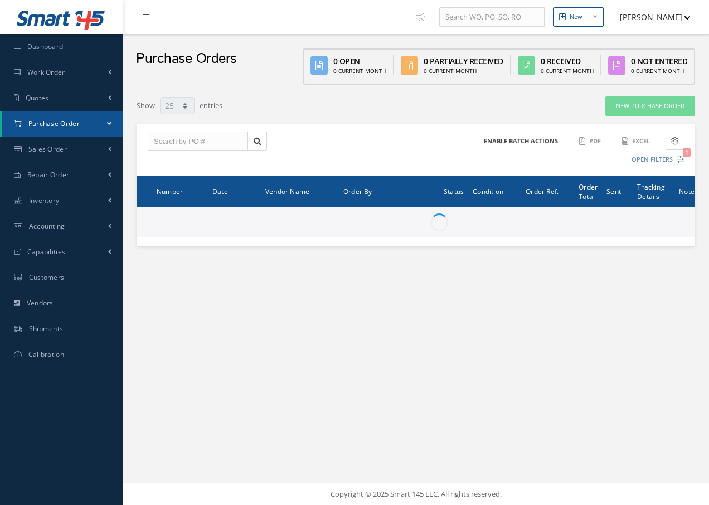
select select "25"
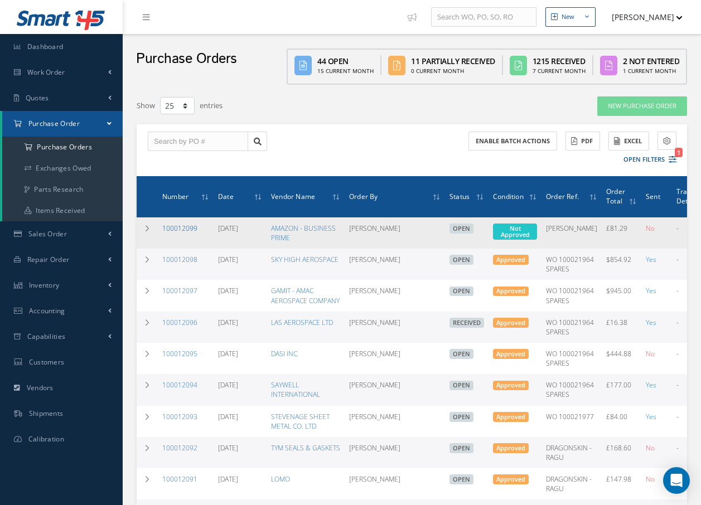
click at [182, 227] on link "100012099" at bounding box center [179, 228] width 35 height 9
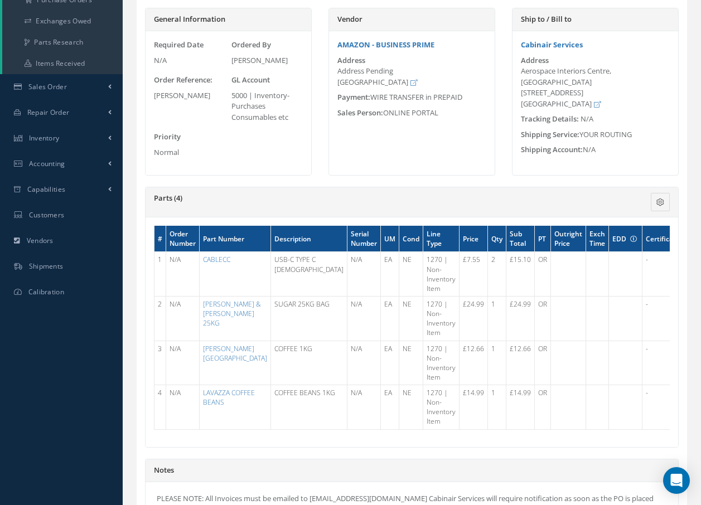
scroll to position [167, 0]
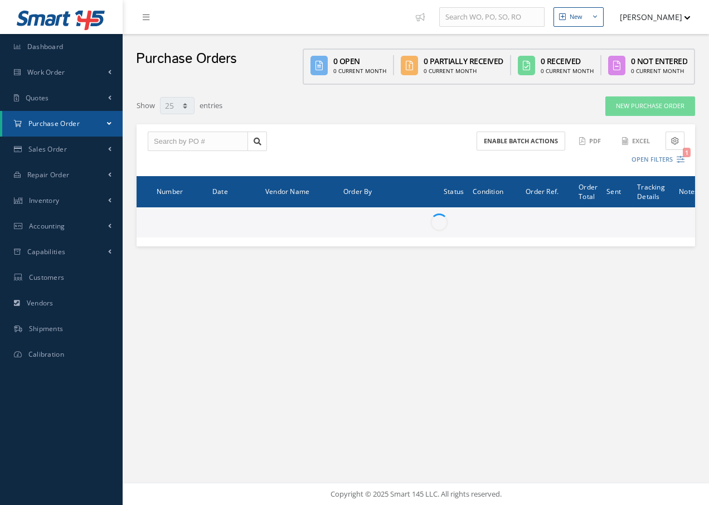
select select "25"
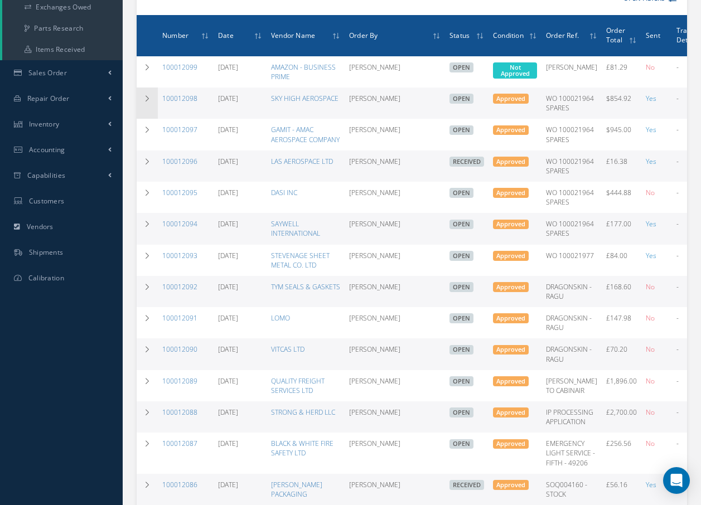
scroll to position [167, 0]
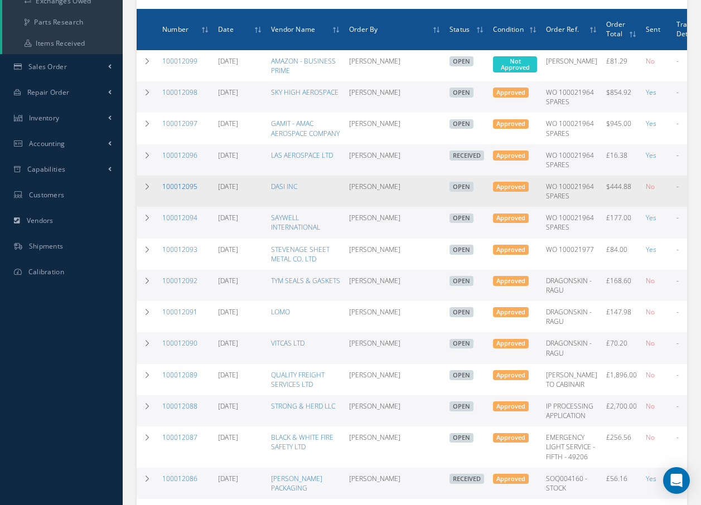
click at [190, 191] on link "100012095" at bounding box center [179, 186] width 35 height 9
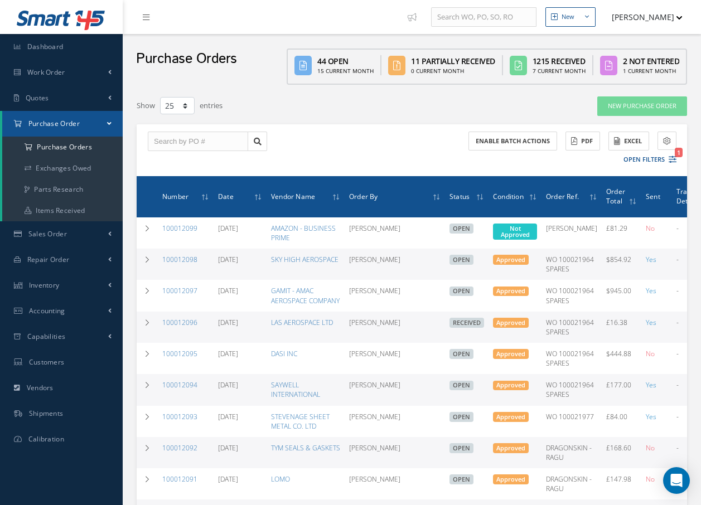
select select "25"
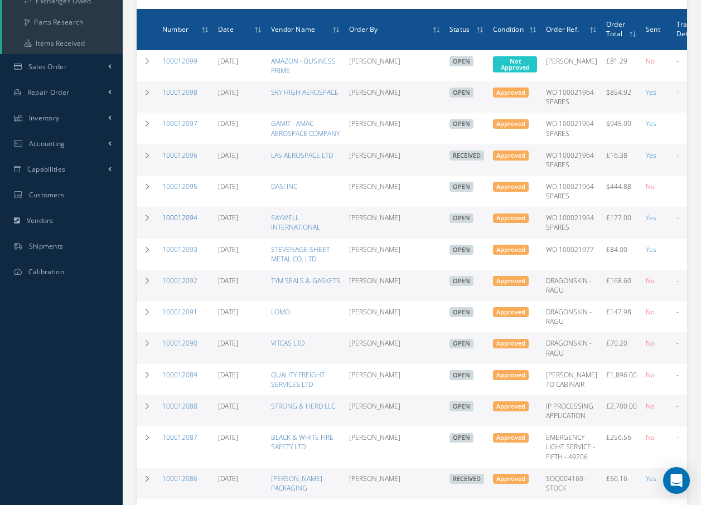
click at [174, 222] on link "100012094" at bounding box center [179, 217] width 35 height 9
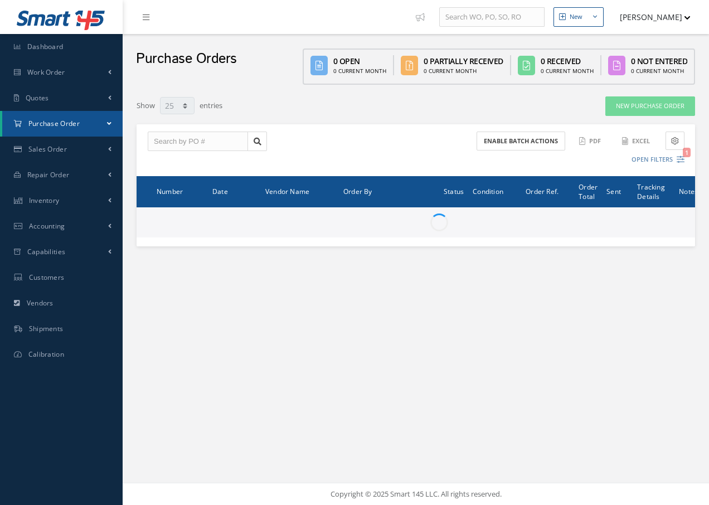
select select "25"
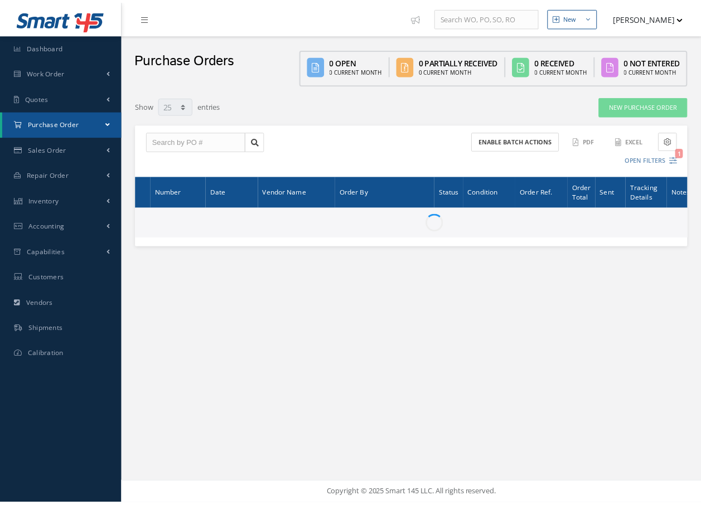
scroll to position [252, 0]
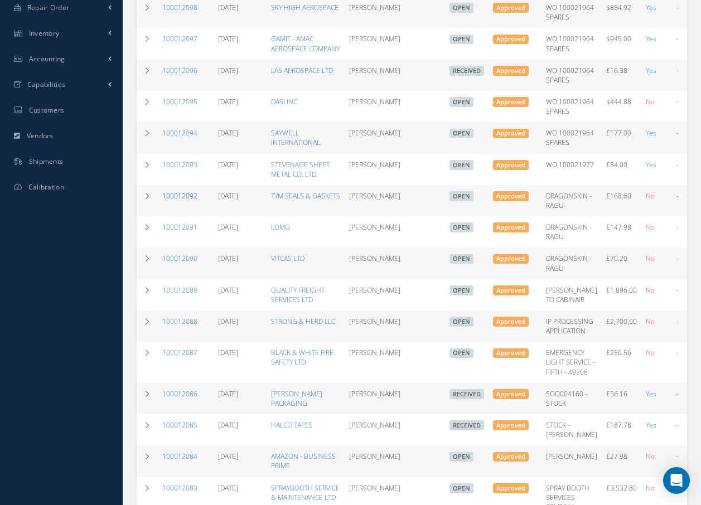
click at [178, 201] on link "100012092" at bounding box center [179, 195] width 35 height 9
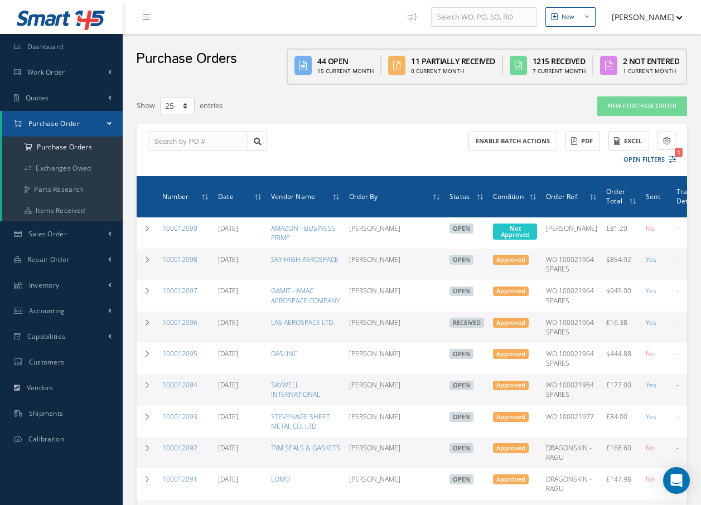
select select "25"
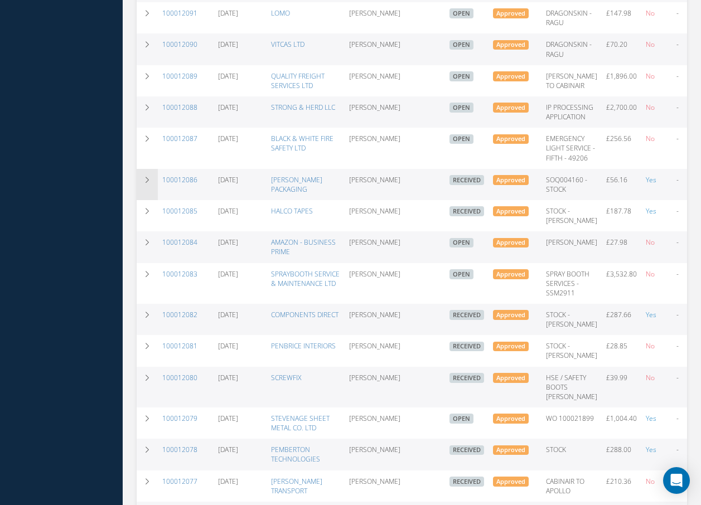
scroll to position [475, 0]
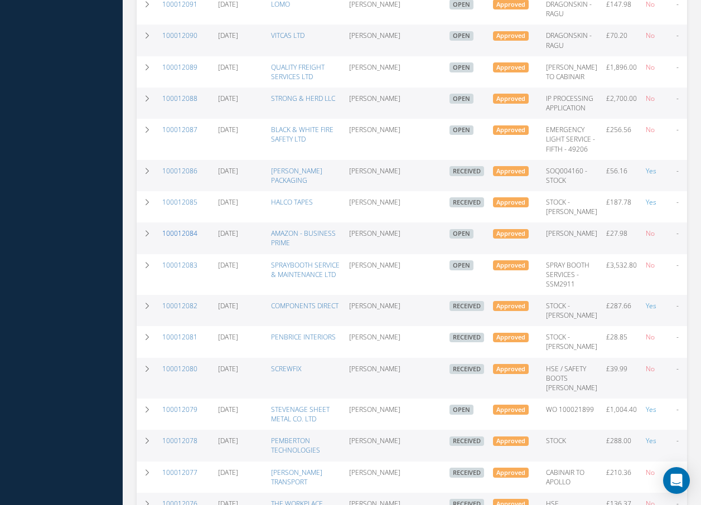
click at [176, 238] on link "100012084" at bounding box center [179, 233] width 35 height 9
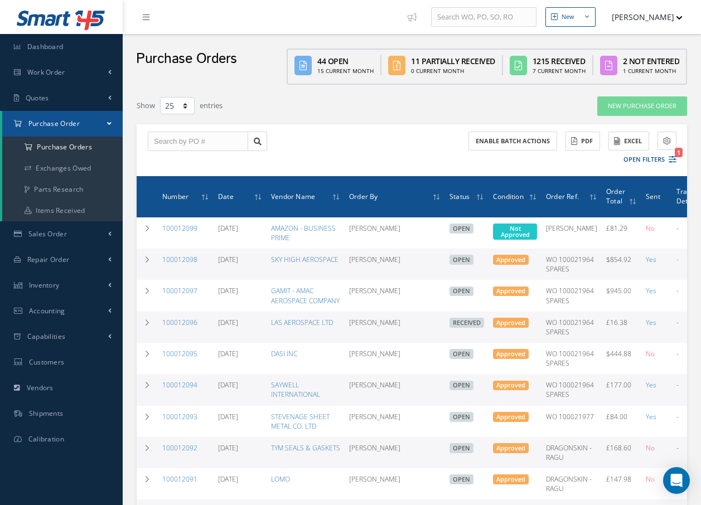
select select "25"
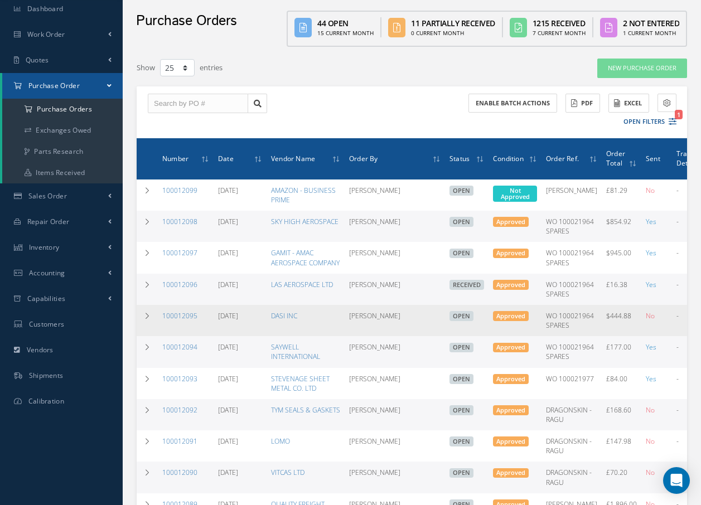
scroll to position [56, 0]
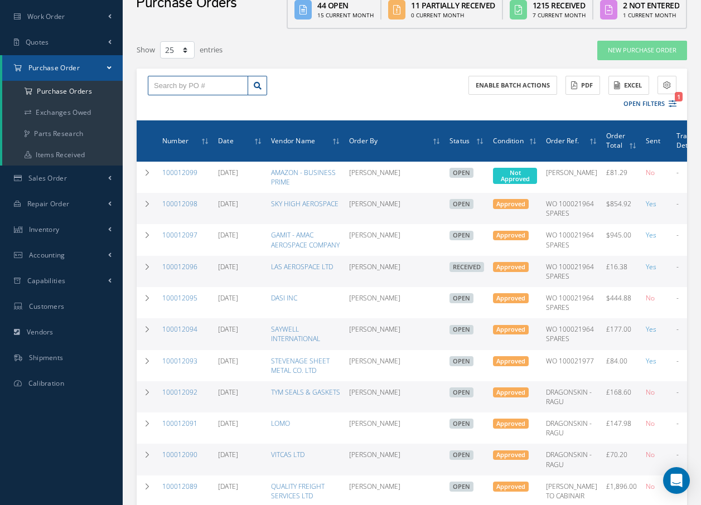
click at [180, 93] on input "text" at bounding box center [198, 86] width 100 height 20
type input "100012079"
click at [174, 104] on span "100012079" at bounding box center [170, 105] width 33 height 8
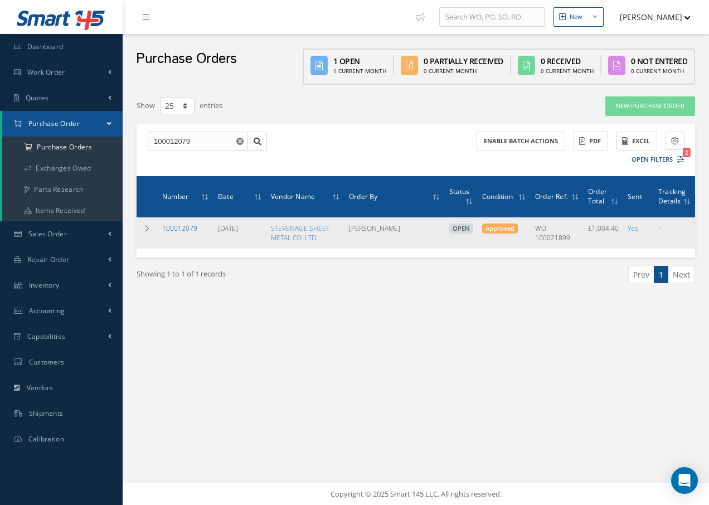
click at [182, 227] on link "100012079" at bounding box center [179, 228] width 35 height 9
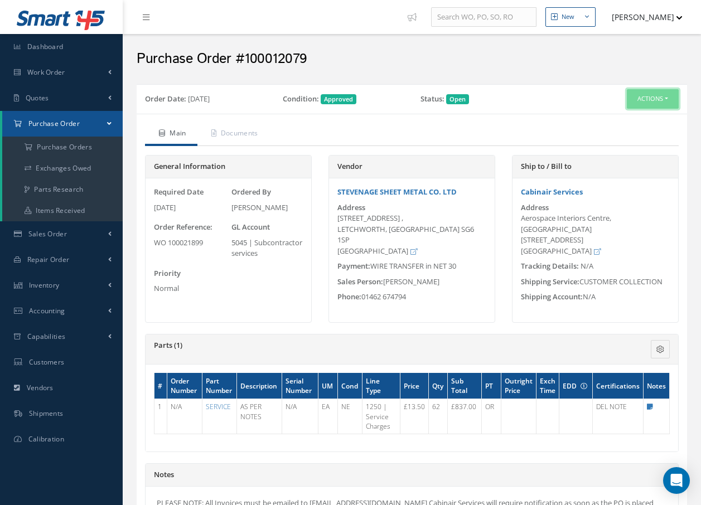
click at [663, 98] on button "Actions" at bounding box center [653, 99] width 52 height 20
click at [627, 118] on link "Receive" at bounding box center [633, 120] width 89 height 15
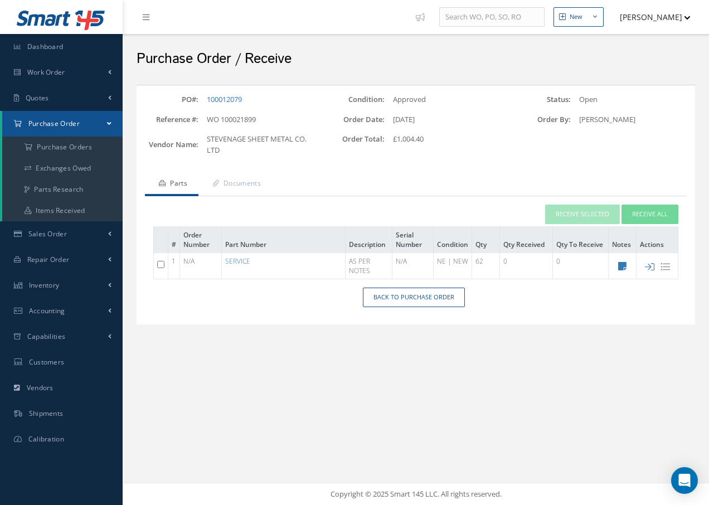
click at [158, 264] on input "checkbox" at bounding box center [160, 264] width 7 height 7
checkbox input "true"
click at [581, 211] on button "Receive Selected" at bounding box center [582, 215] width 75 height 20
type input "[DATE]"
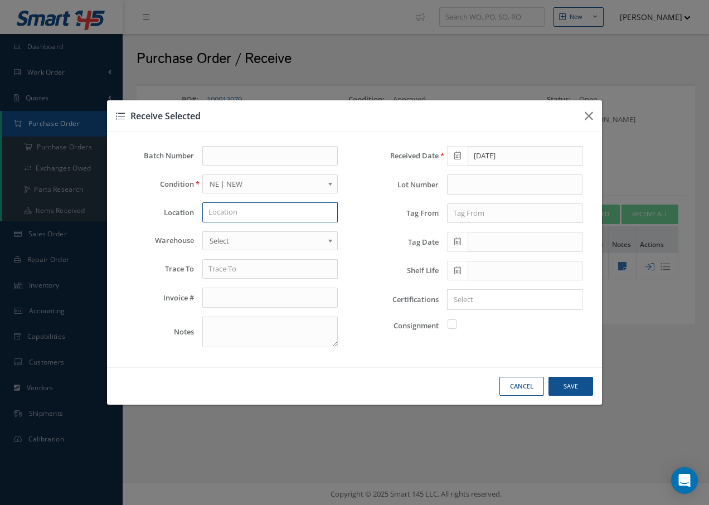
click at [277, 214] on input "text" at bounding box center [269, 212] width 135 height 20
click at [589, 114] on icon "button" at bounding box center [589, 115] width 8 height 13
checkbox input "false"
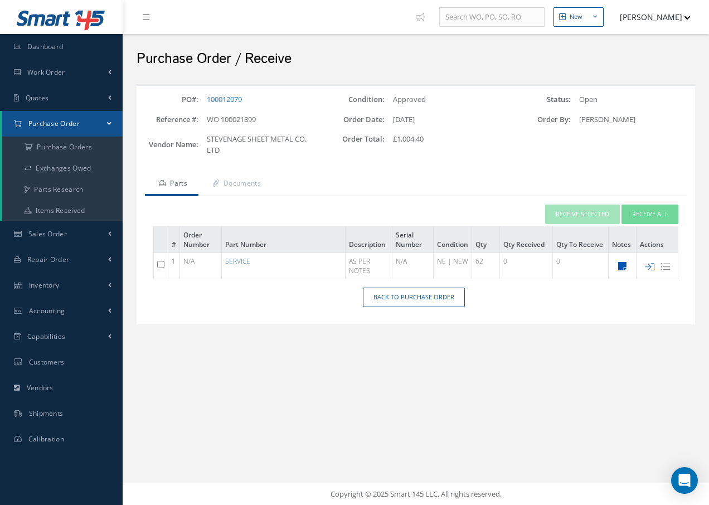
click at [622, 264] on icon at bounding box center [622, 265] width 8 height 9
type textarea "PLEASE QUOTE FOR WELDING OF 62 TABLES"
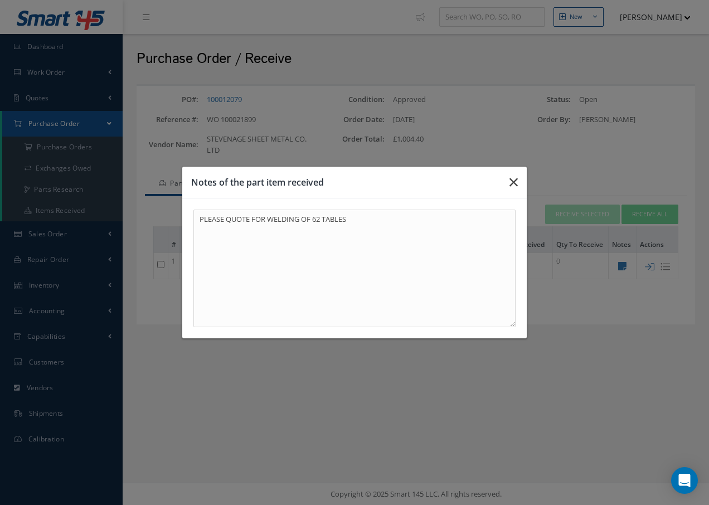
click at [516, 180] on icon "button" at bounding box center [514, 182] width 8 height 13
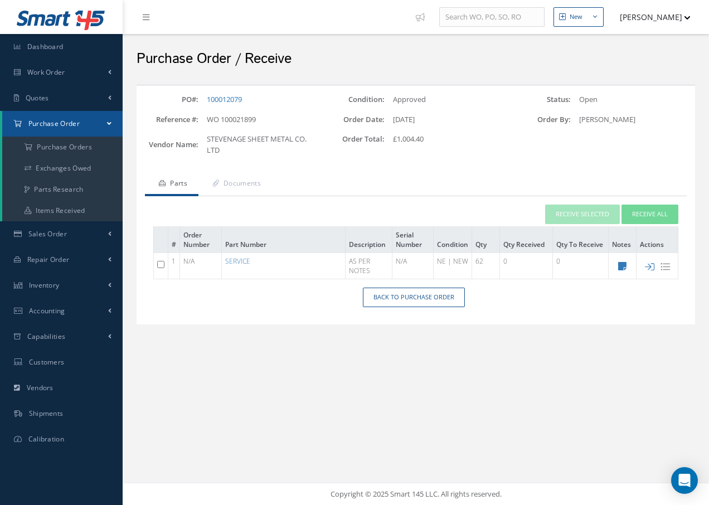
click at [159, 266] on input "checkbox" at bounding box center [160, 264] width 7 height 7
click at [159, 267] on input "checkbox" at bounding box center [160, 264] width 7 height 7
click at [161, 264] on input "checkbox" at bounding box center [160, 264] width 7 height 7
checkbox input "true"
click at [578, 210] on button "Receive Selected" at bounding box center [582, 215] width 75 height 20
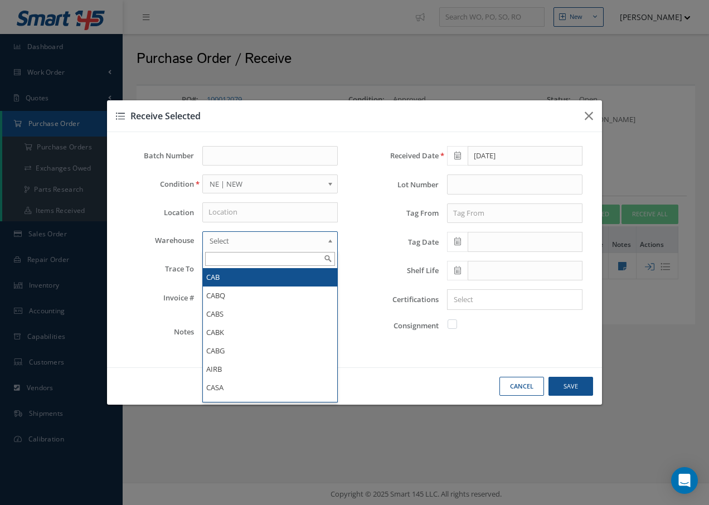
click at [333, 239] on b at bounding box center [332, 244] width 10 height 18
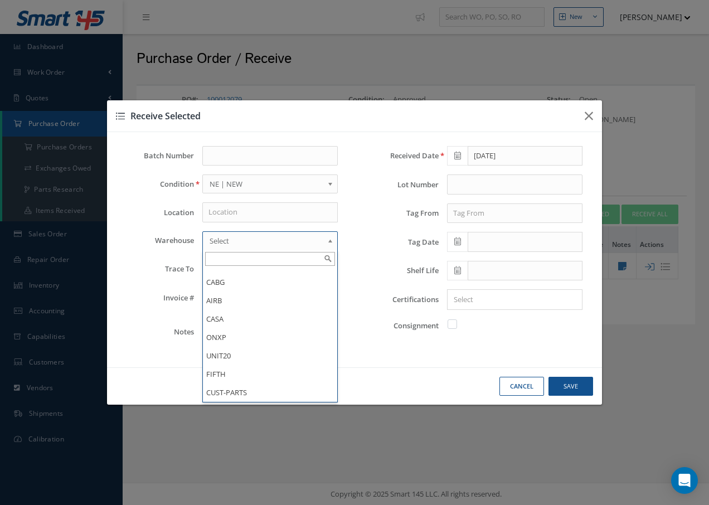
scroll to position [55, 0]
click at [352, 260] on div "Batch Number Condition OH | OVERHAUL SV | SERVICEABLE RP | REPAIRED AR | AS REM…" at bounding box center [232, 251] width 245 height 210
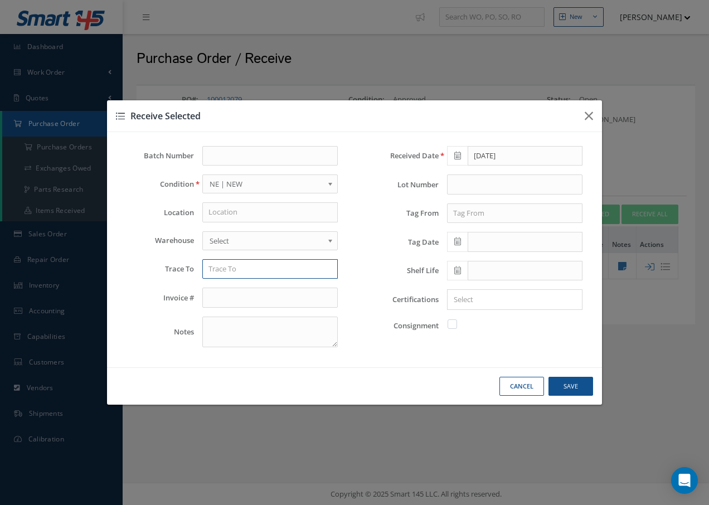
click at [253, 270] on input "text" at bounding box center [269, 269] width 135 height 20
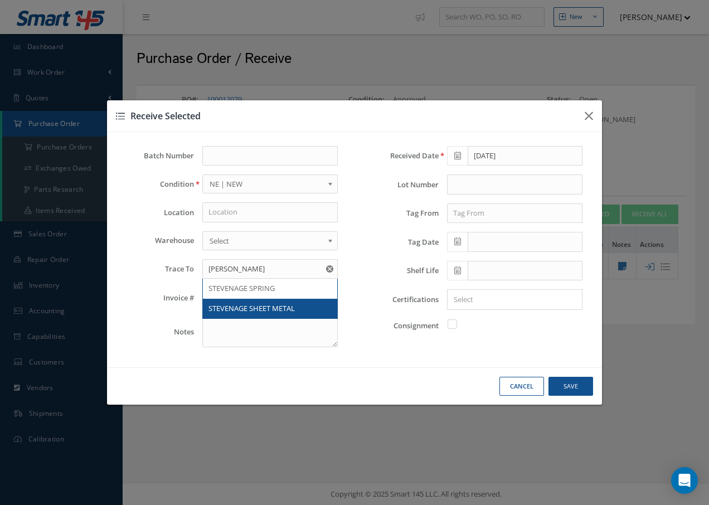
click at [236, 311] on span "STEVENAGE SHEET METAL" at bounding box center [252, 308] width 86 height 10
type input "STEVENAGE SHEET METAL"
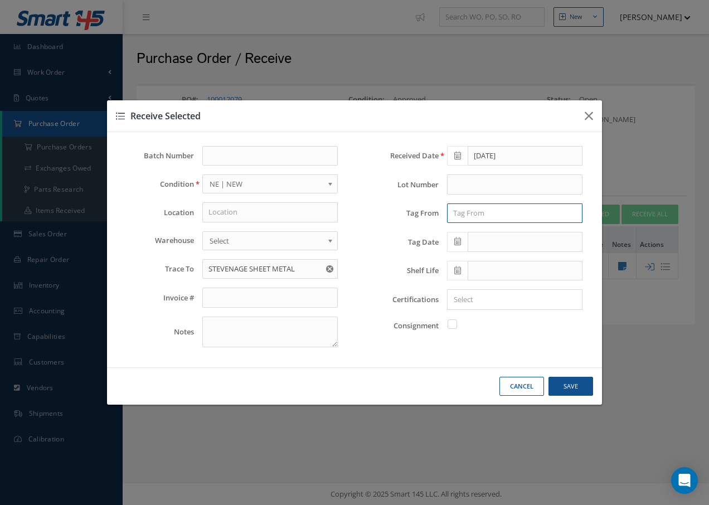
click at [456, 213] on input "text" at bounding box center [514, 214] width 135 height 20
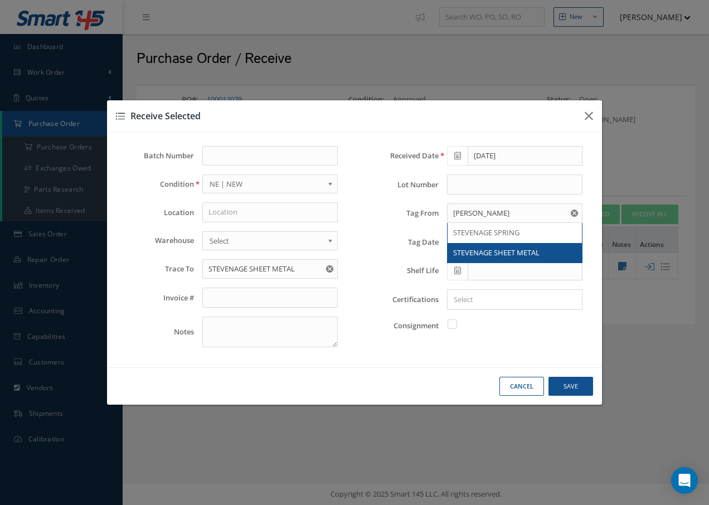
click at [481, 250] on span "STEVENAGE SHEET METAL" at bounding box center [496, 253] width 86 height 10
type input "STEVENAGE SHEET METAL"
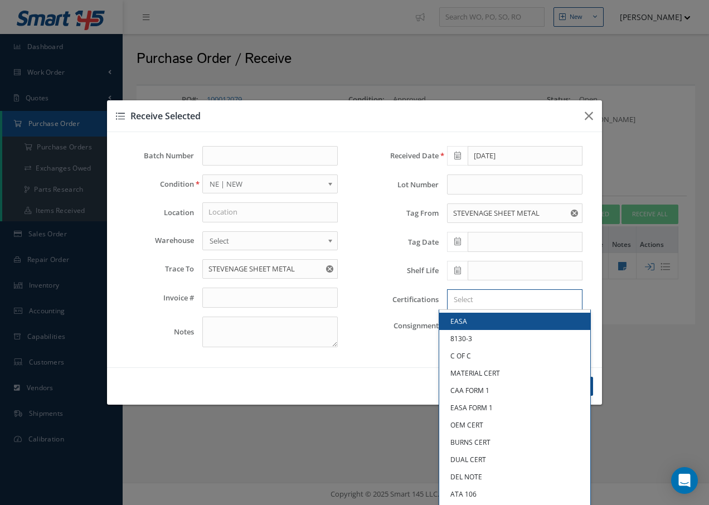
click at [465, 301] on input "Search for option" at bounding box center [512, 300] width 127 height 12
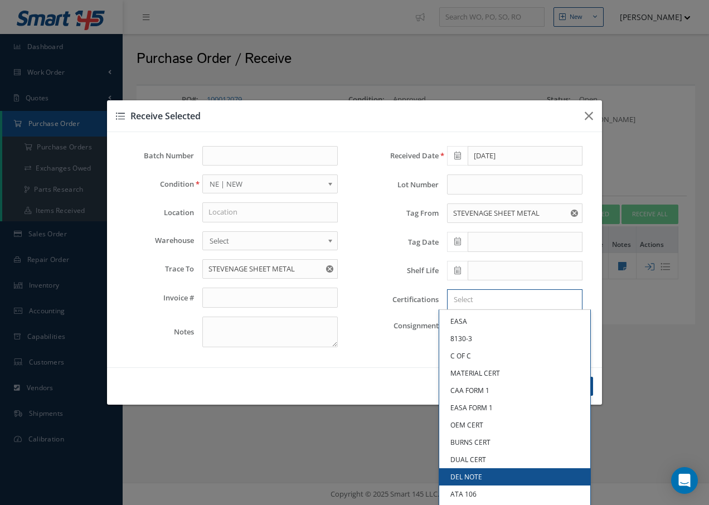
click at [471, 474] on link "DEL NOTE" at bounding box center [514, 476] width 151 height 17
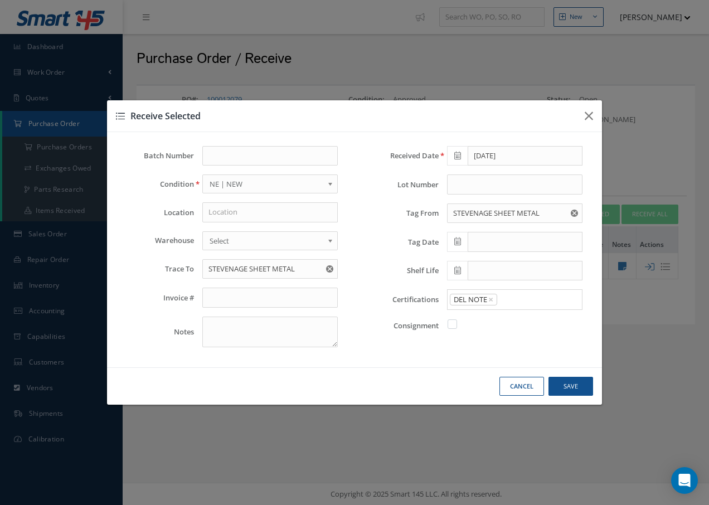
click at [332, 182] on b at bounding box center [332, 187] width 10 height 18
click at [583, 387] on button "Save" at bounding box center [571, 387] width 45 height 20
checkbox input "false"
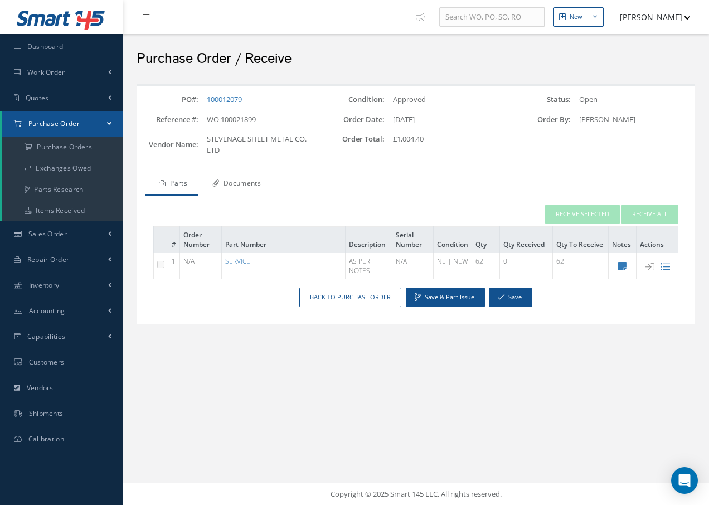
click at [239, 187] on link "Documents" at bounding box center [235, 184] width 74 height 23
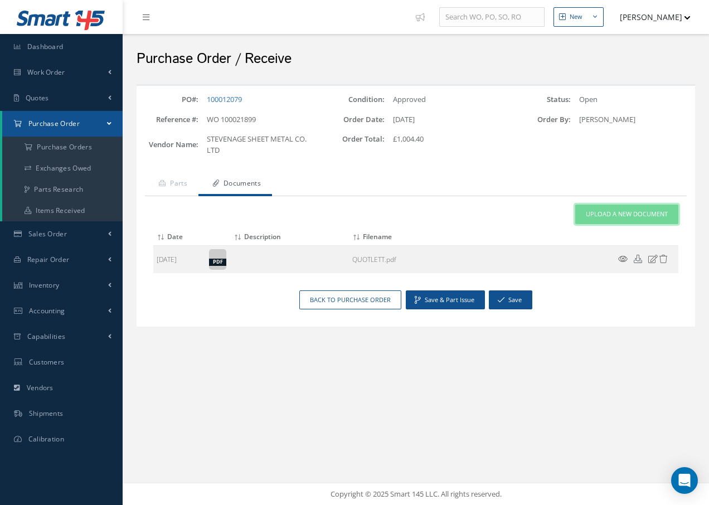
click at [595, 217] on span "Upload a New Document" at bounding box center [627, 214] width 82 height 9
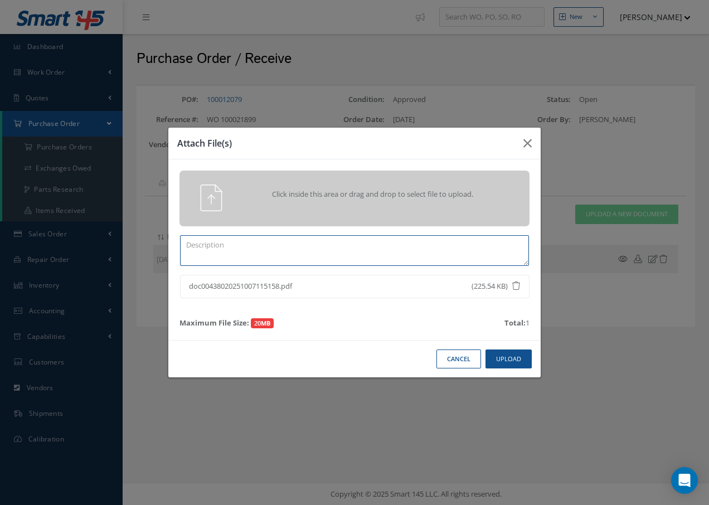
click at [227, 252] on textarea at bounding box center [354, 250] width 349 height 31
type textarea "d"
type textarea "f"
type textarea "d"
type textarea "DEL NOTE"
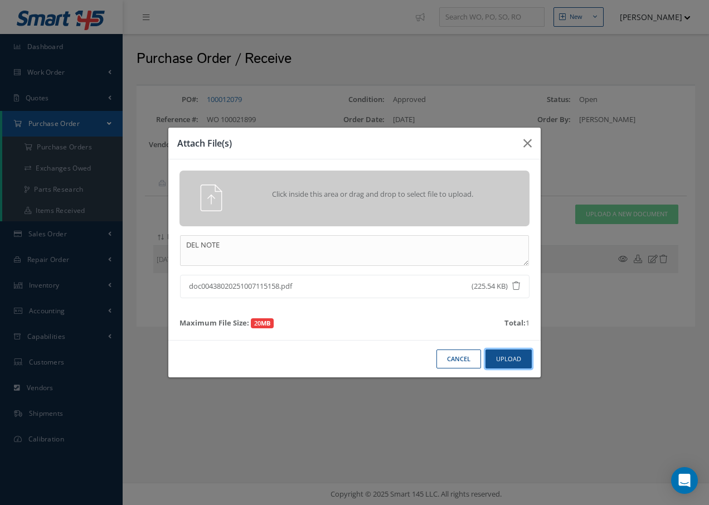
click at [514, 357] on button "Upload" at bounding box center [509, 360] width 46 height 20
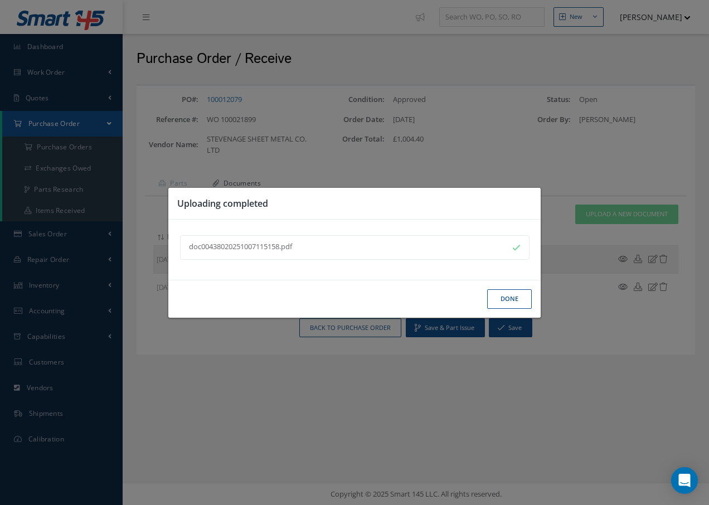
click at [516, 301] on button "Done" at bounding box center [509, 299] width 45 height 20
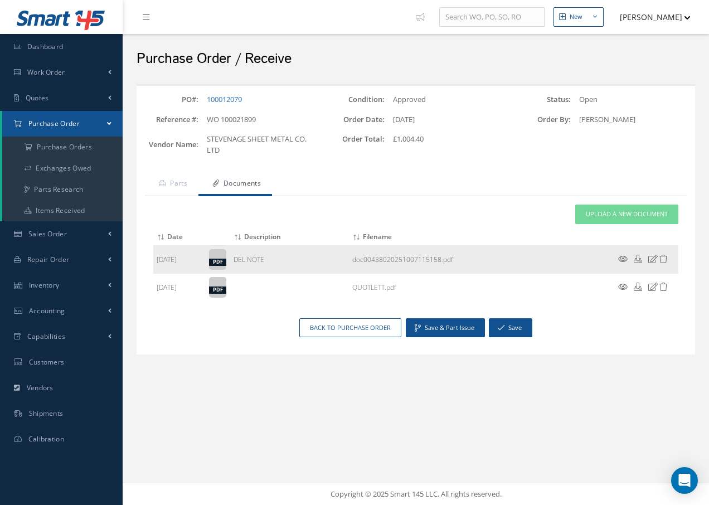
click at [624, 258] on icon at bounding box center [622, 259] width 9 height 8
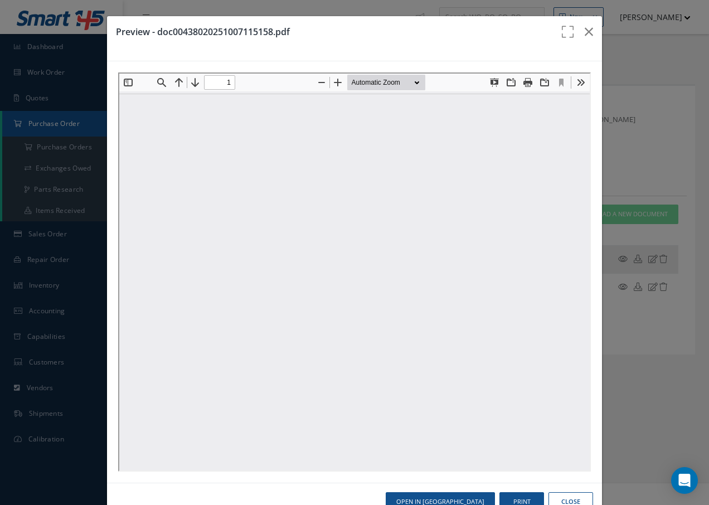
scroll to position [0, 0]
type input "0"
type input "1"
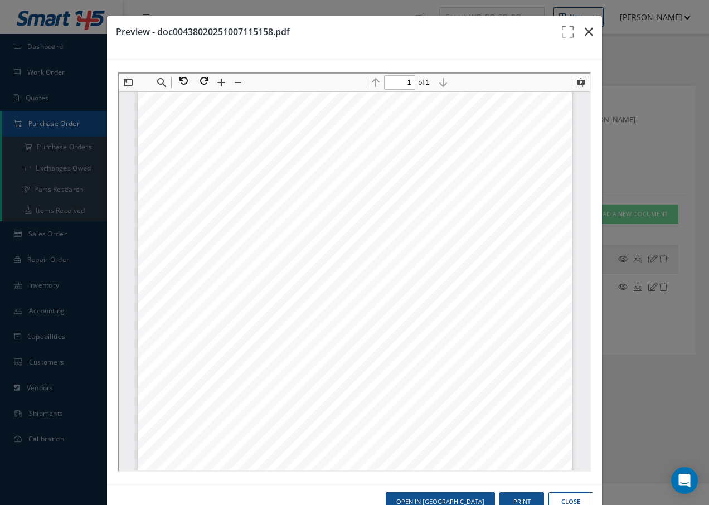
click at [585, 36] on icon "button" at bounding box center [589, 31] width 8 height 13
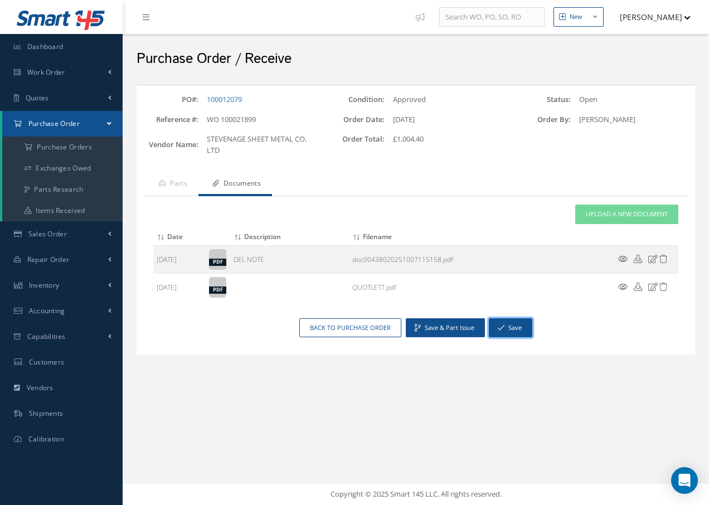
click at [503, 324] on icon "button" at bounding box center [501, 328] width 7 height 8
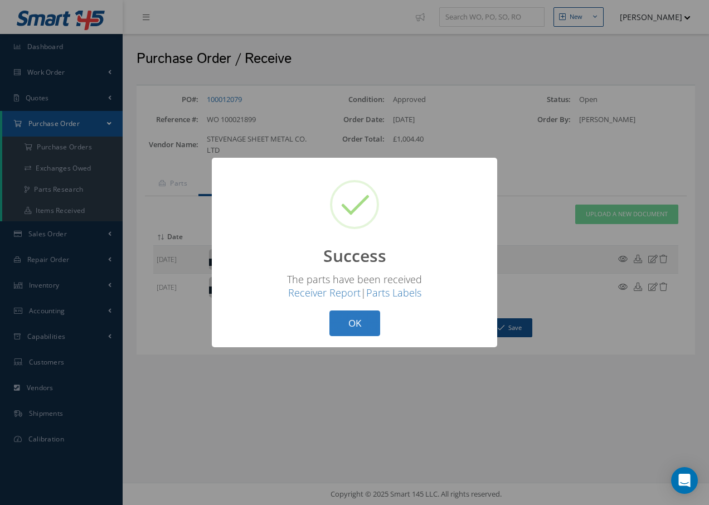
click at [364, 323] on button "OK" at bounding box center [355, 324] width 51 height 26
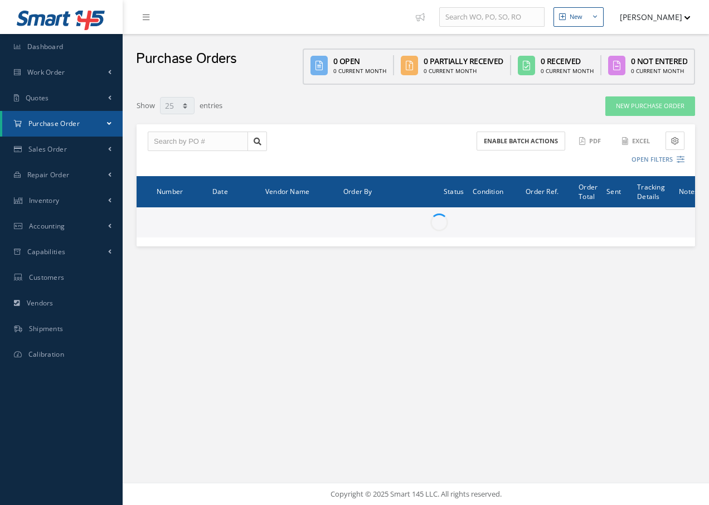
select select "25"
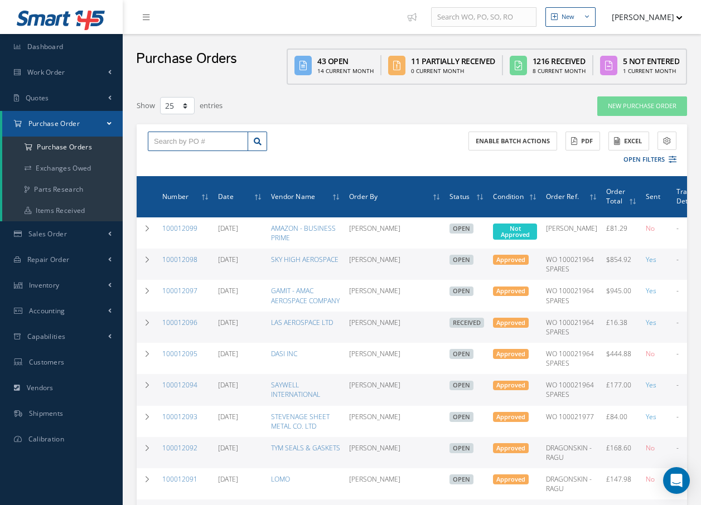
click at [206, 134] on input "text" at bounding box center [198, 142] width 100 height 20
type input "10000027"
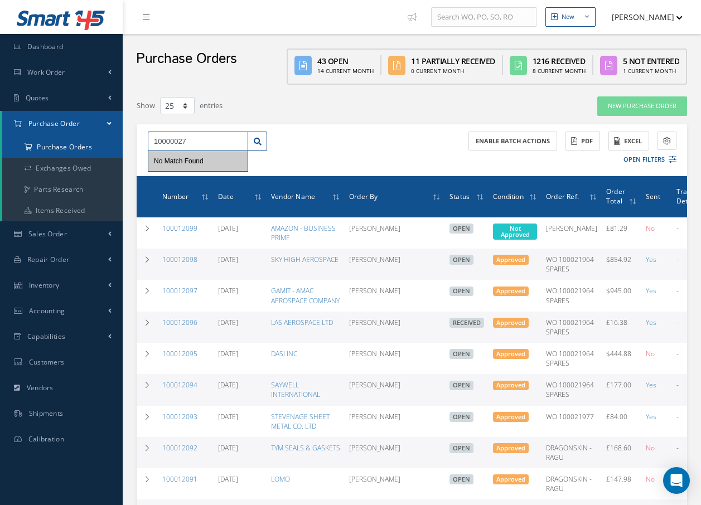
drag, startPoint x: 206, startPoint y: 147, endPoint x: 104, endPoint y: 138, distance: 102.4
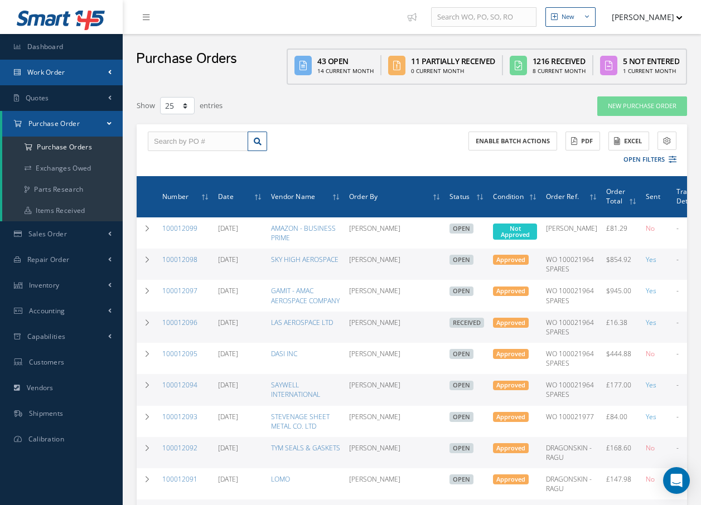
click at [71, 71] on link "Work Order" at bounding box center [61, 73] width 123 height 26
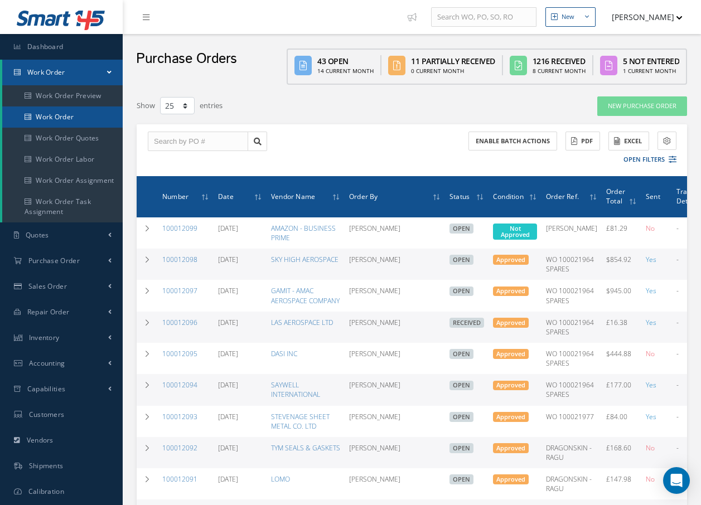
click at [71, 118] on link "Work Order" at bounding box center [62, 116] width 120 height 21
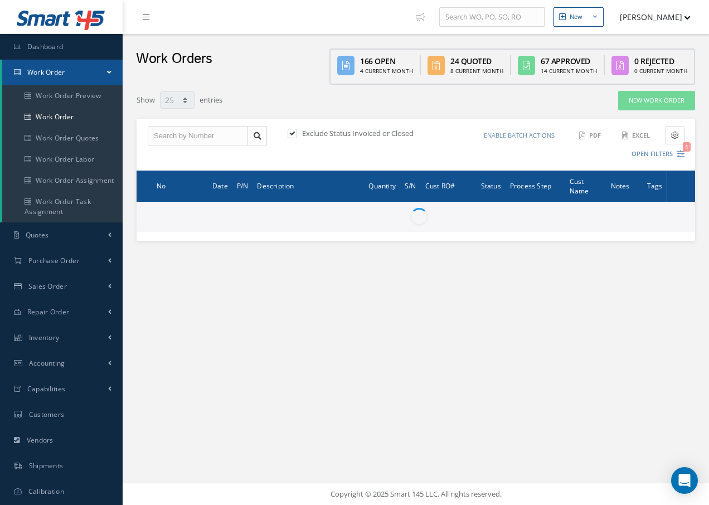
select select "25"
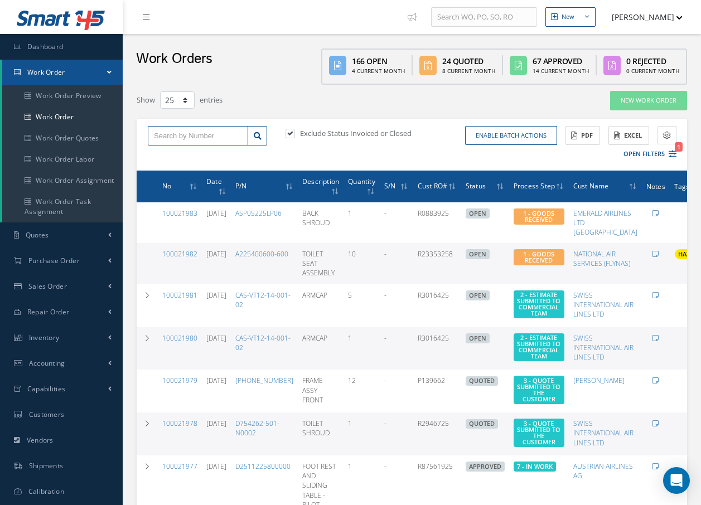
click at [157, 137] on input "text" at bounding box center [198, 136] width 100 height 20
type input "1"
click at [659, 153] on button "Open Filters 1" at bounding box center [644, 154] width 63 height 18
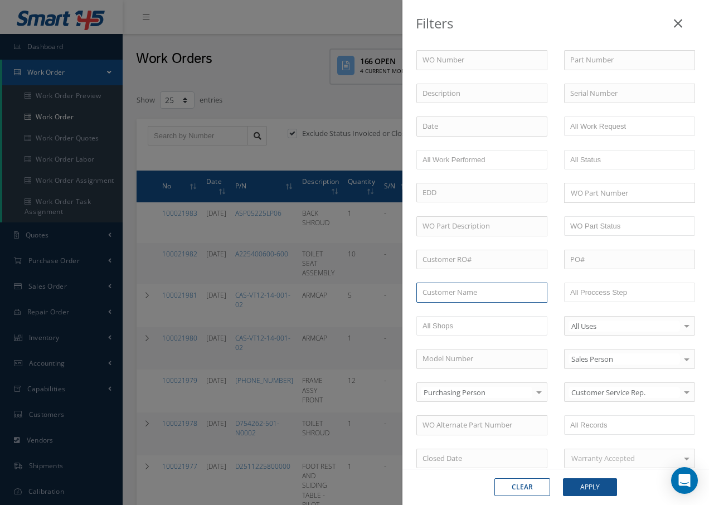
click at [457, 293] on input "text" at bounding box center [481, 293] width 131 height 20
type input "4"
click at [77, 256] on div "Filters WO Number Part Number Description Serial Number - BER CERTIFICATION FIL…" at bounding box center [354, 252] width 709 height 505
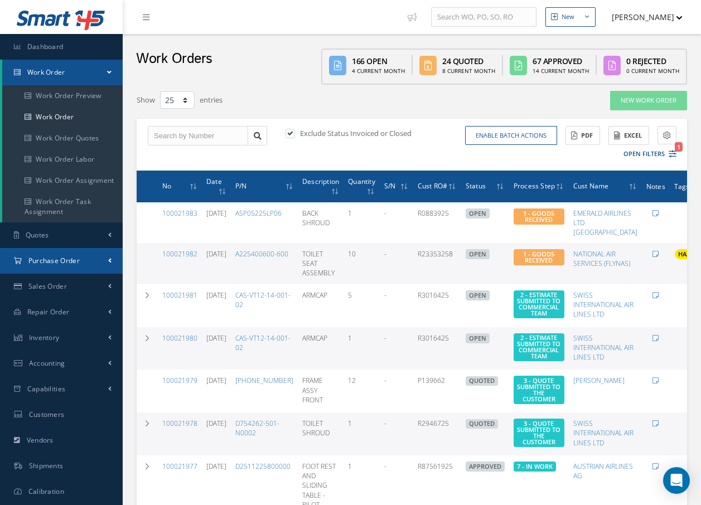
click at [76, 260] on span "Purchase Order" at bounding box center [53, 260] width 51 height 9
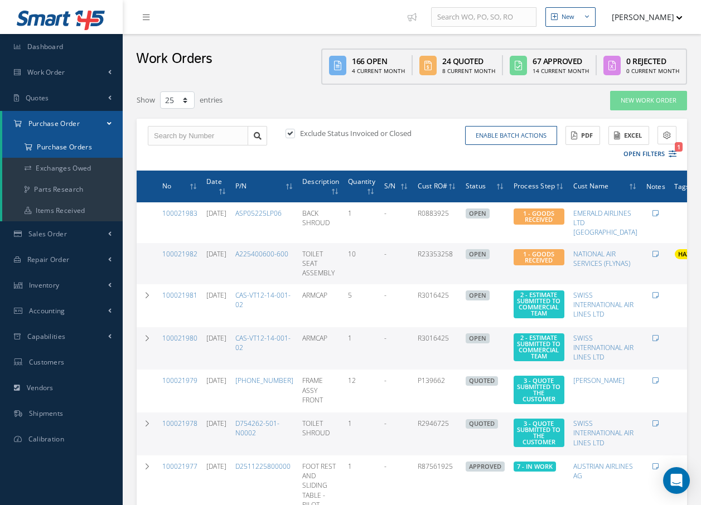
click at [50, 152] on a=1&status_id=2&status_id=3&status_id=5&collapsedFilters"] "Purchase Orders" at bounding box center [62, 147] width 120 height 21
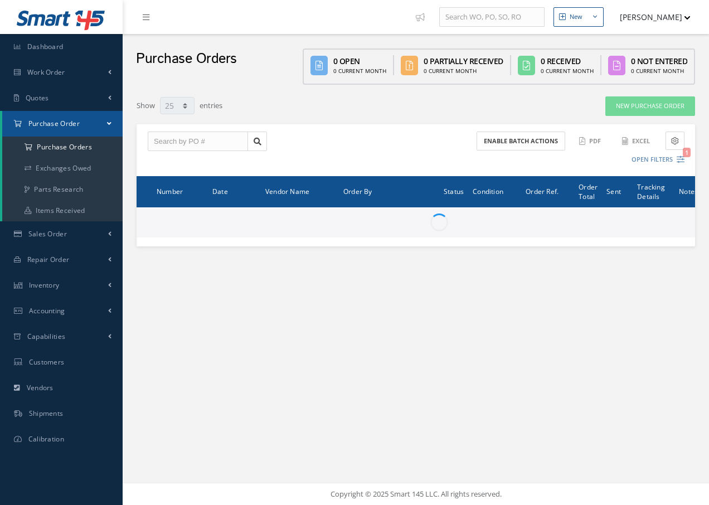
select select "25"
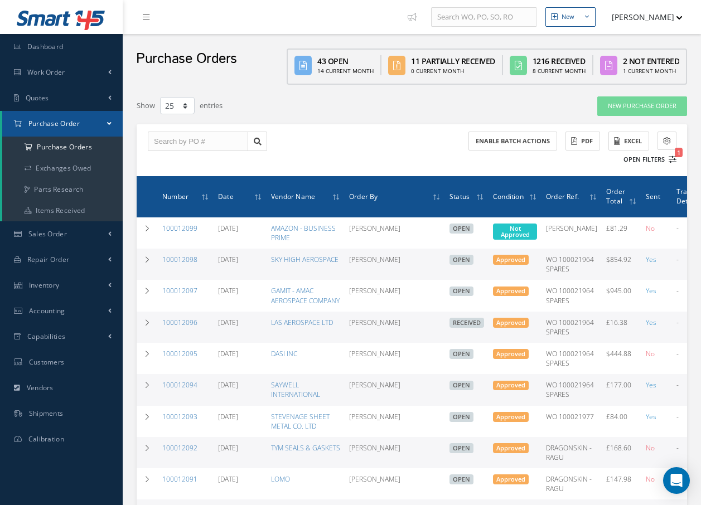
click at [661, 158] on button "Open Filters 1" at bounding box center [644, 160] width 63 height 18
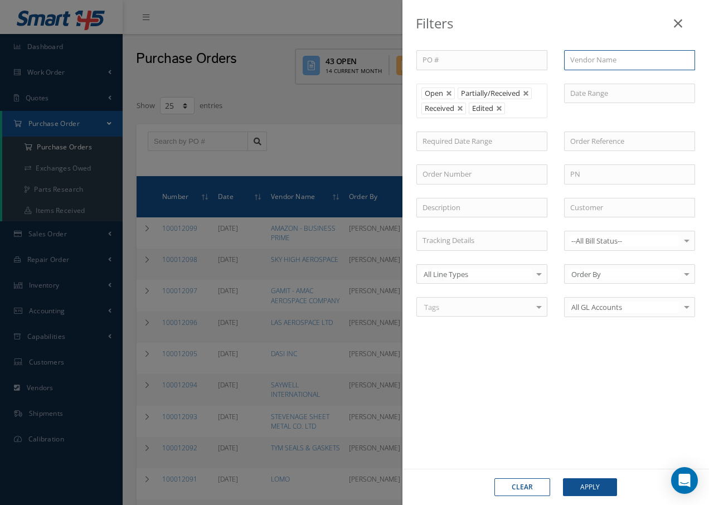
click at [607, 60] on input "text" at bounding box center [629, 60] width 131 height 20
type input "4"
click at [674, 19] on link at bounding box center [678, 20] width 35 height 33
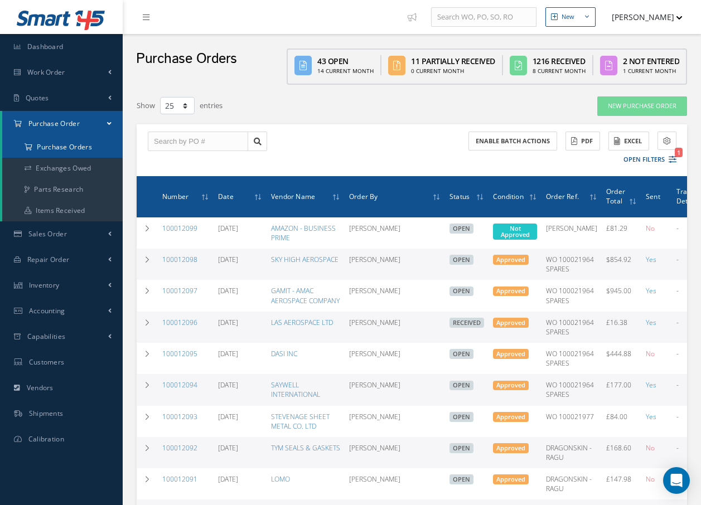
click at [53, 146] on a=1&status_id=2&status_id=3&status_id=5&collapsedFilters"] "Purchase Orders" at bounding box center [62, 147] width 120 height 21
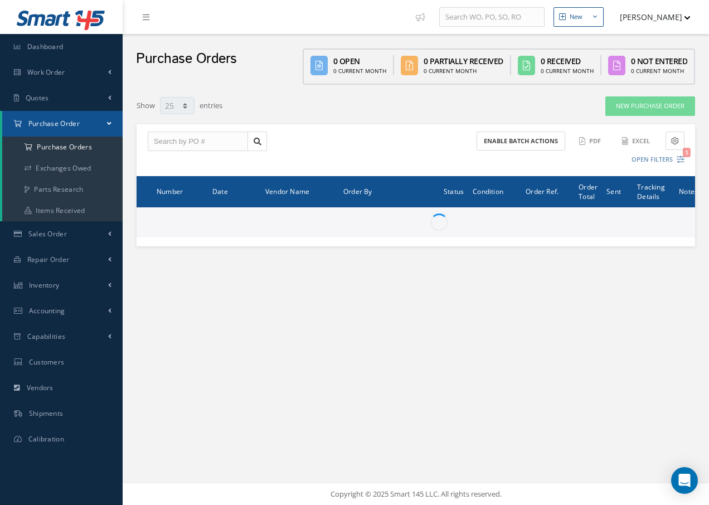
select select "25"
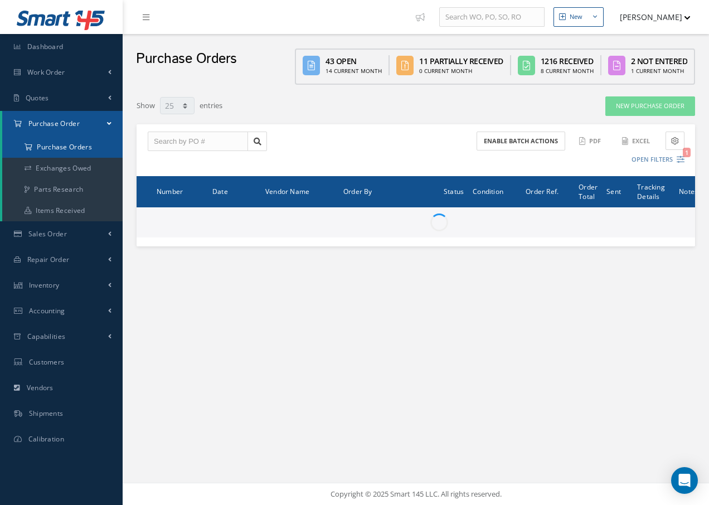
click at [57, 149] on a=1&status_id=2&status_id=3&status_id=5&collapsedFilters"] "Purchase Orders" at bounding box center [62, 147] width 120 height 21
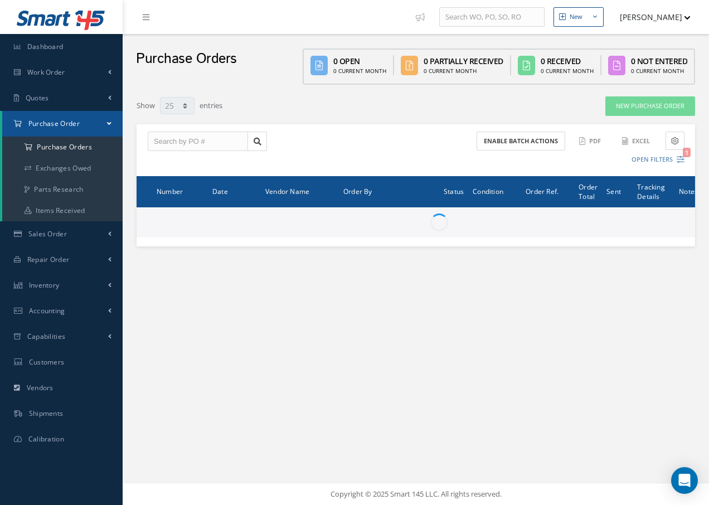
select select "25"
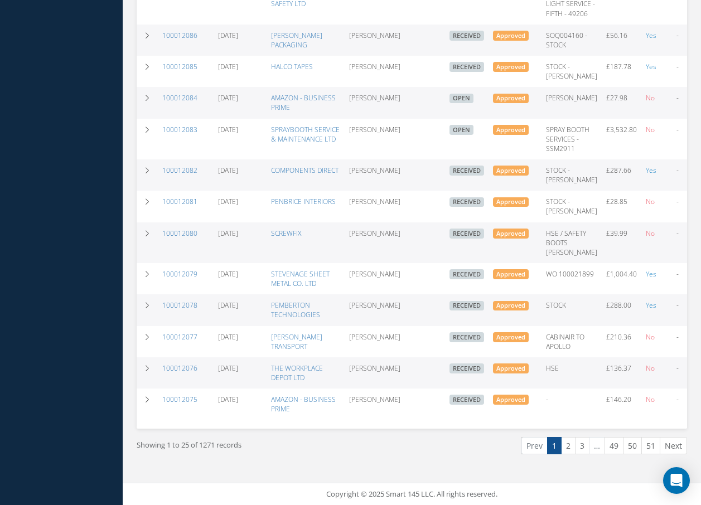
scroll to position [686, 0]
click at [569, 442] on link "2" at bounding box center [568, 445] width 14 height 17
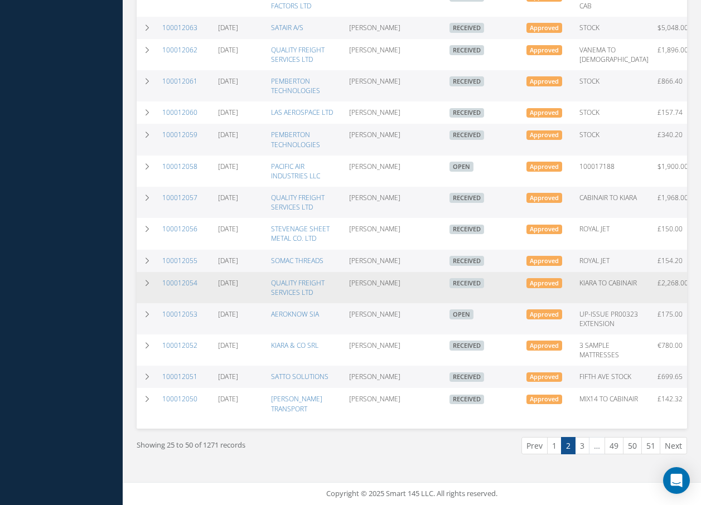
scroll to position [574, 0]
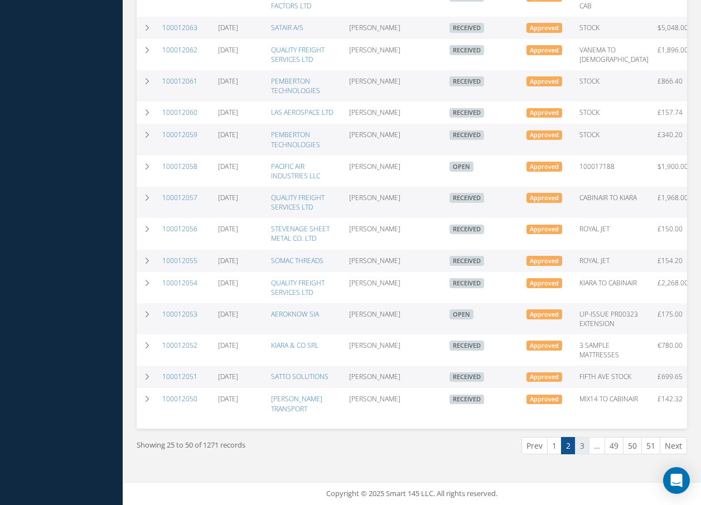
click at [584, 444] on link "3" at bounding box center [582, 445] width 14 height 17
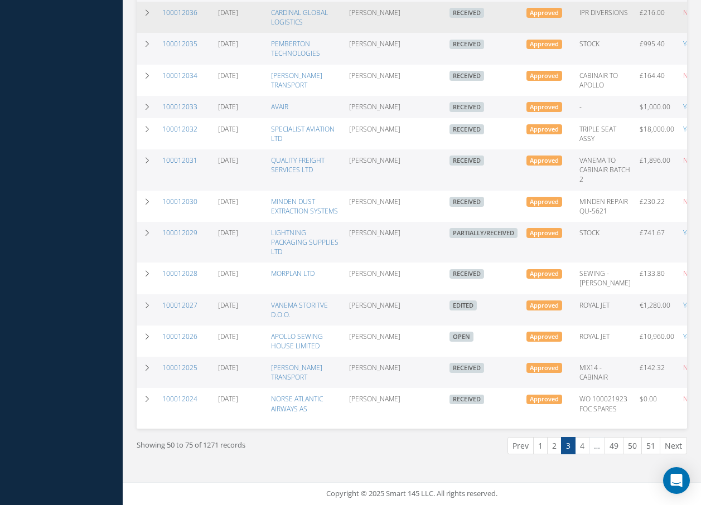
scroll to position [593, 0]
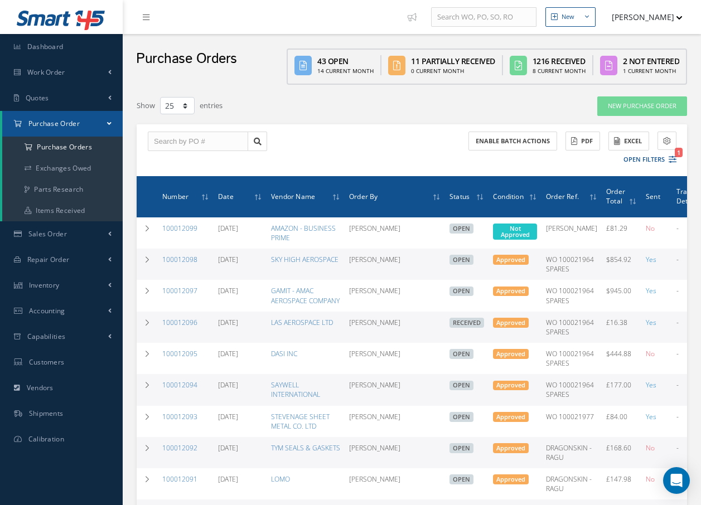
select select "25"
click at [294, 18] on nav "New New Work Order New Purchase Order New Customer Quote New Sales Order New Re…" at bounding box center [412, 17] width 578 height 34
